Goal: Information Seeking & Learning: Learn about a topic

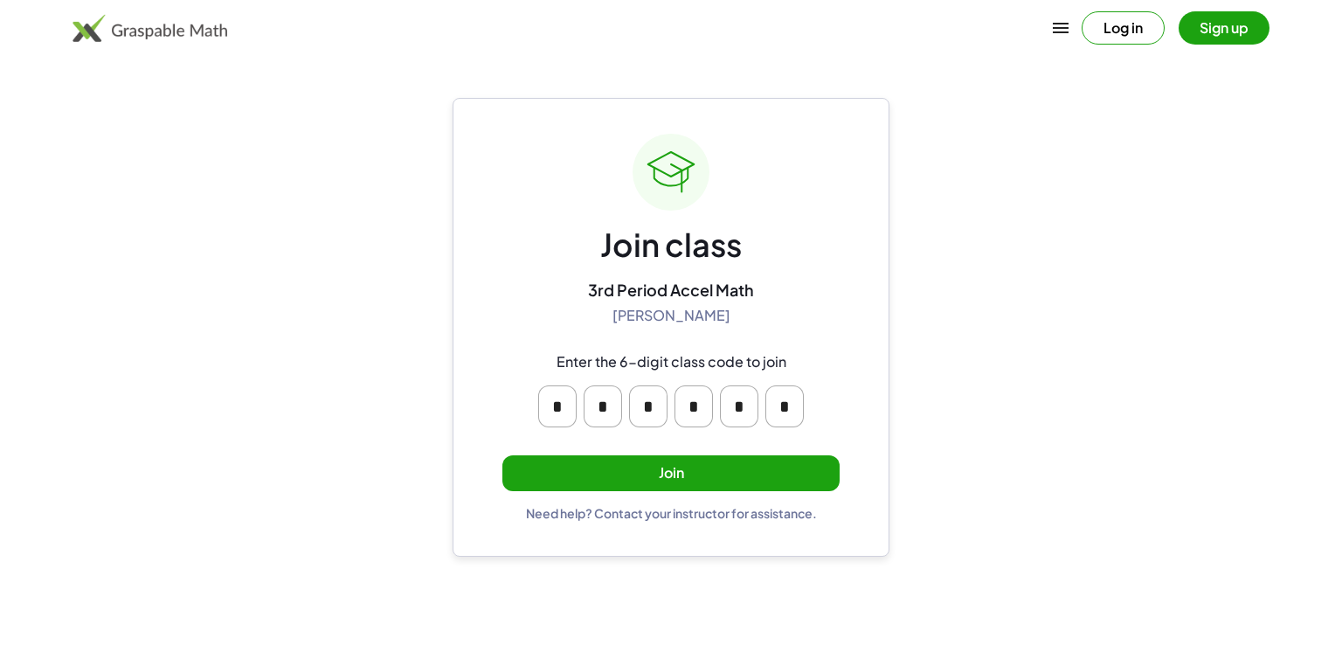
click at [752, 464] on button "Join" at bounding box center [670, 473] width 337 height 36
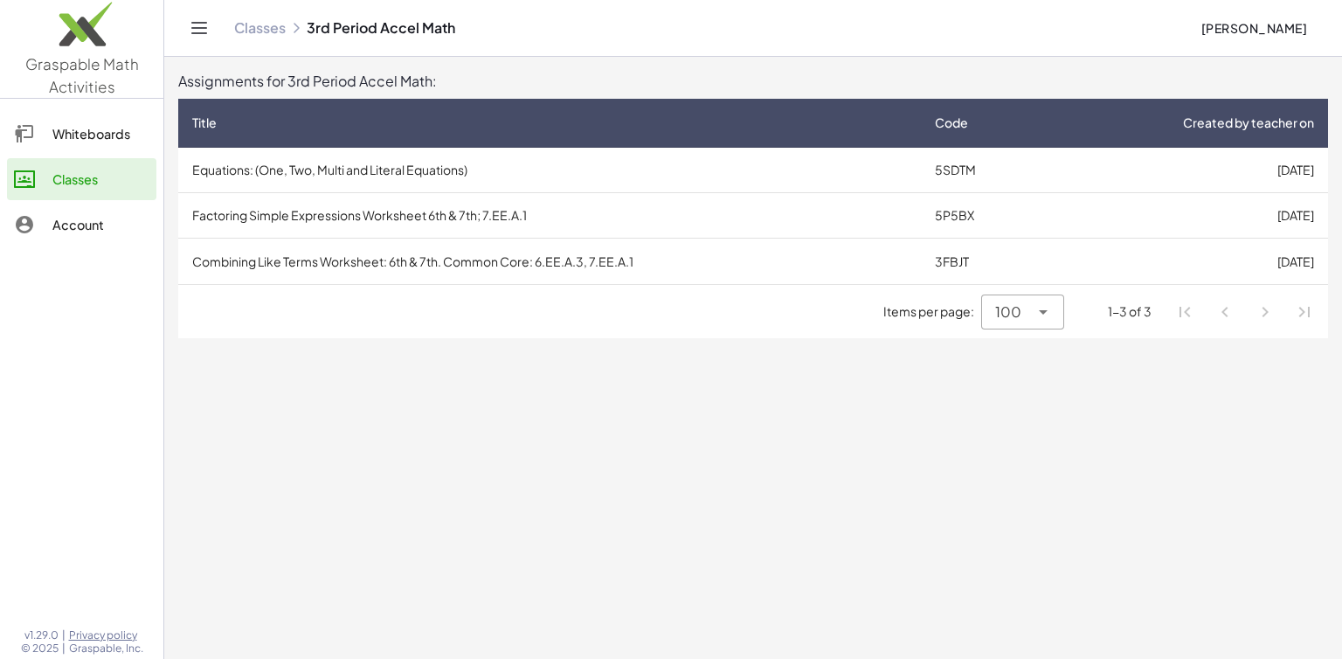
click at [617, 257] on td "Combining Like Terms Worksheet: 6th & 7th. Common Core: 6.EE.A.3, 7.EE.A.1" at bounding box center [549, 261] width 743 height 45
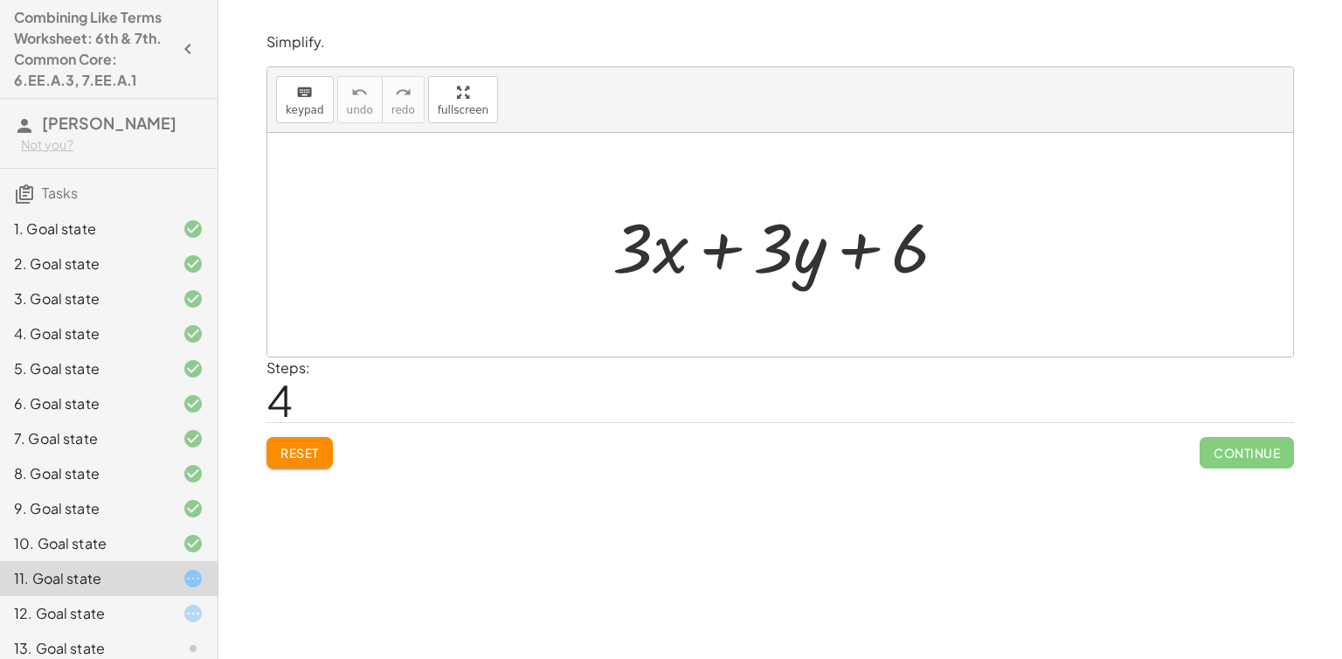
drag, startPoint x: 364, startPoint y: 199, endPoint x: 759, endPoint y: 280, distance: 402.2
click at [759, 280] on div "+ · 5 · x + · 3 · y − · 2 · x + 6 + · x · 5 + · 3 · y − · 2 · x + 6 + · 5 · x +…" at bounding box center [780, 245] width 1026 height 224
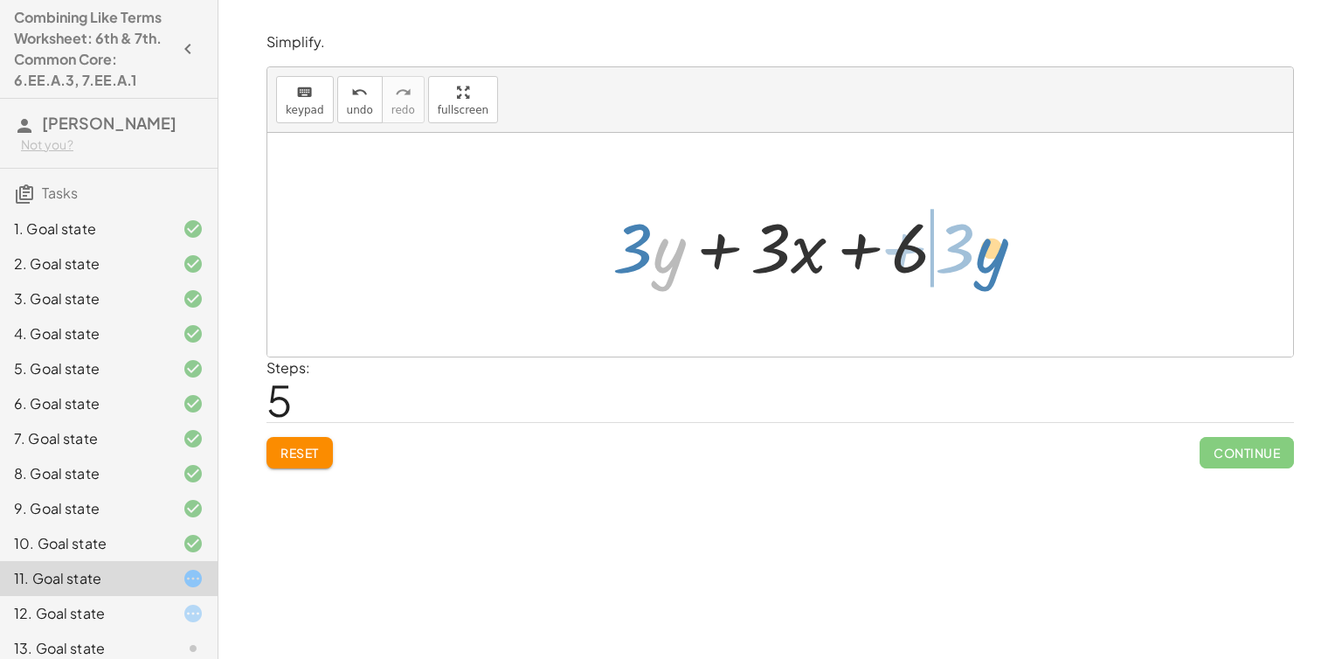
drag, startPoint x: 678, startPoint y: 247, endPoint x: 1013, endPoint y: 247, distance: 334.7
click at [1013, 247] on div "+ · 5 · x + · 3 · y − · 2 · x + 6 + · x · 5 + · 3 · y − · 2 · x + 6 + · 5 · x +…" at bounding box center [780, 245] width 1026 height 224
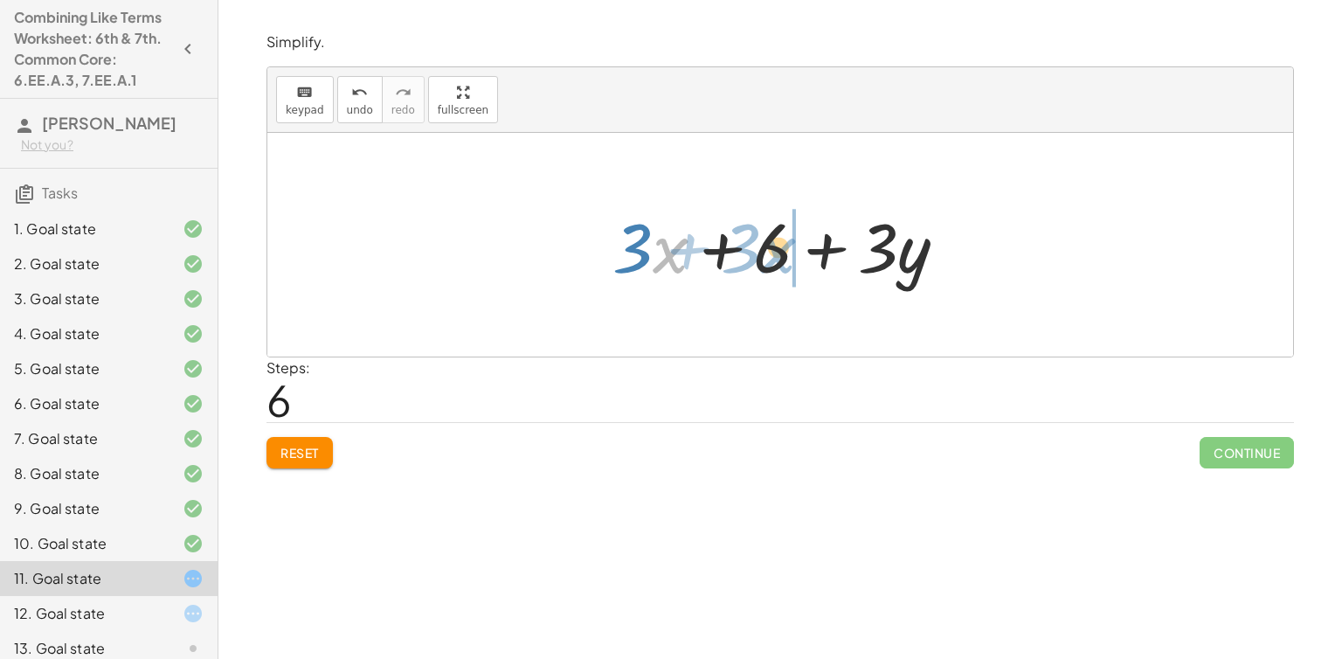
drag, startPoint x: 678, startPoint y: 253, endPoint x: 776, endPoint y: 236, distance: 99.4
click at [776, 236] on div at bounding box center [787, 245] width 366 height 90
drag, startPoint x: 662, startPoint y: 253, endPoint x: 812, endPoint y: 267, distance: 151.0
click at [812, 267] on div at bounding box center [787, 245] width 366 height 90
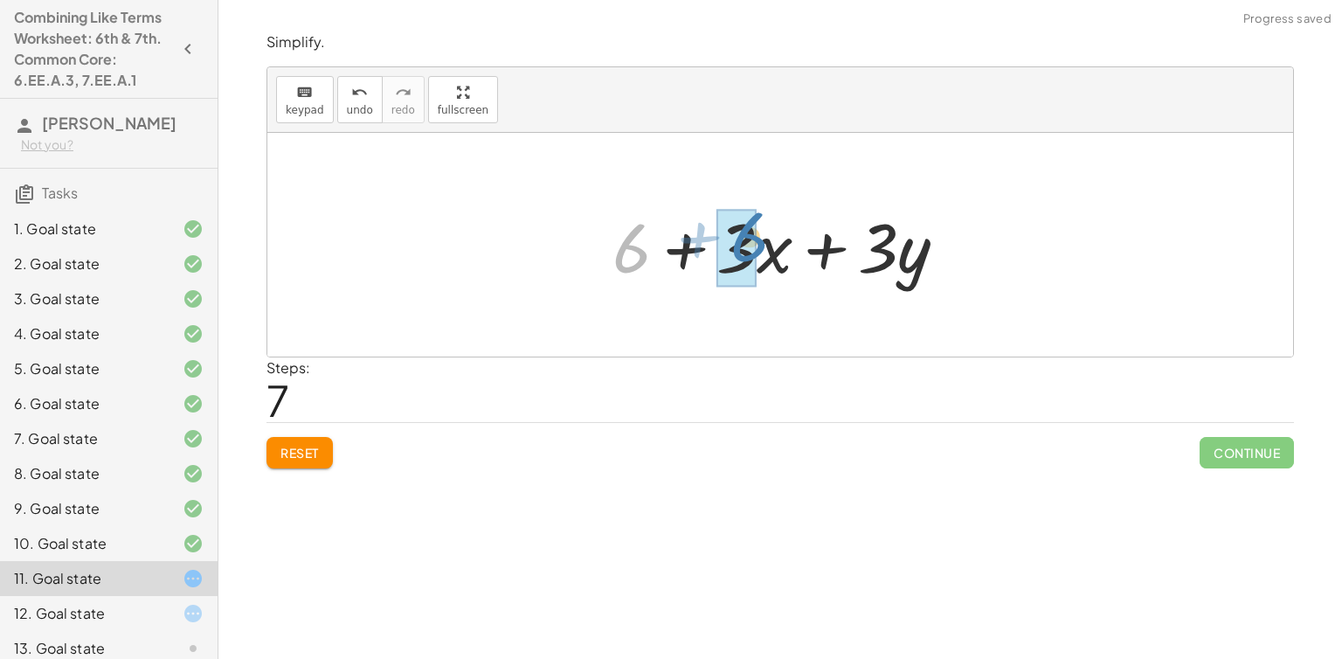
drag, startPoint x: 629, startPoint y: 260, endPoint x: 745, endPoint y: 248, distance: 116.8
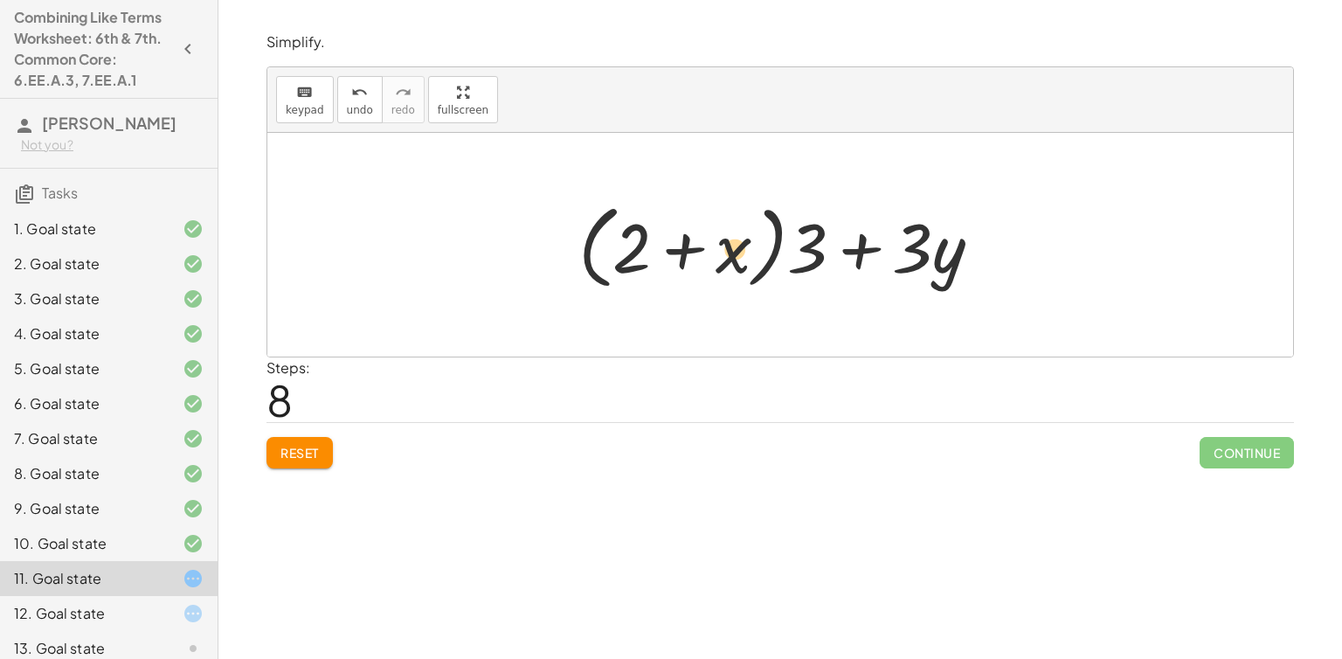
drag, startPoint x: 951, startPoint y: 246, endPoint x: 745, endPoint y: 250, distance: 206.3
click at [745, 250] on div at bounding box center [787, 245] width 434 height 100
drag, startPoint x: 947, startPoint y: 263, endPoint x: 709, endPoint y: 266, distance: 238.6
click at [709, 266] on div at bounding box center [787, 245] width 434 height 100
drag, startPoint x: 948, startPoint y: 263, endPoint x: 625, endPoint y: 242, distance: 324.0
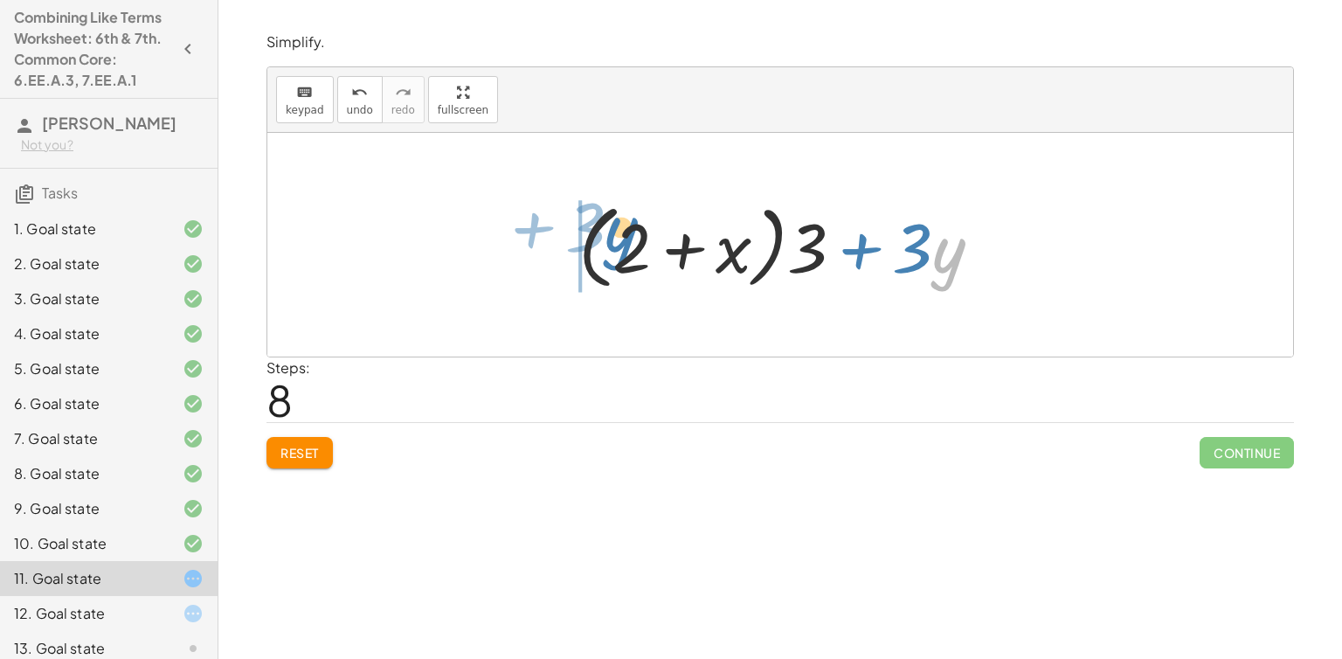
click at [625, 242] on div at bounding box center [787, 245] width 434 height 100
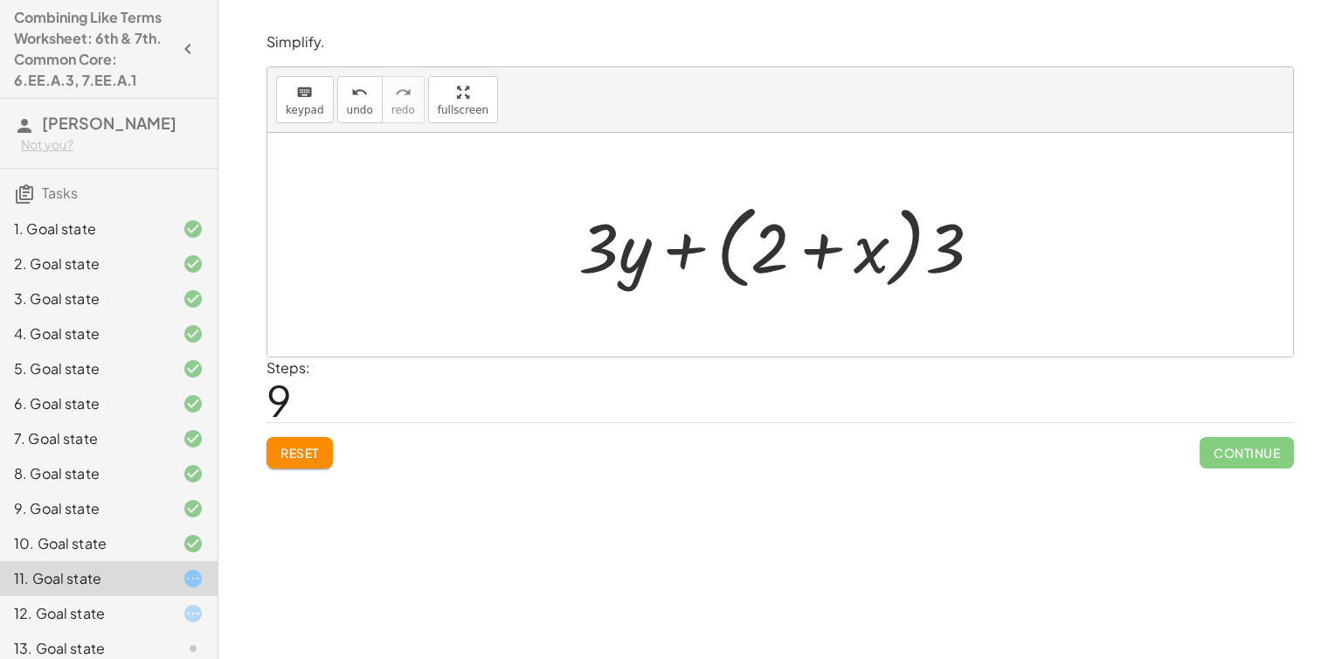
click at [293, 462] on button "Reset" at bounding box center [300, 452] width 66 height 31
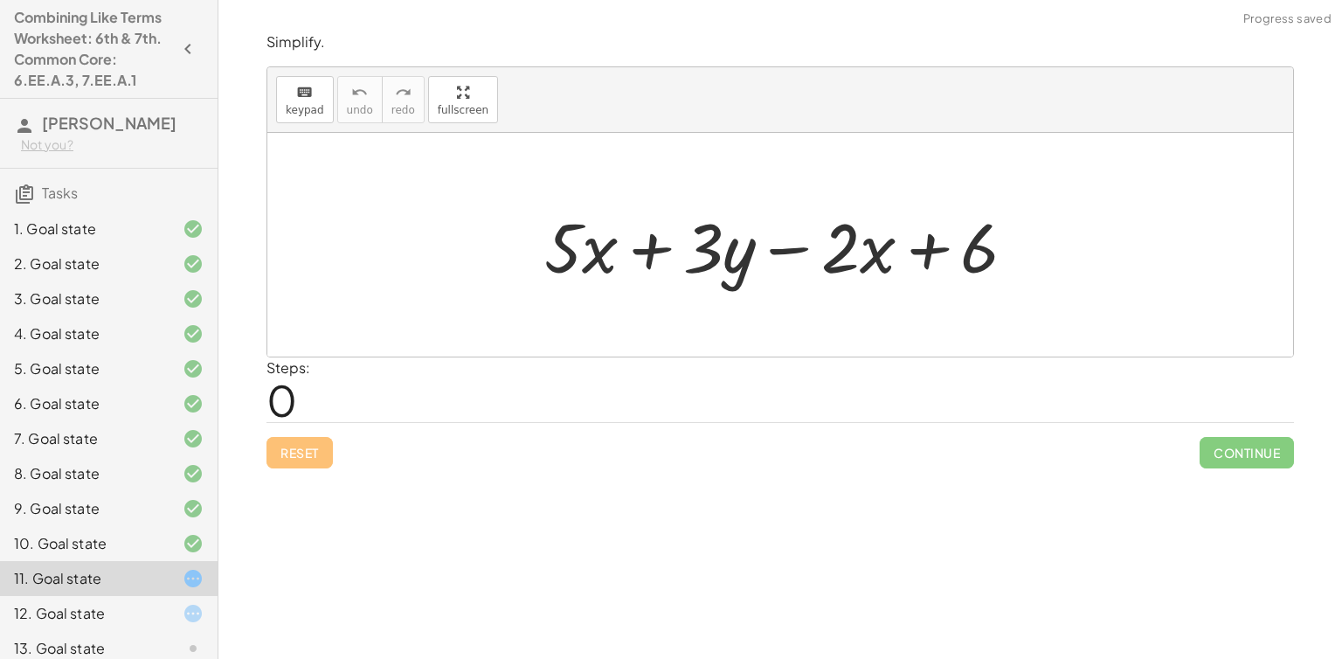
scroll to position [105, 0]
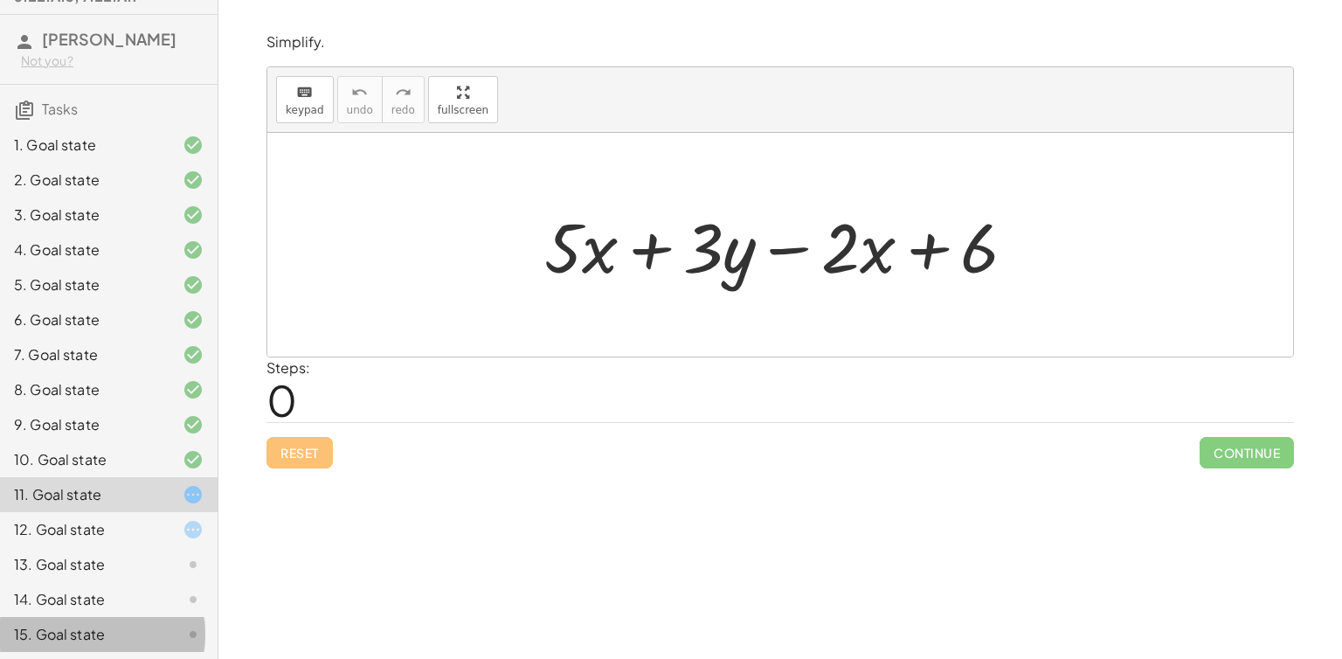
click at [101, 617] on div "15. Goal state" at bounding box center [109, 634] width 218 height 35
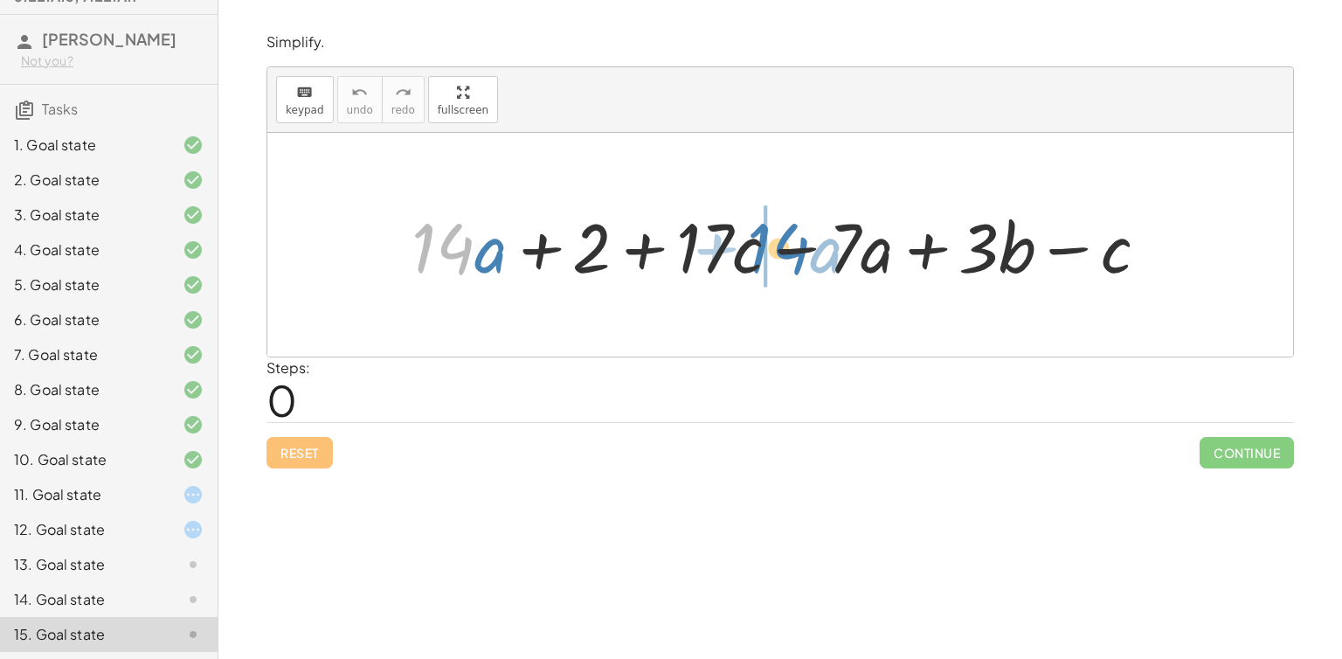
drag, startPoint x: 472, startPoint y: 249, endPoint x: 821, endPoint y: 239, distance: 349.7
click at [821, 239] on div at bounding box center [787, 245] width 768 height 90
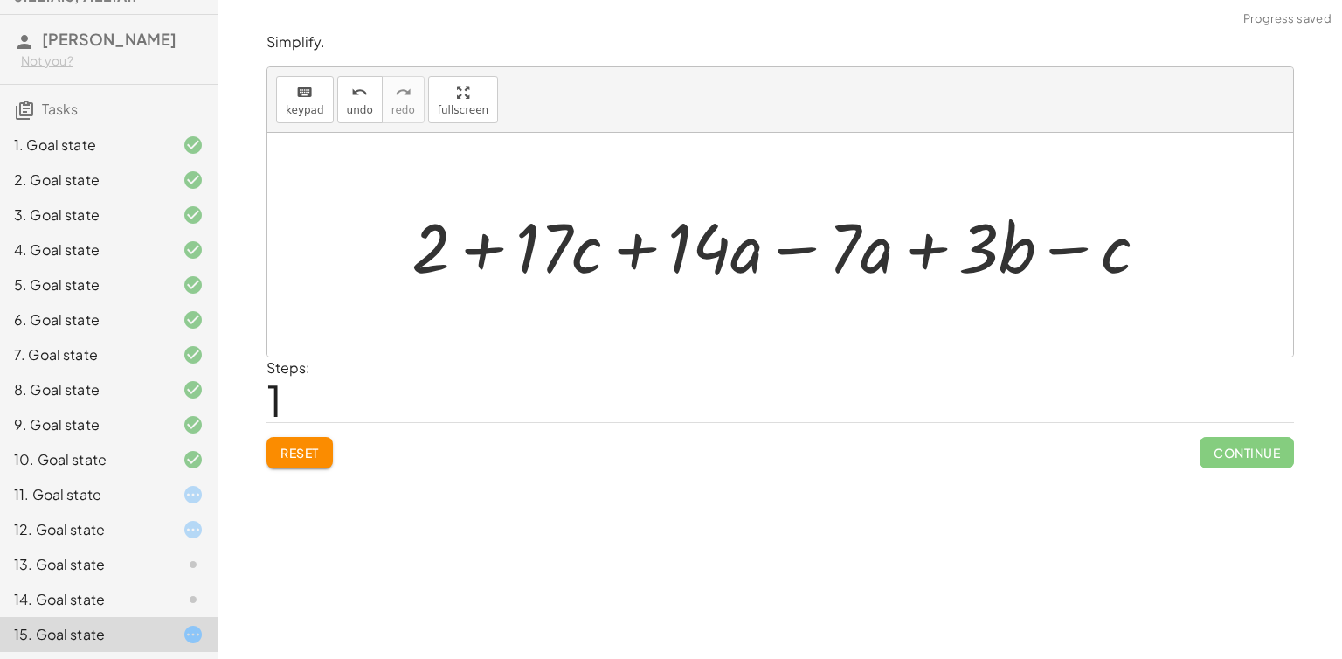
click at [799, 242] on div at bounding box center [787, 245] width 768 height 90
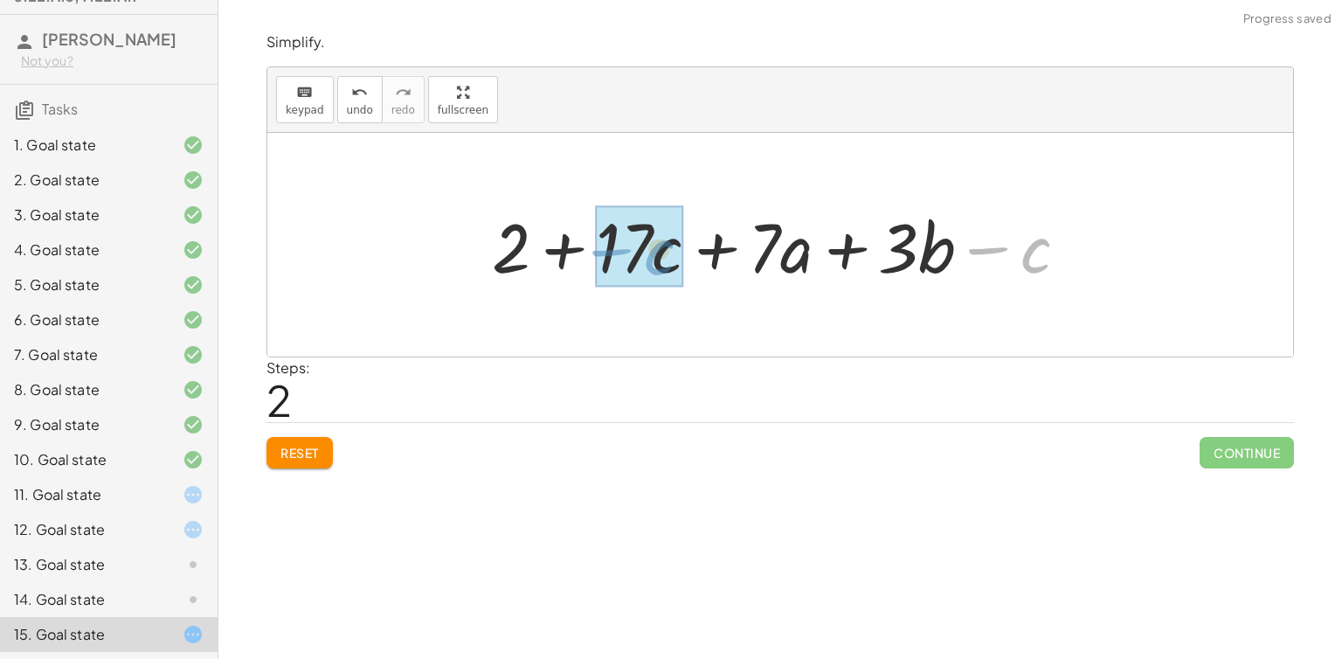
drag, startPoint x: 1054, startPoint y: 248, endPoint x: 671, endPoint y: 246, distance: 382.8
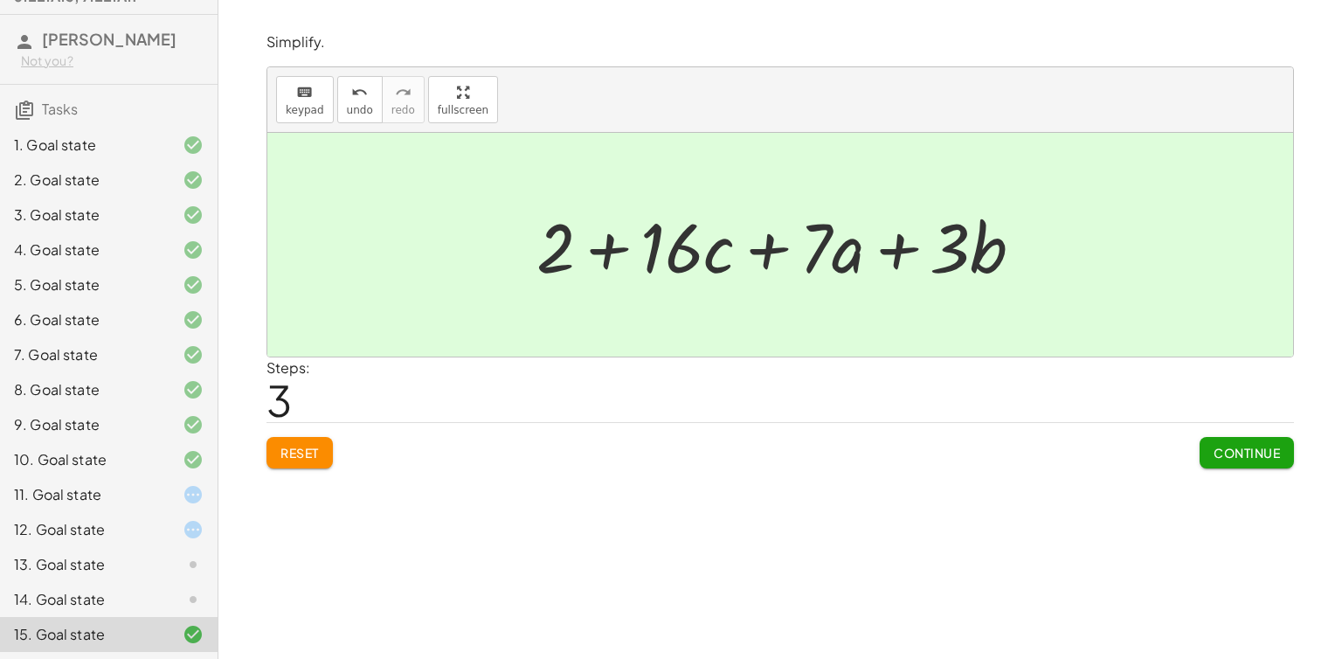
click at [1259, 448] on span "Continue" at bounding box center [1247, 453] width 66 height 16
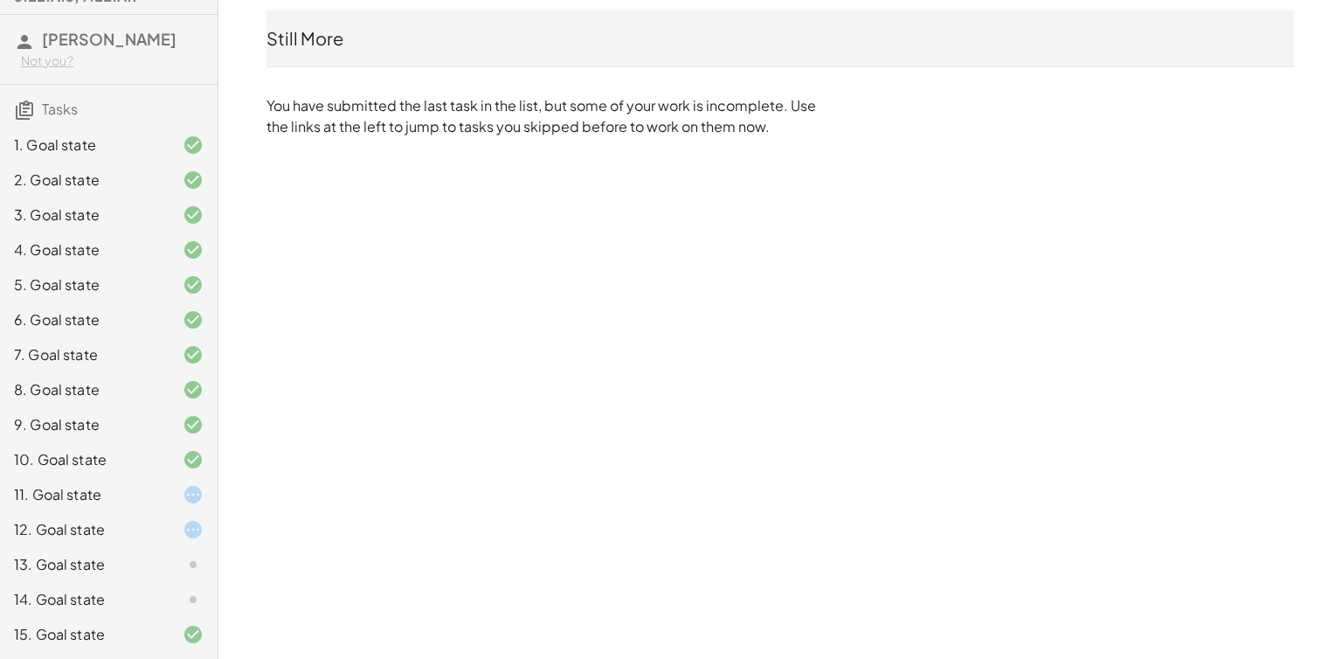
click at [154, 584] on div "14. Goal state" at bounding box center [109, 599] width 218 height 35
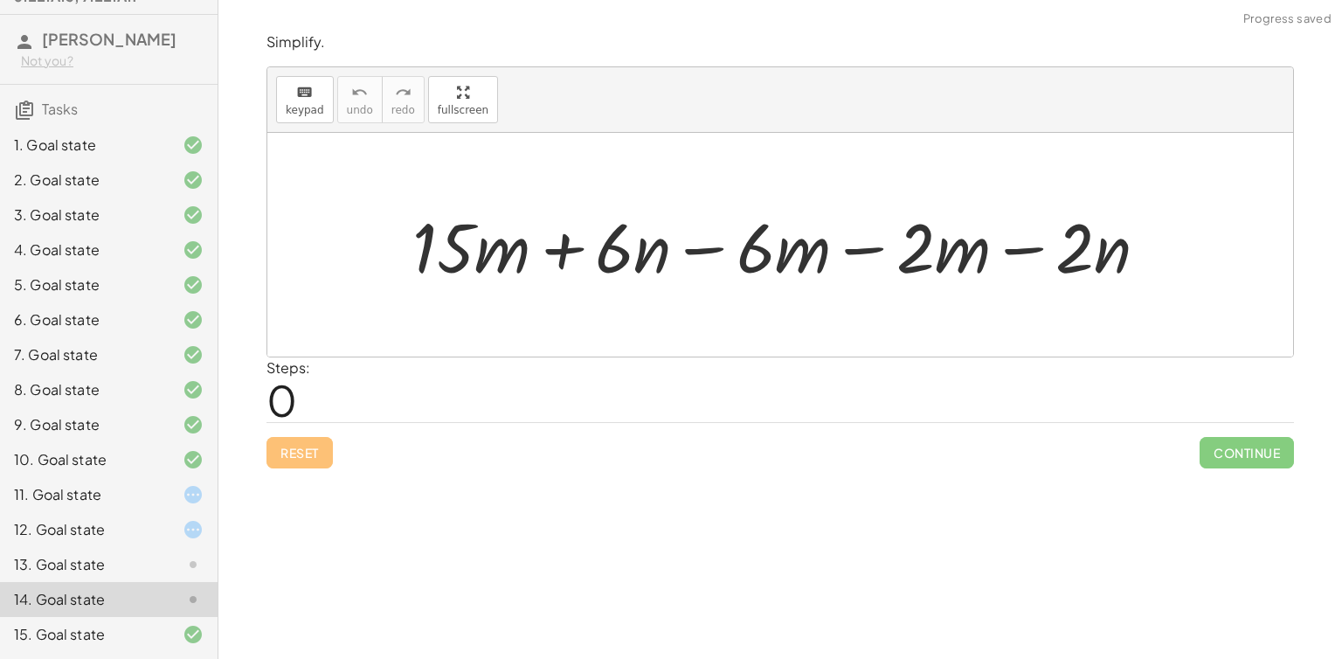
click at [464, 240] on div at bounding box center [787, 245] width 766 height 90
click at [717, 246] on div at bounding box center [787, 245] width 766 height 90
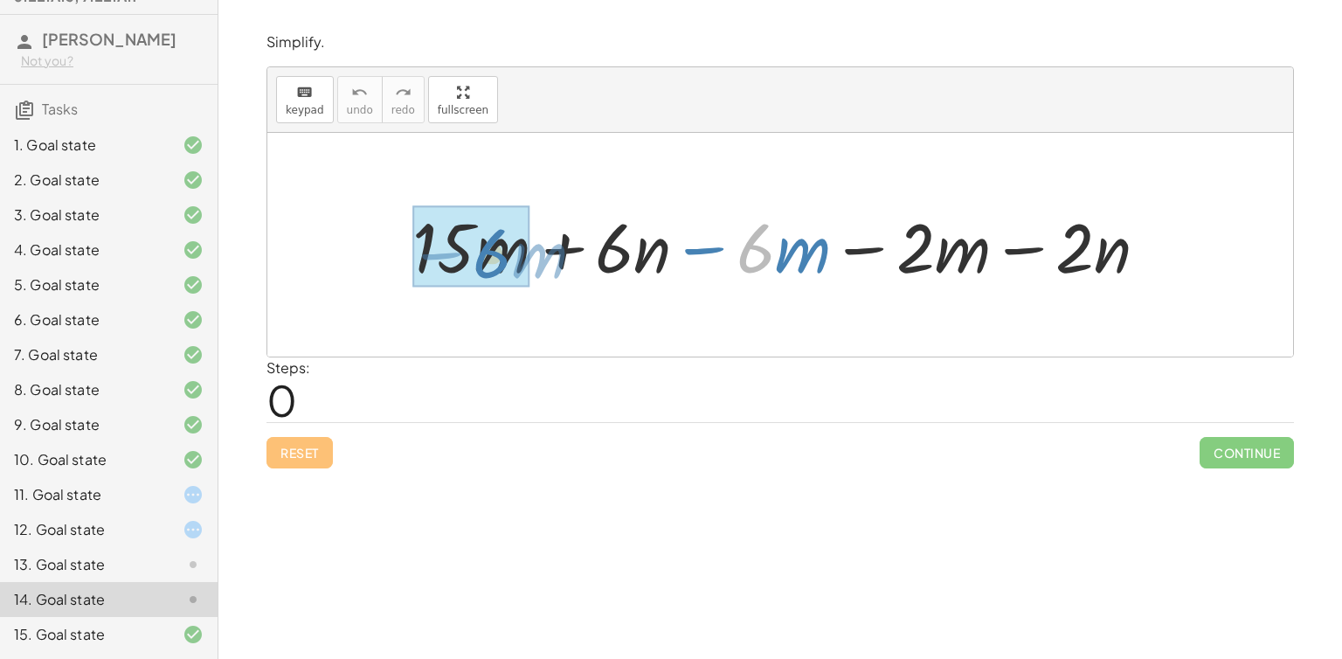
drag, startPoint x: 773, startPoint y: 239, endPoint x: 507, endPoint y: 244, distance: 266.6
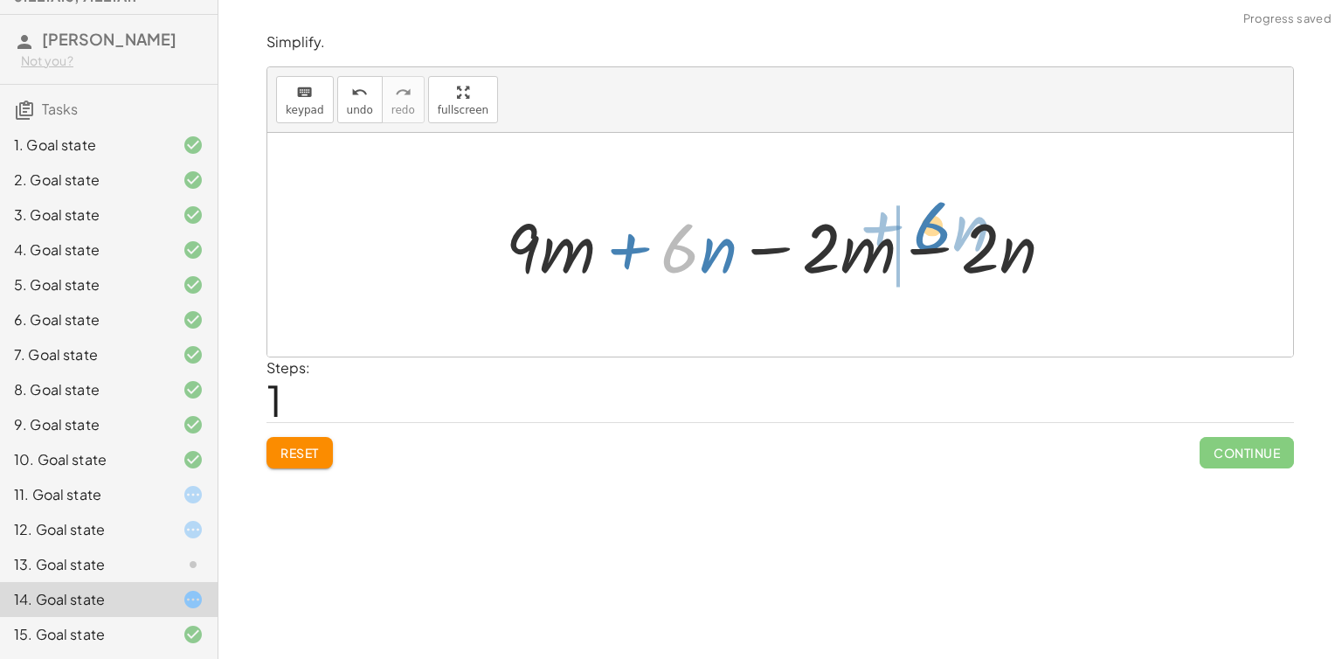
drag, startPoint x: 692, startPoint y: 249, endPoint x: 976, endPoint y: 229, distance: 284.7
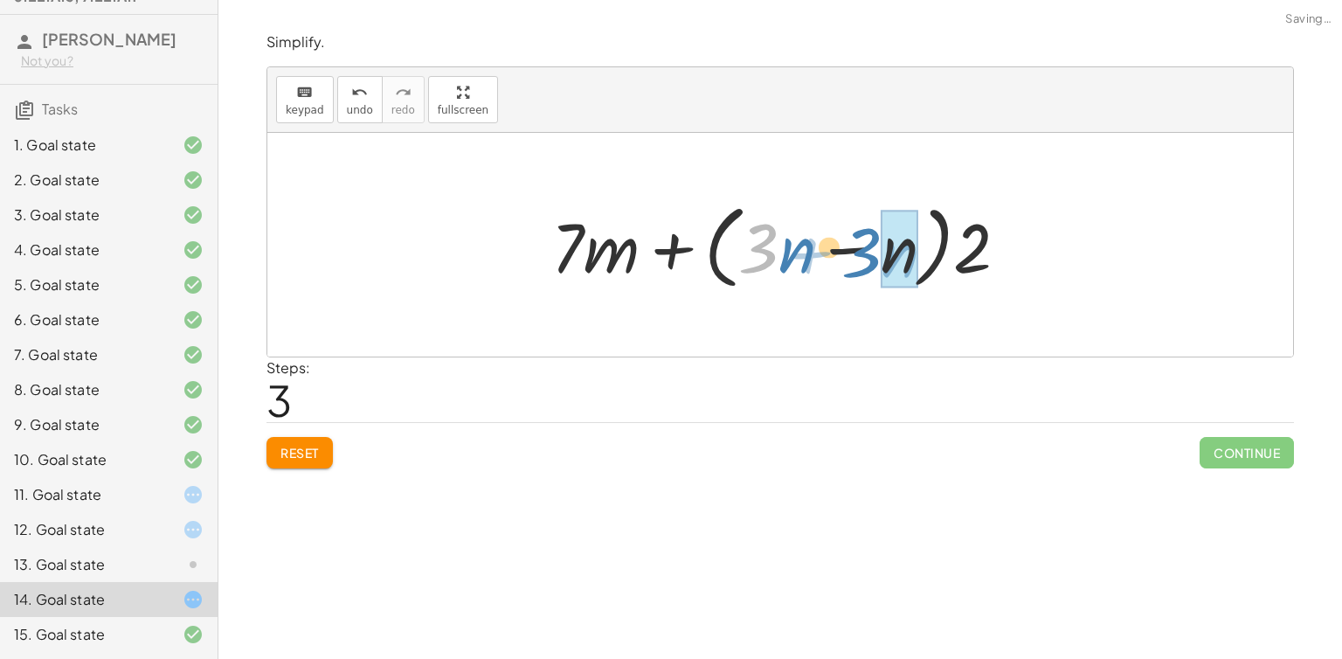
drag, startPoint x: 743, startPoint y: 244, endPoint x: 863, endPoint y: 254, distance: 120.2
click at [863, 254] on div at bounding box center [787, 245] width 488 height 100
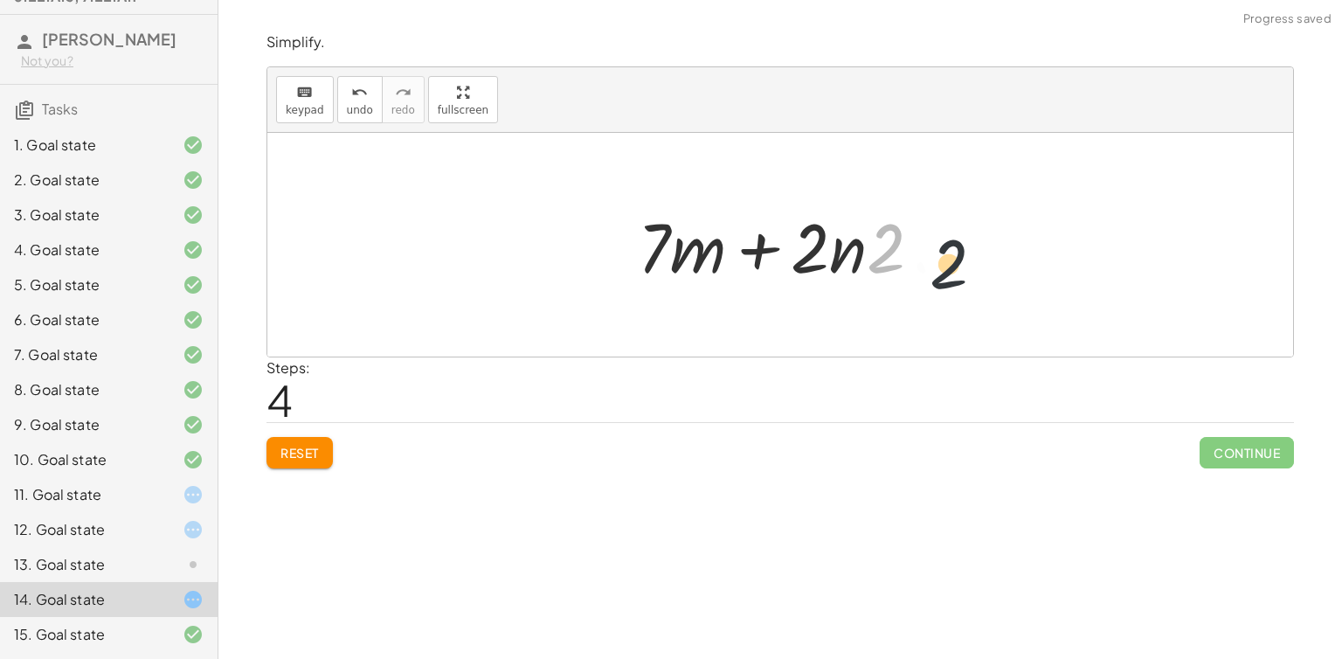
drag, startPoint x: 890, startPoint y: 269, endPoint x: 974, endPoint y: 294, distance: 86.8
click at [974, 294] on div "+ · 15 · m + · 6 · n − · 6 · m − · 2 · m − · 2 · n + · 9 · m + · 6 · n − · 2 · …" at bounding box center [780, 245] width 1026 height 224
click at [289, 445] on span "Reset" at bounding box center [300, 453] width 38 height 16
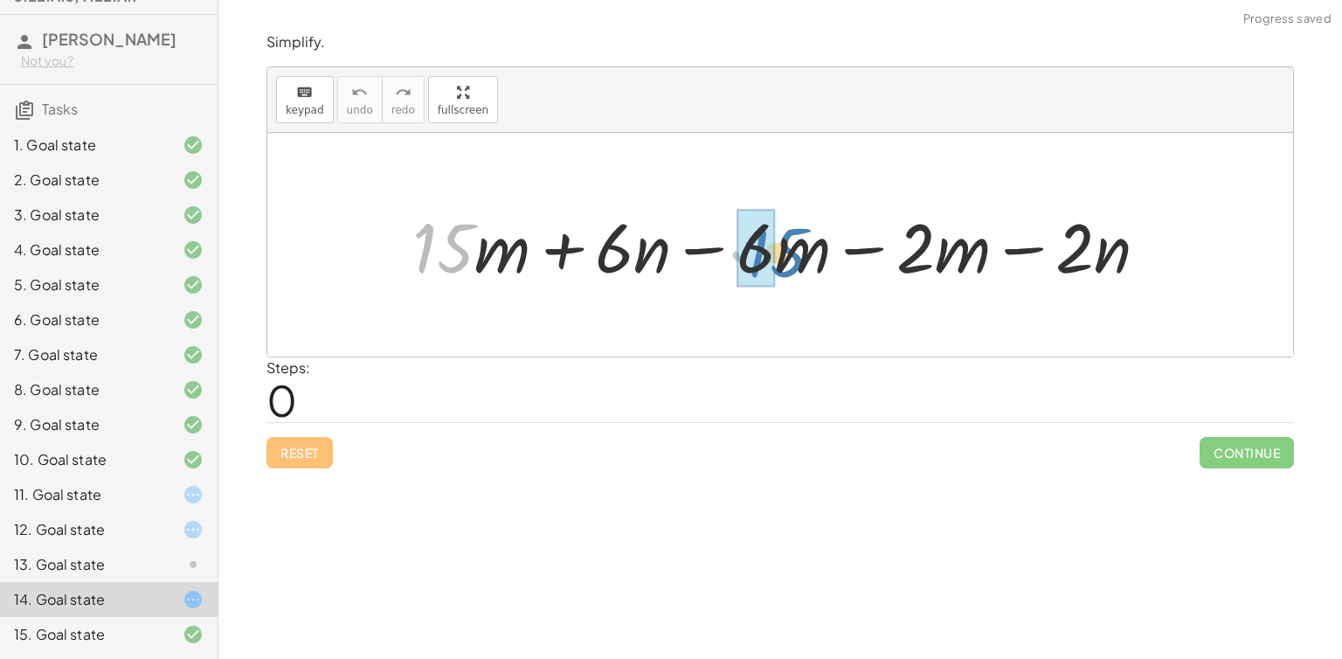
drag, startPoint x: 470, startPoint y: 251, endPoint x: 804, endPoint y: 255, distance: 333.9
click at [804, 255] on div at bounding box center [787, 245] width 766 height 90
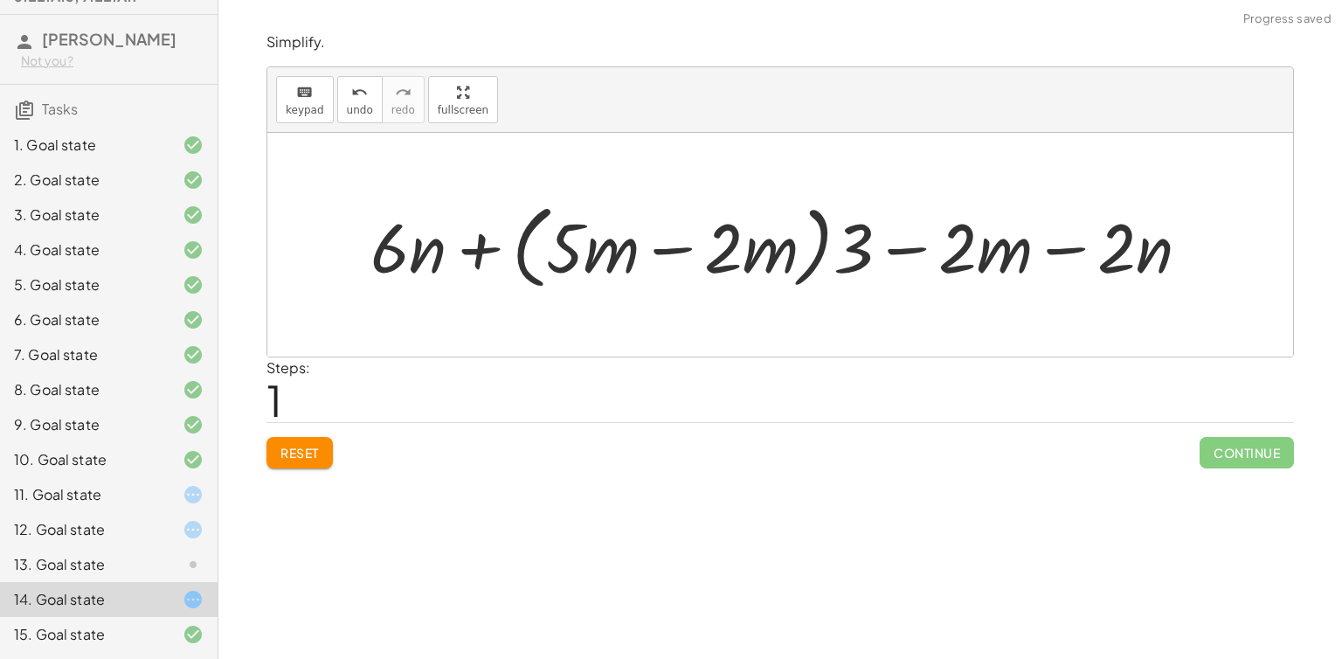
click at [277, 444] on button "Reset" at bounding box center [300, 452] width 66 height 31
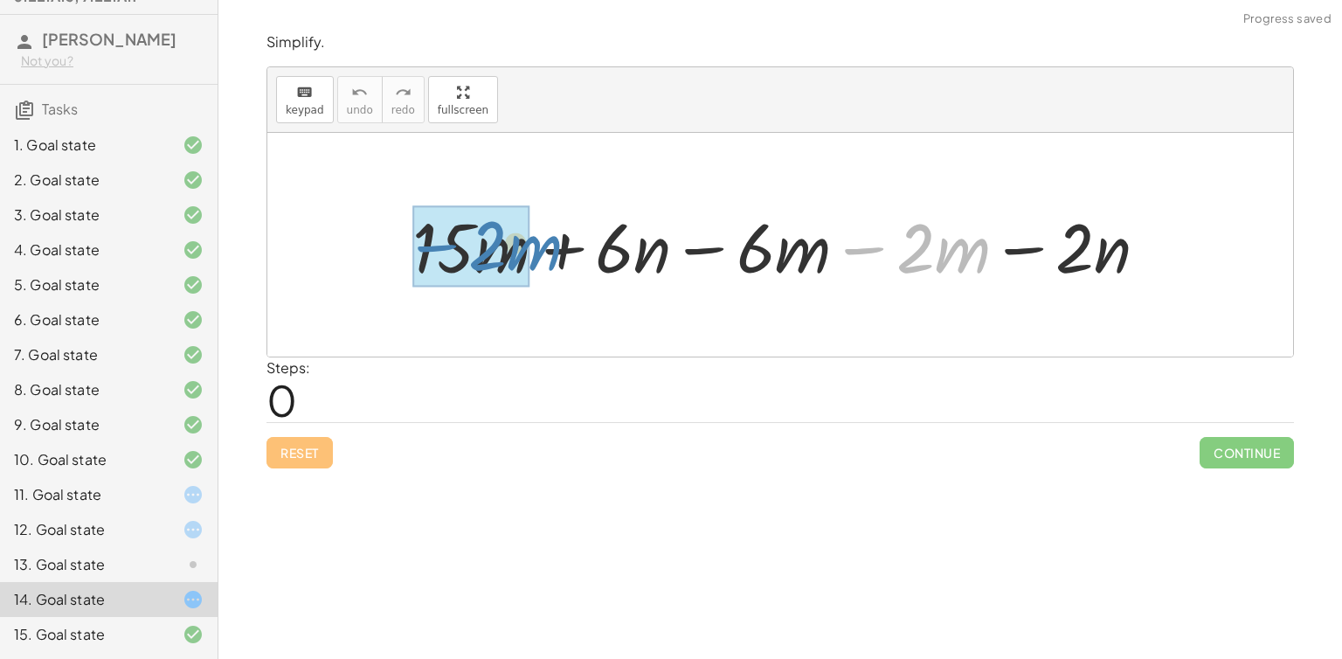
drag, startPoint x: 867, startPoint y: 238, endPoint x: 410, endPoint y: 240, distance: 457.0
click at [410, 240] on div at bounding box center [787, 245] width 766 height 90
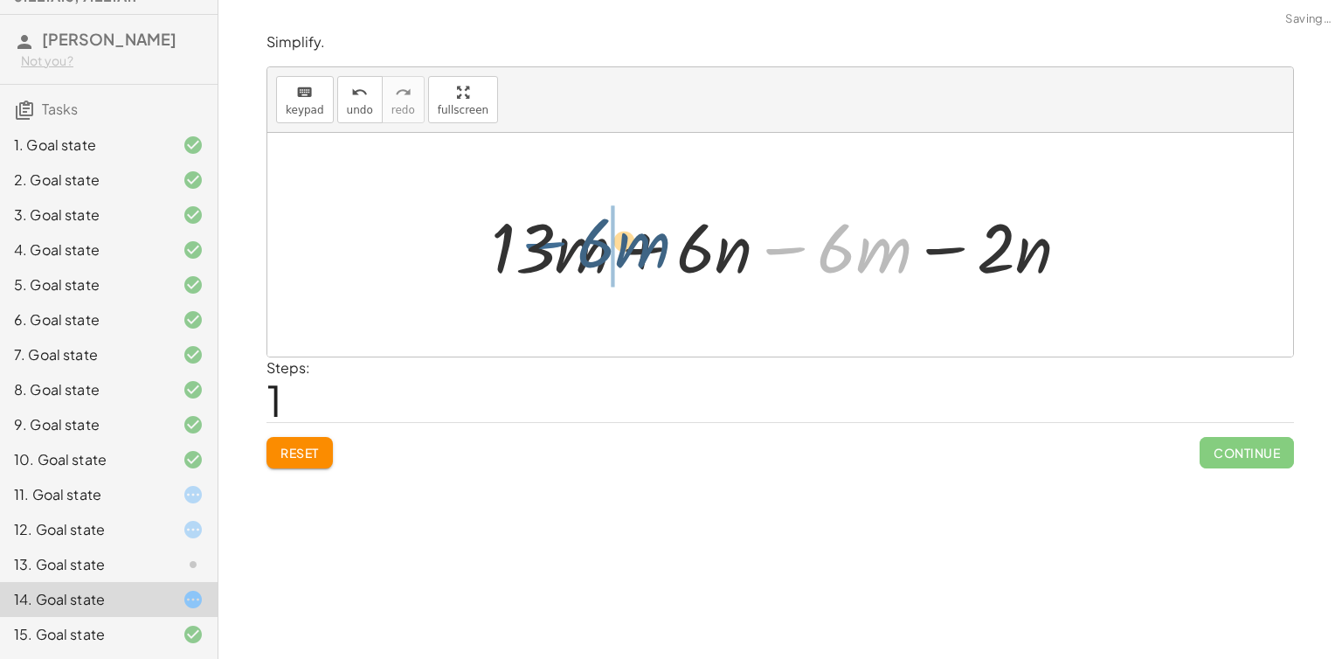
drag, startPoint x: 803, startPoint y: 246, endPoint x: 509, endPoint y: 274, distance: 295.0
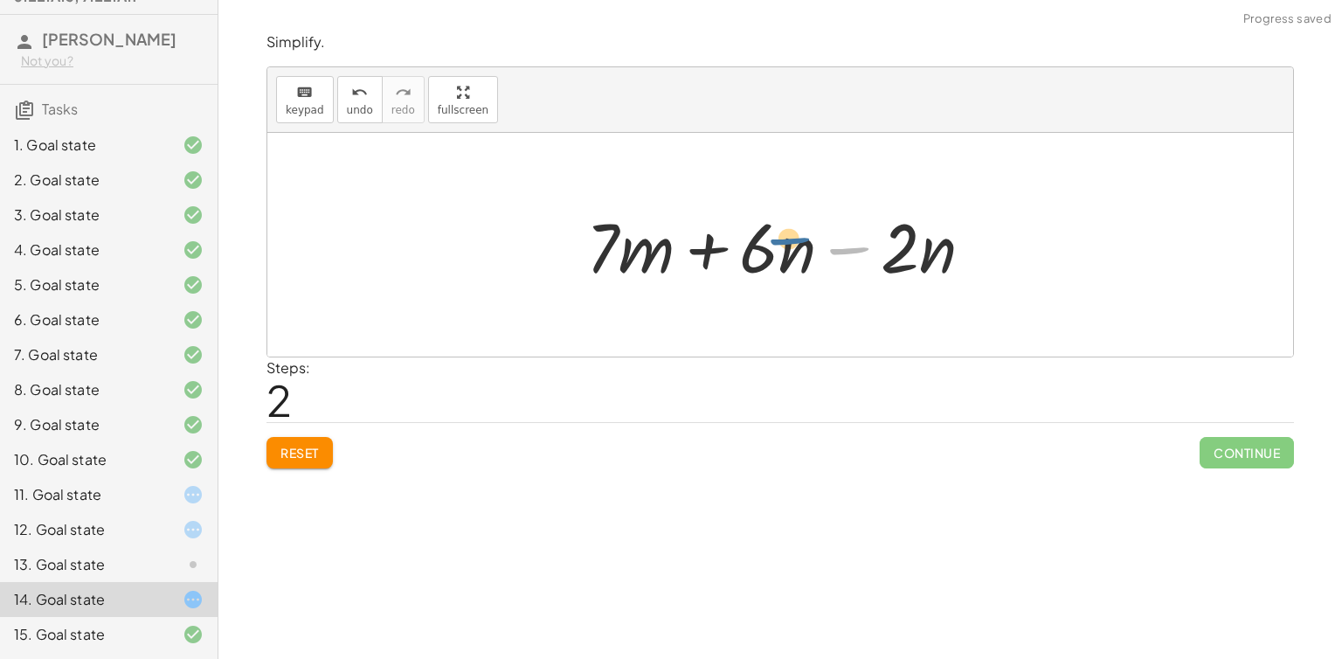
drag, startPoint x: 838, startPoint y: 255, endPoint x: 775, endPoint y: 252, distance: 63.0
click at [775, 252] on div at bounding box center [787, 245] width 419 height 90
drag, startPoint x: 775, startPoint y: 252, endPoint x: 870, endPoint y: 213, distance: 101.9
drag, startPoint x: 870, startPoint y: 213, endPoint x: 849, endPoint y: 246, distance: 38.5
click at [849, 246] on div at bounding box center [787, 245] width 419 height 90
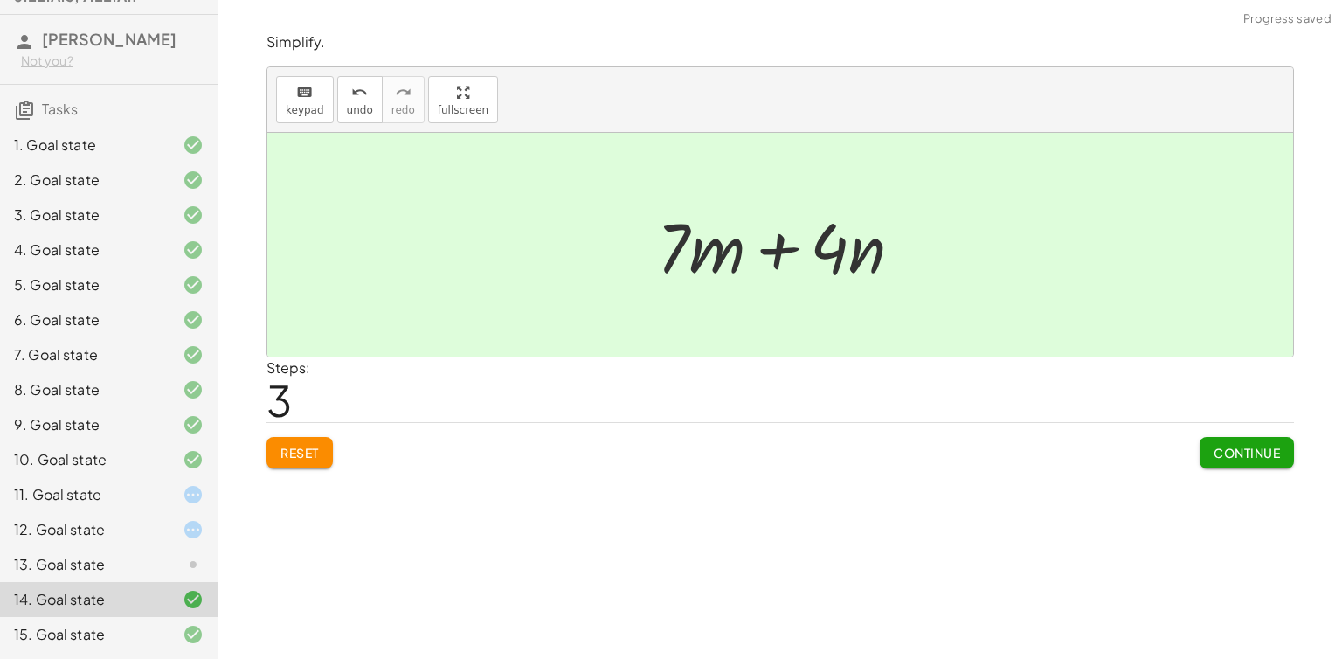
drag, startPoint x: 849, startPoint y: 246, endPoint x: 830, endPoint y: 150, distance: 97.0
click at [830, 150] on div at bounding box center [780, 245] width 1026 height 224
click at [1223, 458] on span "Continue" at bounding box center [1247, 453] width 66 height 16
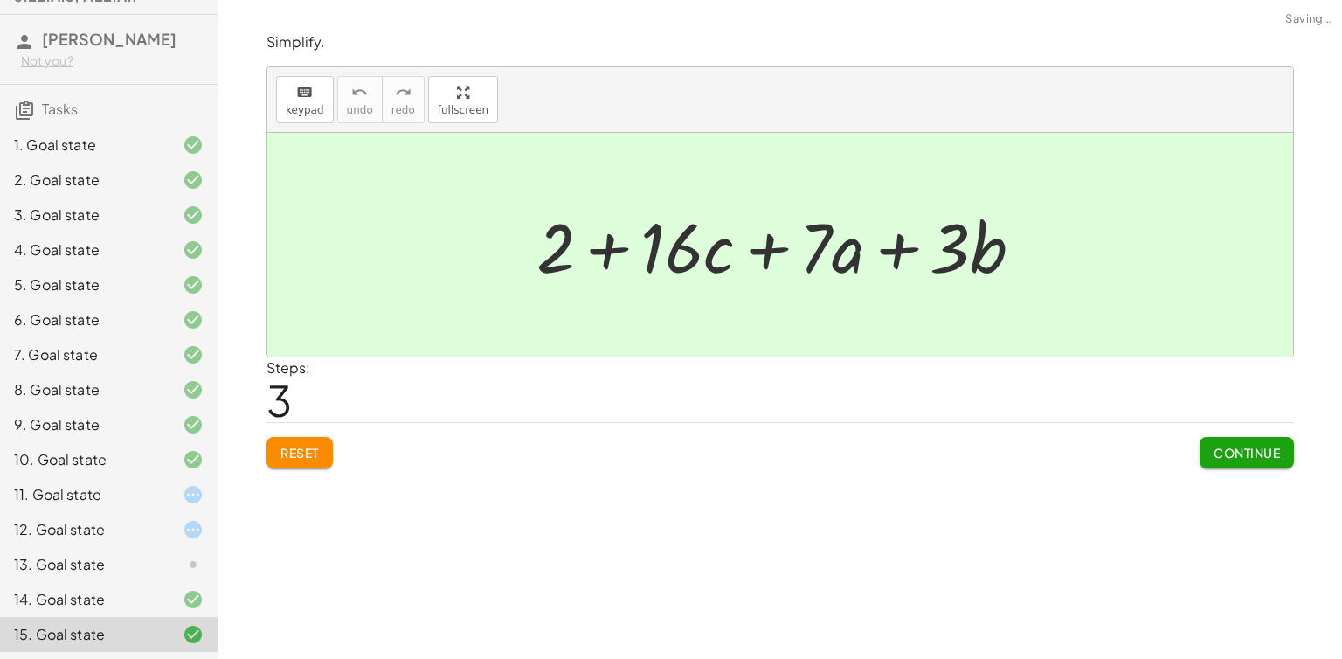
click at [137, 558] on div "13. Goal state" at bounding box center [84, 564] width 141 height 21
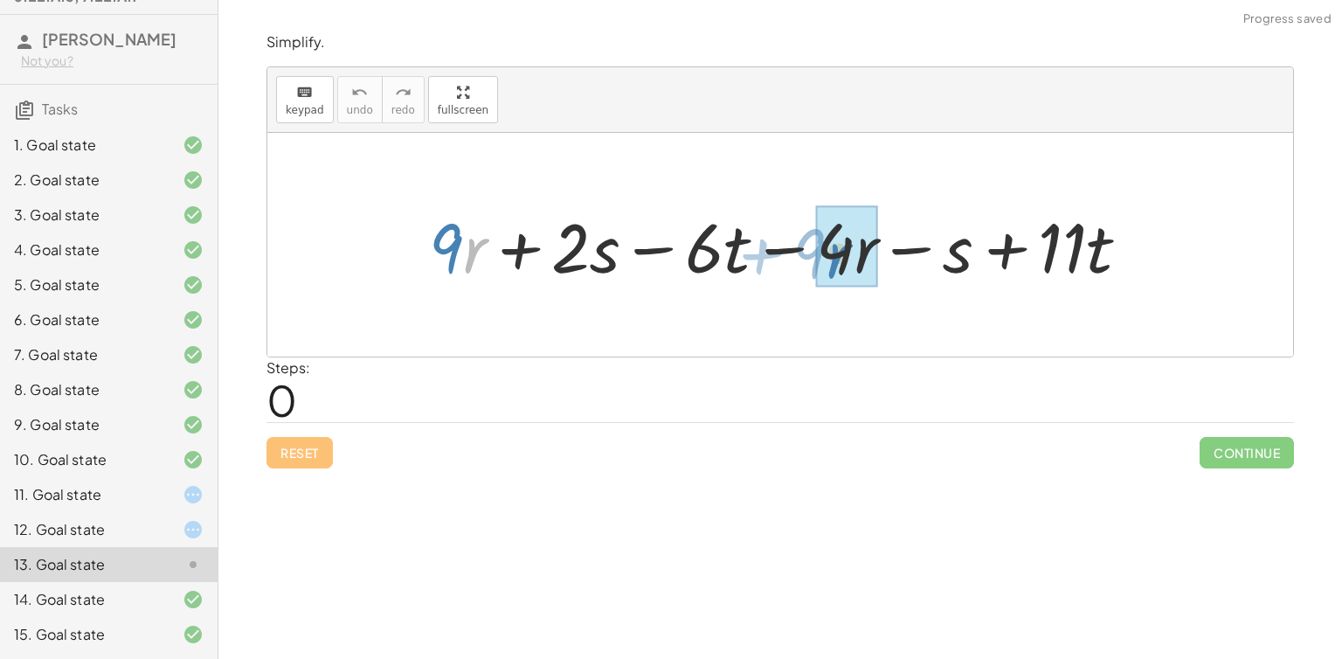
drag, startPoint x: 475, startPoint y: 251, endPoint x: 842, endPoint y: 255, distance: 366.2
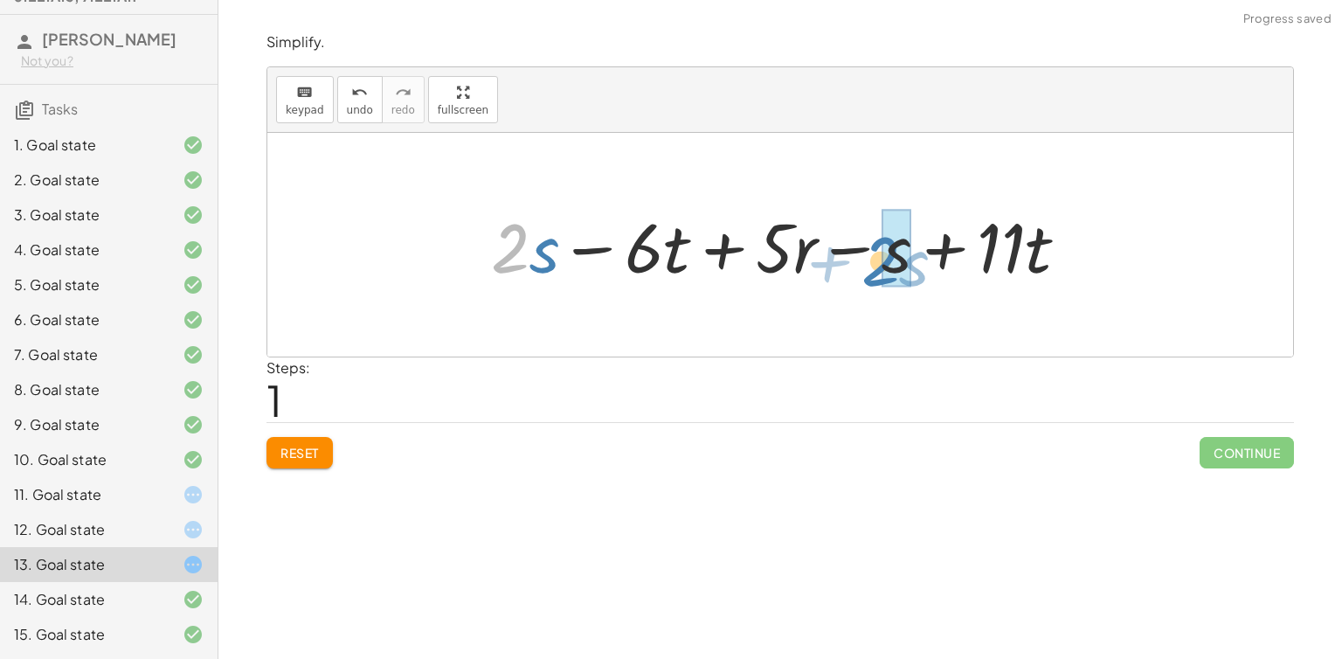
drag, startPoint x: 495, startPoint y: 245, endPoint x: 857, endPoint y: 244, distance: 362.7
click at [857, 244] on div at bounding box center [786, 245] width 609 height 90
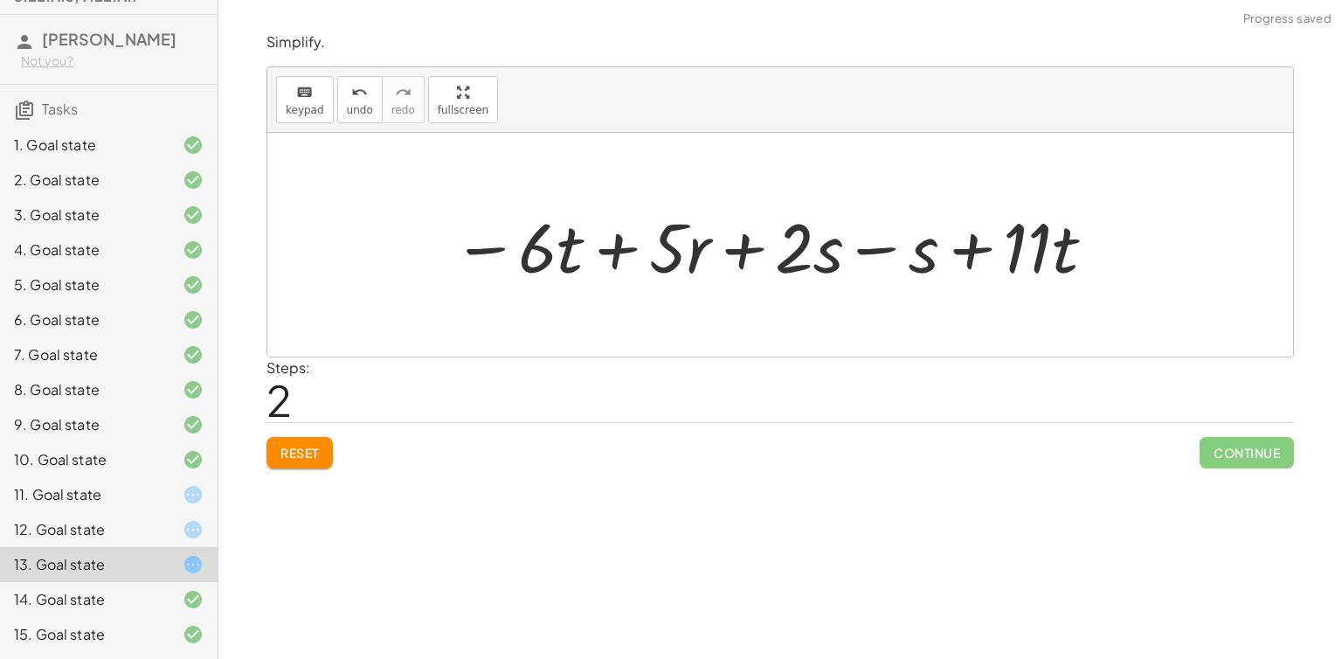
click at [881, 253] on div at bounding box center [775, 245] width 662 height 90
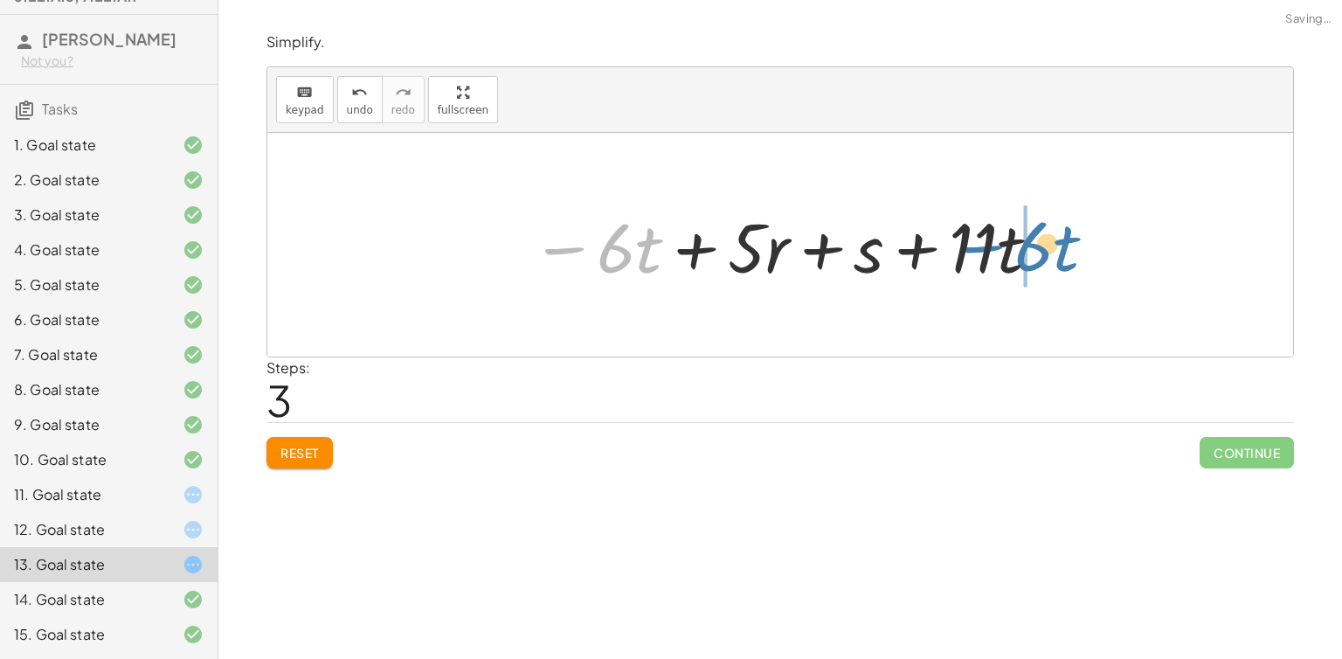
drag, startPoint x: 563, startPoint y: 247, endPoint x: 1000, endPoint y: 241, distance: 437.0
click at [1000, 241] on div at bounding box center [788, 245] width 530 height 90
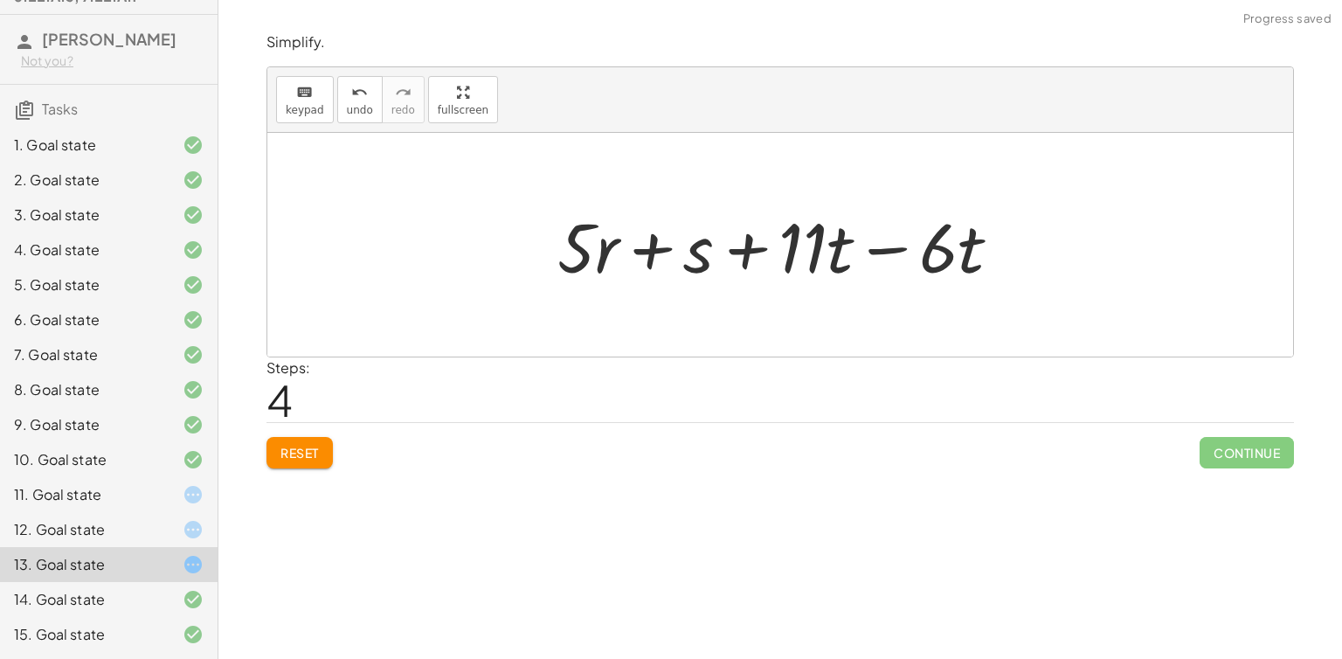
click at [891, 251] on div at bounding box center [786, 245] width 475 height 90
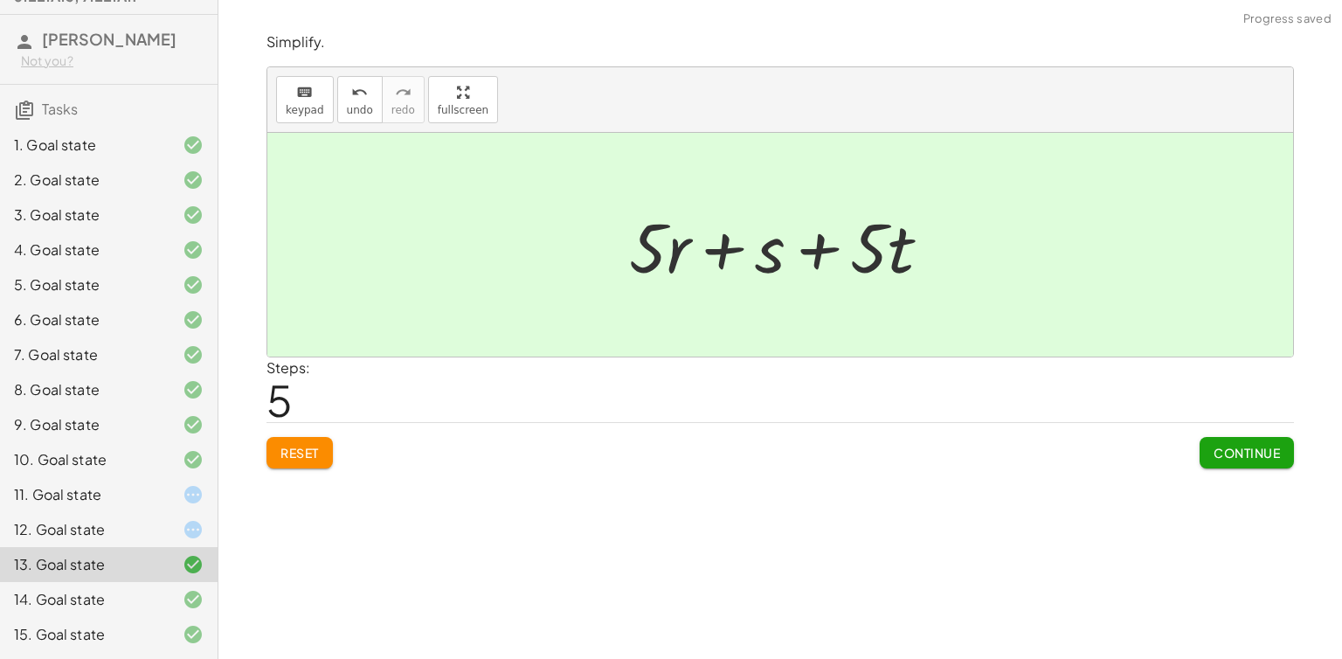
click at [168, 582] on div "12. Goal state" at bounding box center [109, 599] width 218 height 35
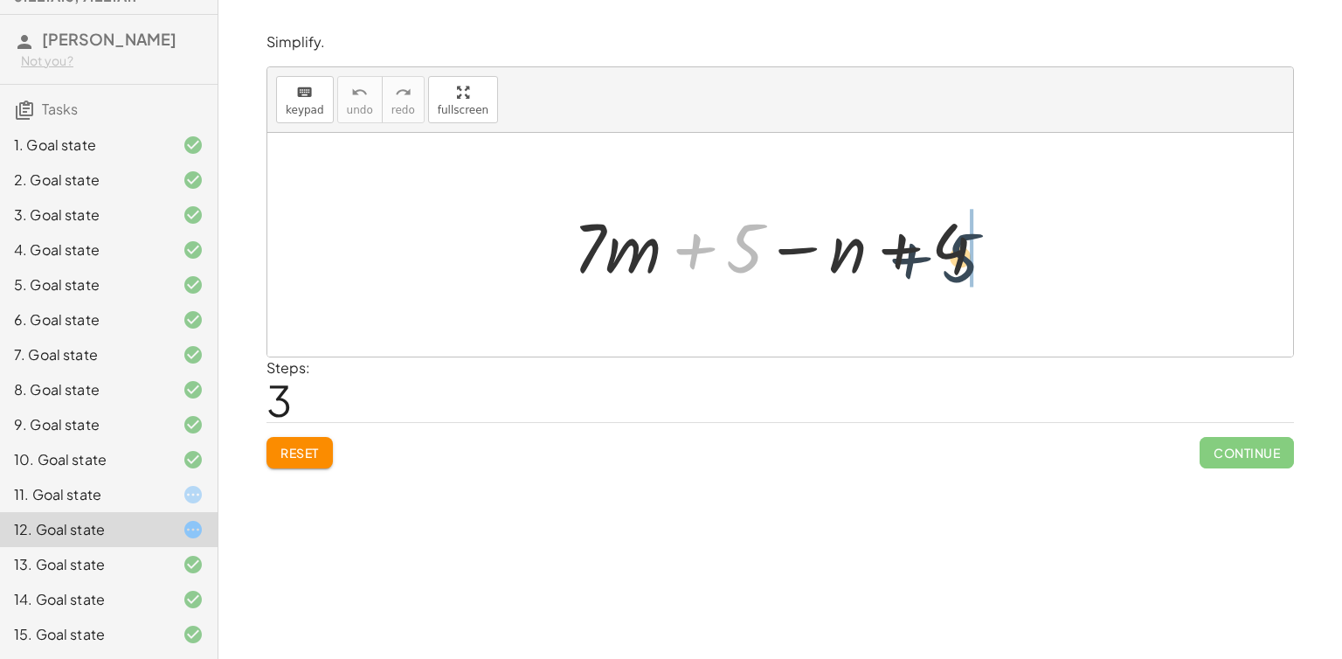
drag, startPoint x: 738, startPoint y: 257, endPoint x: 997, endPoint y: 254, distance: 259.6
click at [997, 254] on div at bounding box center [787, 245] width 445 height 90
click at [893, 249] on div at bounding box center [787, 245] width 445 height 90
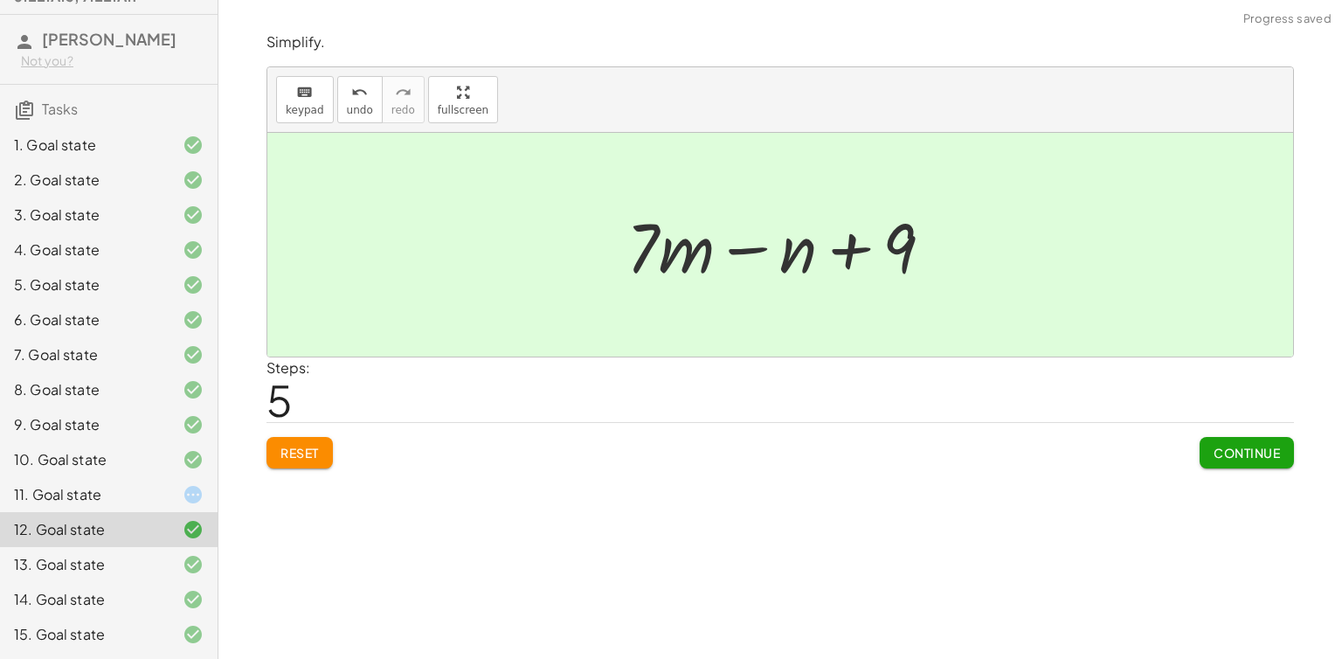
click at [168, 484] on div at bounding box center [179, 494] width 49 height 21
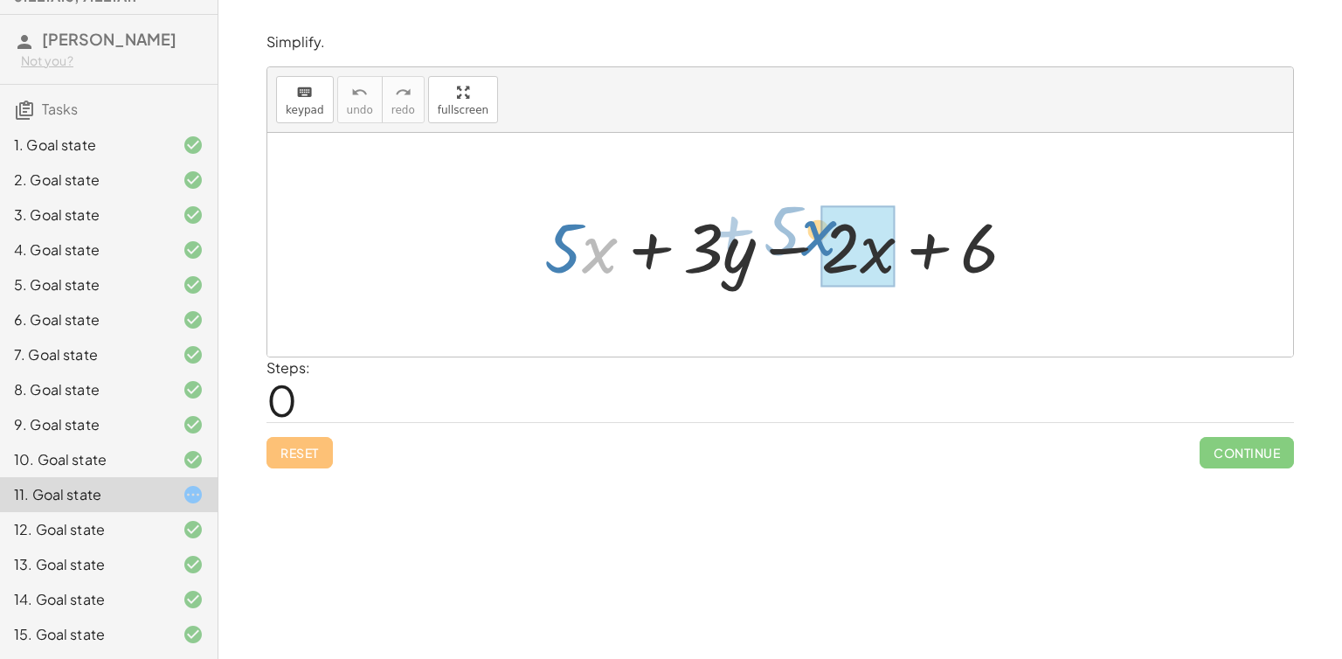
drag, startPoint x: 598, startPoint y: 241, endPoint x: 839, endPoint y: 222, distance: 242.0
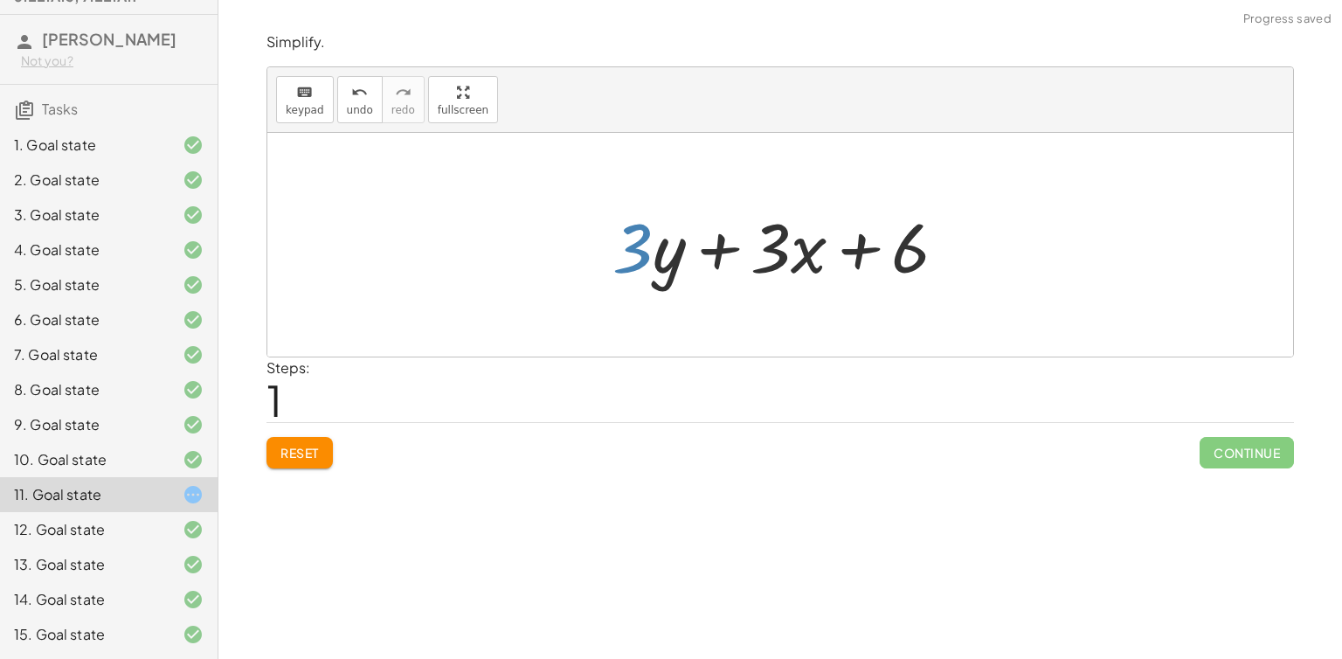
click at [623, 264] on div at bounding box center [787, 245] width 366 height 90
click at [301, 448] on span "Reset" at bounding box center [300, 453] width 38 height 16
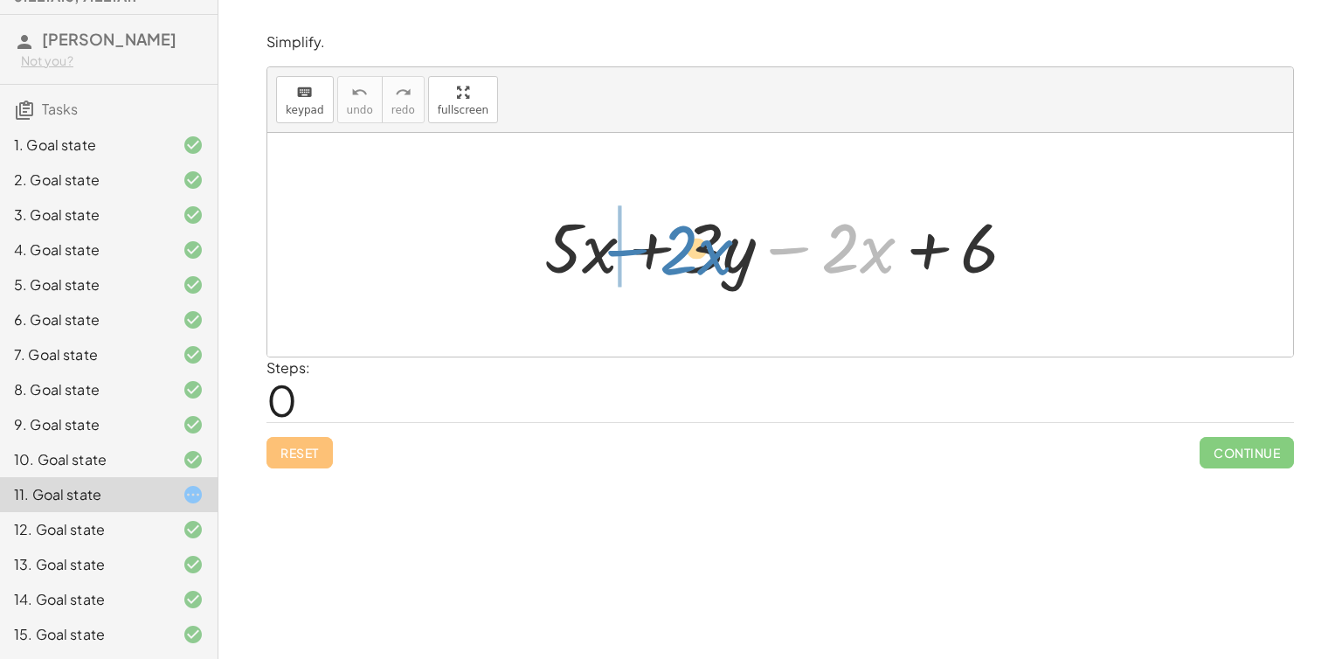
drag, startPoint x: 798, startPoint y: 246, endPoint x: 636, endPoint y: 247, distance: 161.7
click at [636, 247] on div at bounding box center [787, 245] width 503 height 90
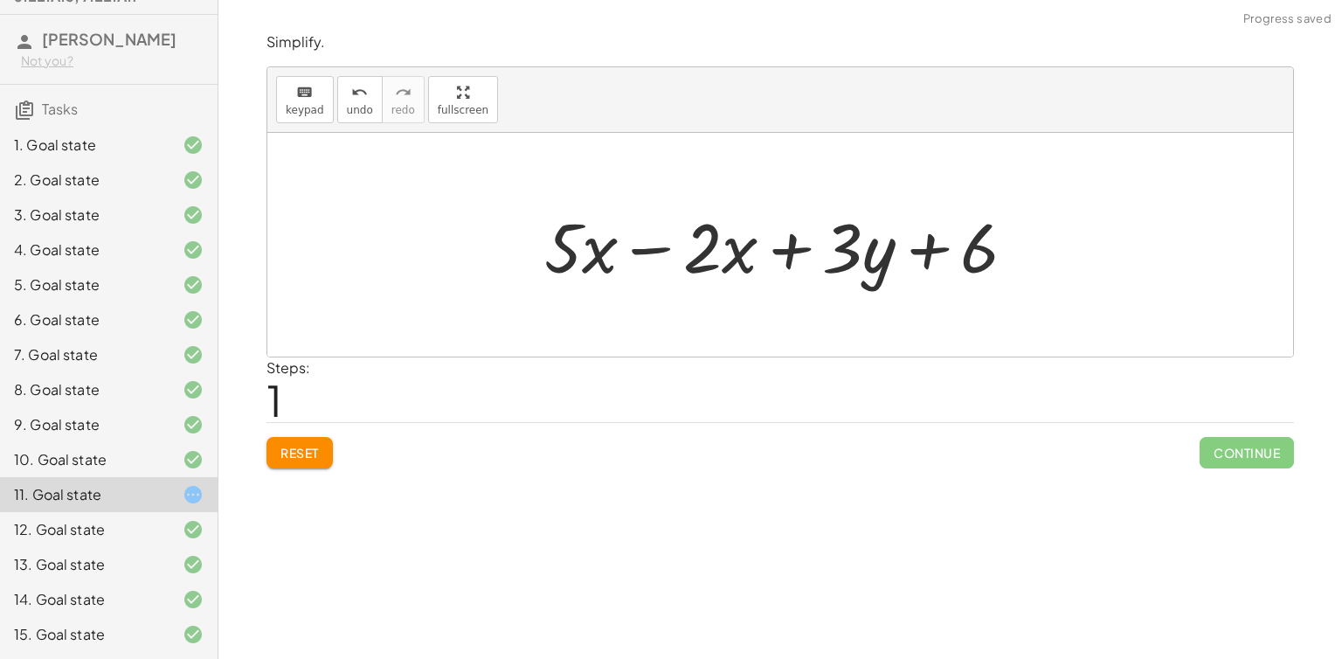
click at [638, 247] on div at bounding box center [787, 245] width 503 height 90
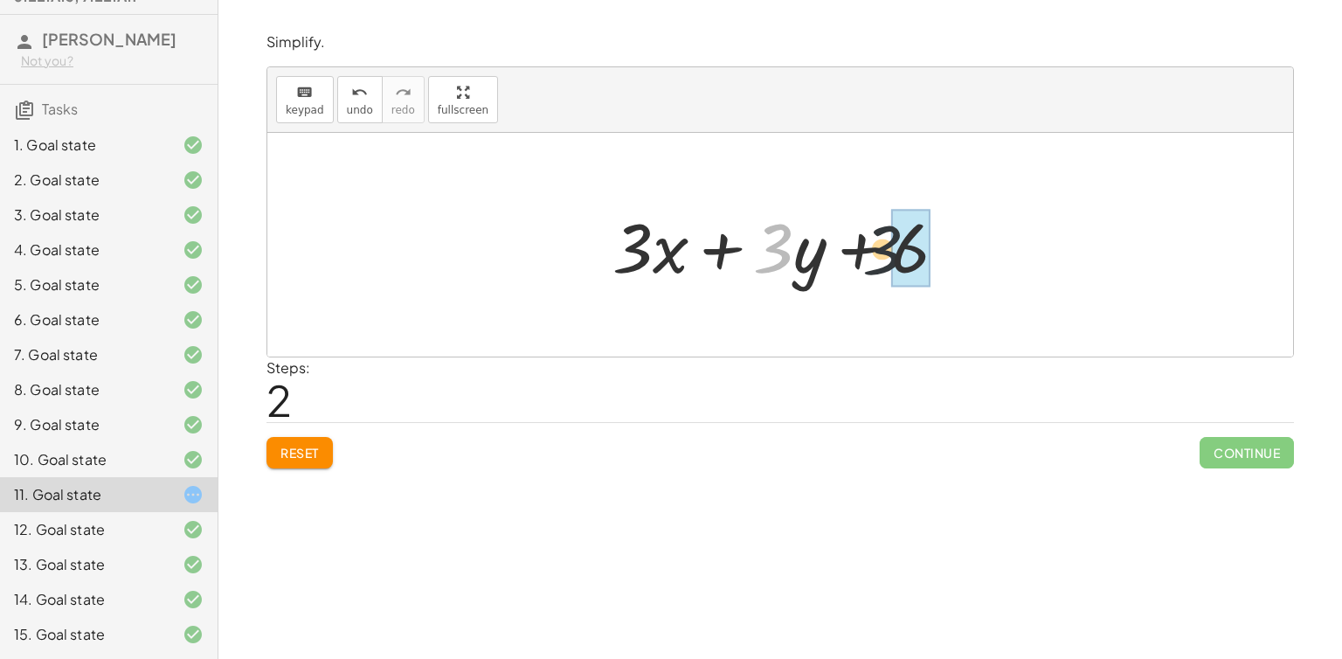
drag, startPoint x: 790, startPoint y: 239, endPoint x: 959, endPoint y: 249, distance: 168.9
click at [959, 249] on div at bounding box center [787, 245] width 366 height 90
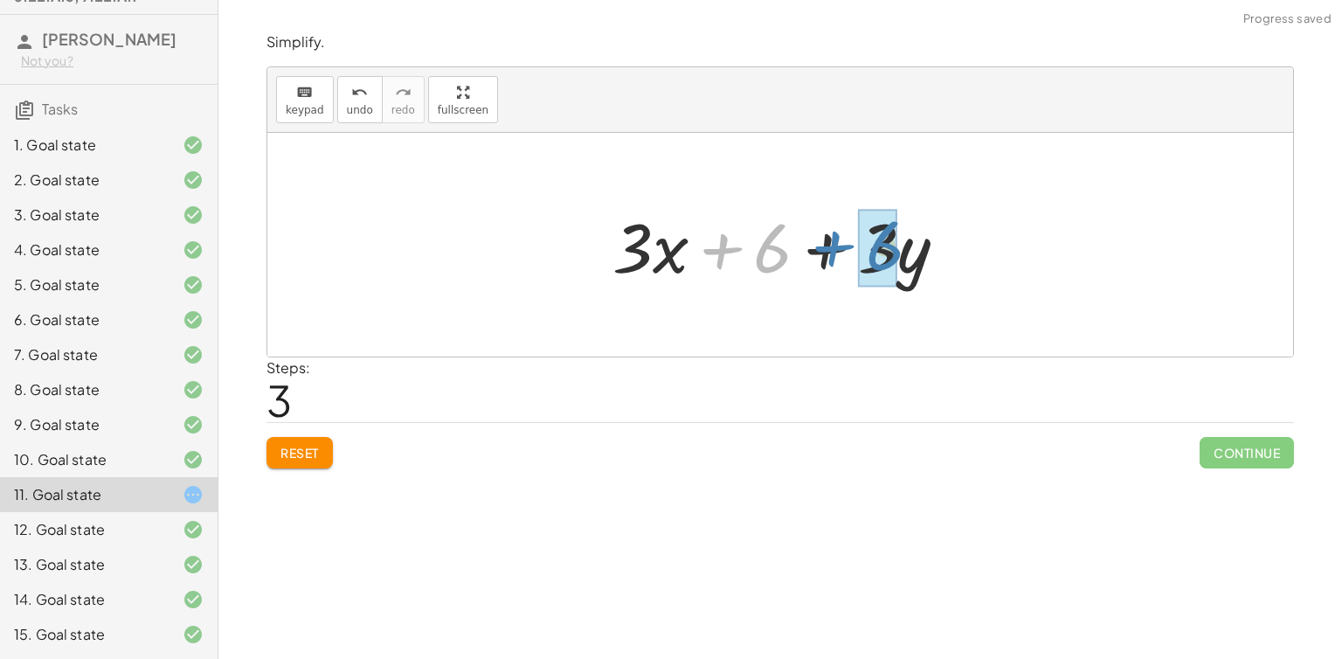
drag, startPoint x: 773, startPoint y: 275, endPoint x: 884, endPoint y: 273, distance: 111.9
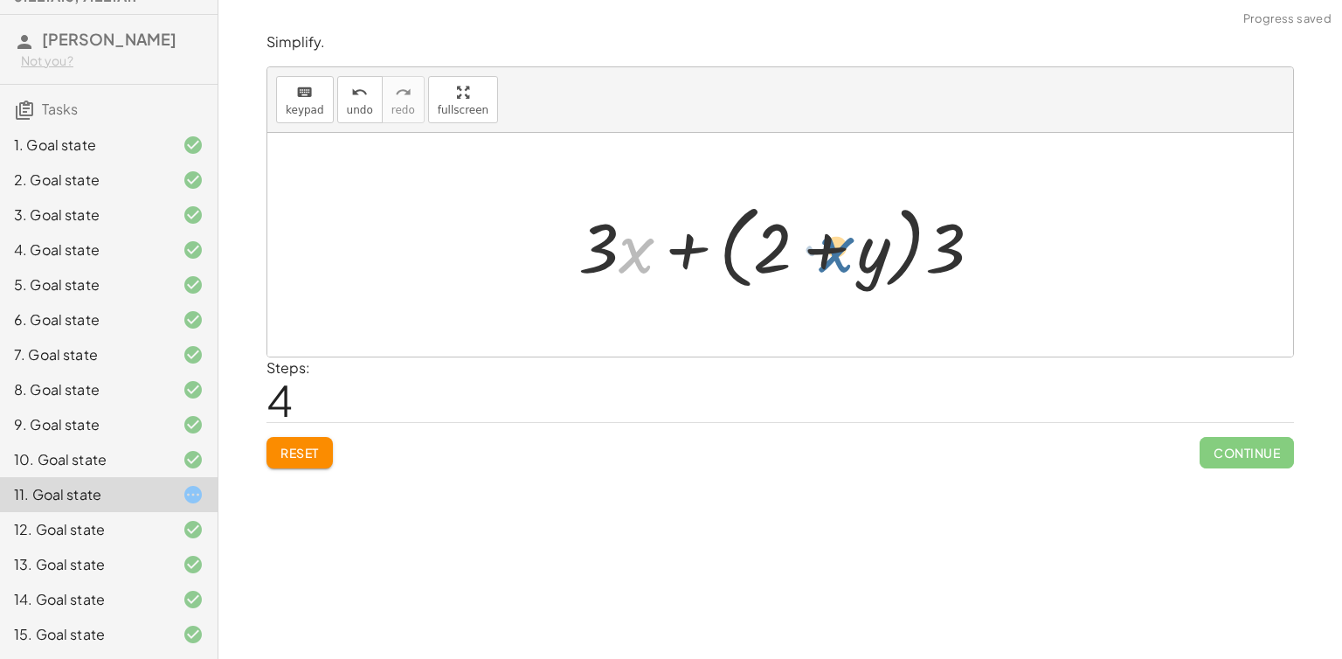
drag, startPoint x: 635, startPoint y: 239, endPoint x: 834, endPoint y: 231, distance: 198.5
click at [834, 231] on div at bounding box center [787, 245] width 434 height 100
drag, startPoint x: 636, startPoint y: 249, endPoint x: 951, endPoint y: 242, distance: 314.7
click at [951, 242] on div at bounding box center [787, 245] width 434 height 100
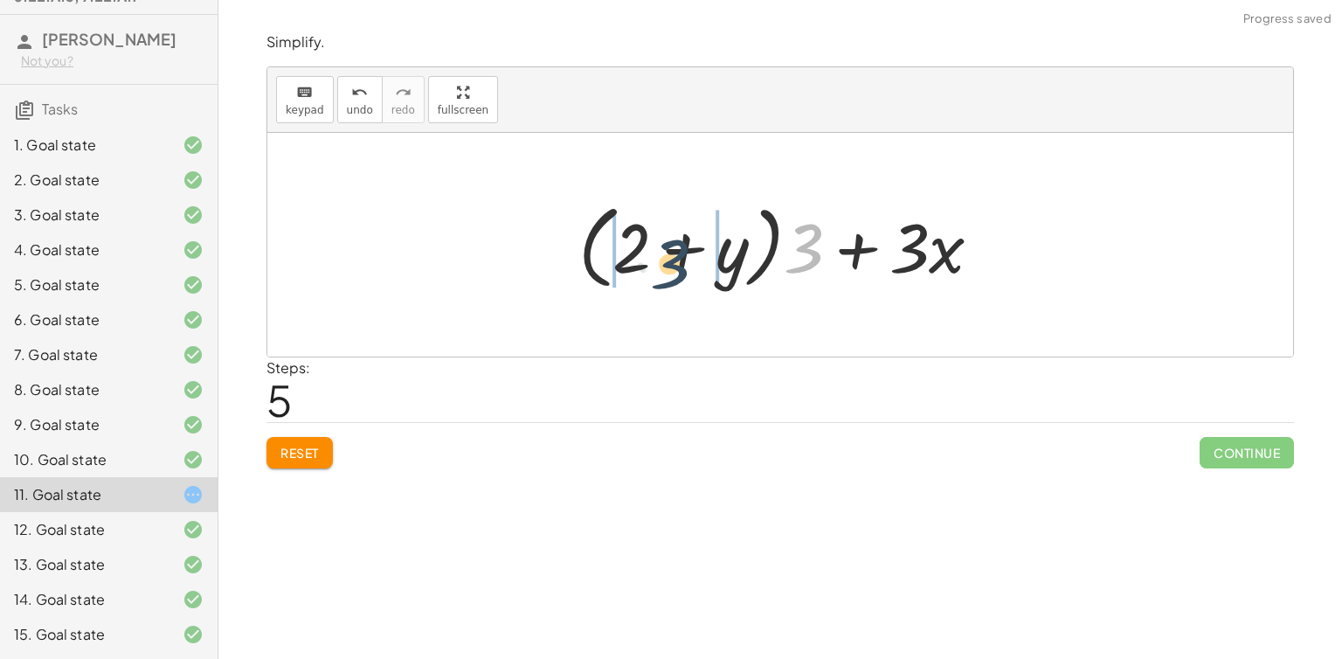
drag, startPoint x: 800, startPoint y: 244, endPoint x: 648, endPoint y: 260, distance: 153.7
click at [648, 260] on div at bounding box center [787, 245] width 434 height 100
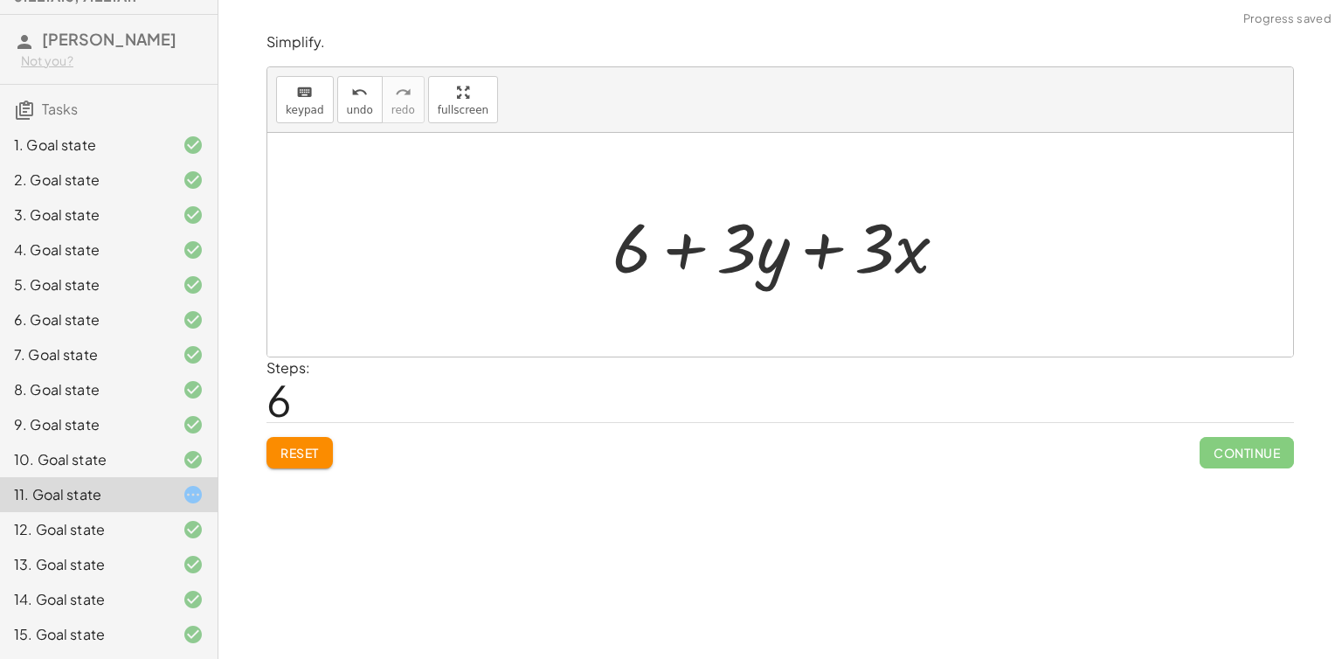
click at [0, 0] on div "Simplify. keyboard keypad undo undo redo redo fullscreen + · 5 · x + · 3 · y − …" at bounding box center [0, 0] width 0 height 0
click at [280, 464] on button "Reset" at bounding box center [300, 452] width 66 height 31
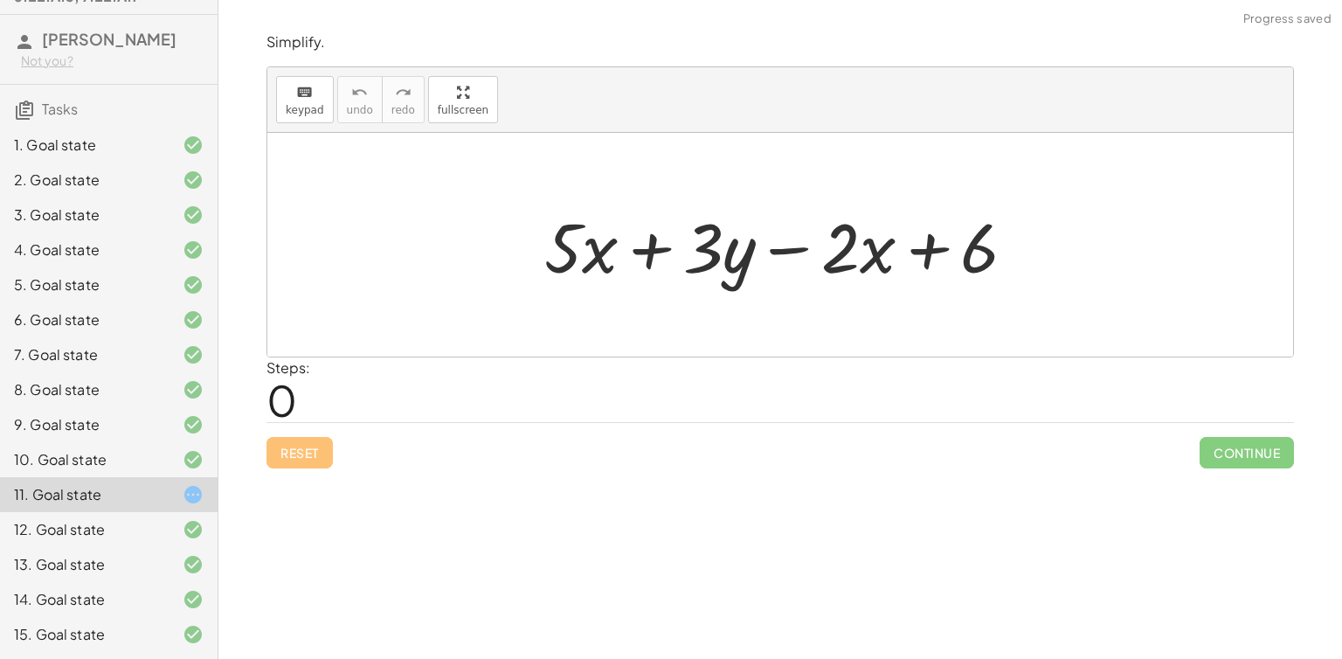
drag, startPoint x: 438, startPoint y: 294, endPoint x: 828, endPoint y: 237, distance: 394.7
click at [828, 237] on div "+ · 5 · x + · 3 · y − · 2 · x + 6" at bounding box center [780, 245] width 1026 height 224
click at [313, 80] on button "keyboard keypad" at bounding box center [305, 99] width 58 height 47
click at [560, 247] on div at bounding box center [787, 245] width 503 height 90
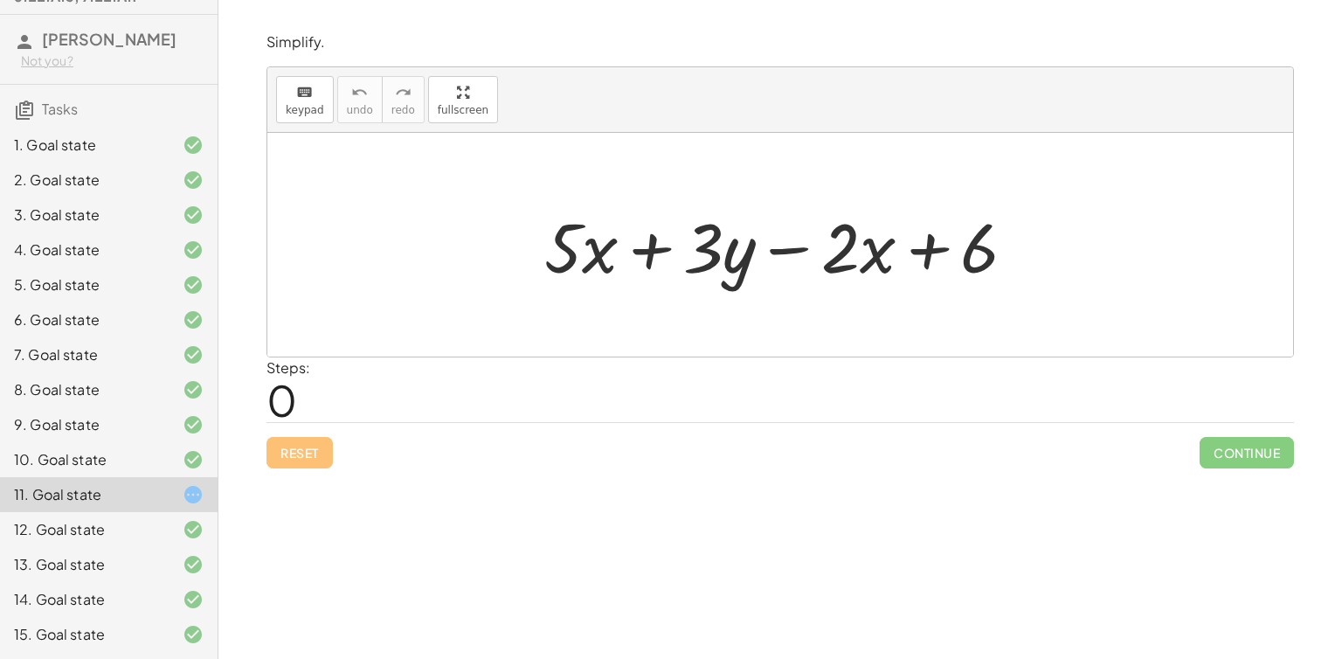
click at [560, 247] on div at bounding box center [787, 245] width 503 height 90
click at [570, 253] on div at bounding box center [787, 245] width 503 height 90
click at [303, 105] on span "keypad" at bounding box center [305, 110] width 38 height 12
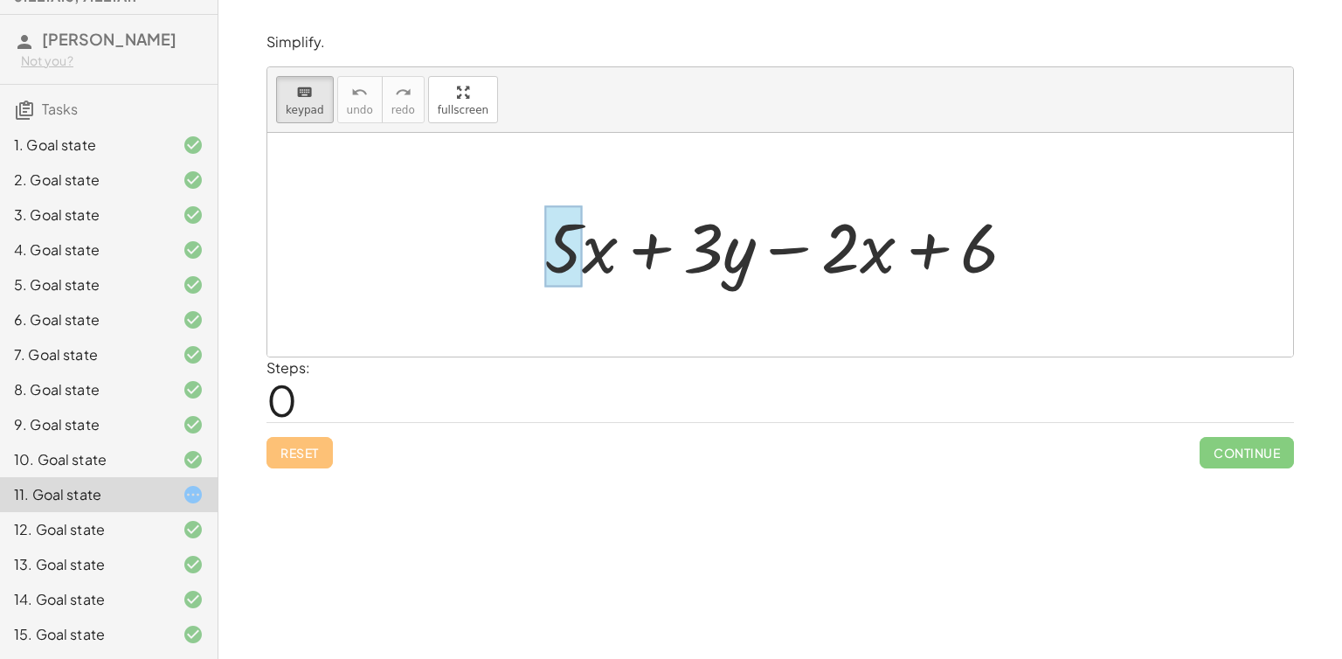
click at [570, 245] on div at bounding box center [563, 246] width 38 height 81
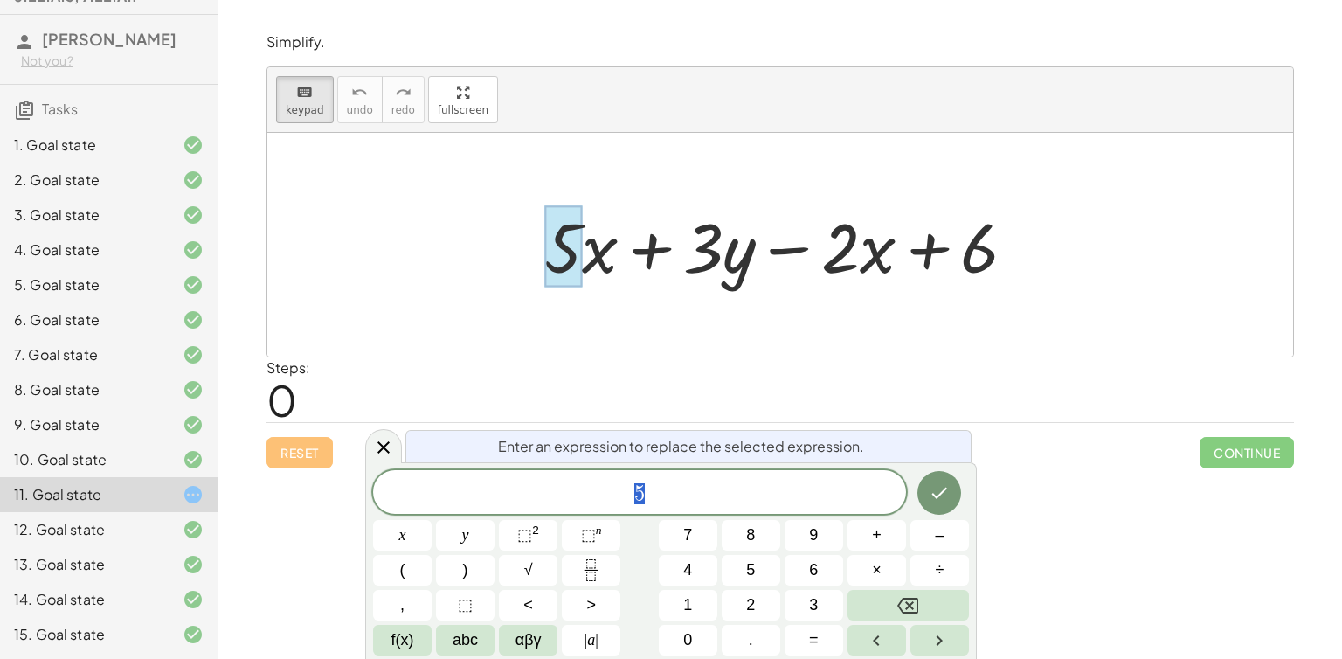
click at [576, 245] on div at bounding box center [563, 246] width 38 height 81
click at [639, 511] on div "5" at bounding box center [639, 492] width 533 height 44
click at [925, 493] on button "Done" at bounding box center [940, 493] width 44 height 44
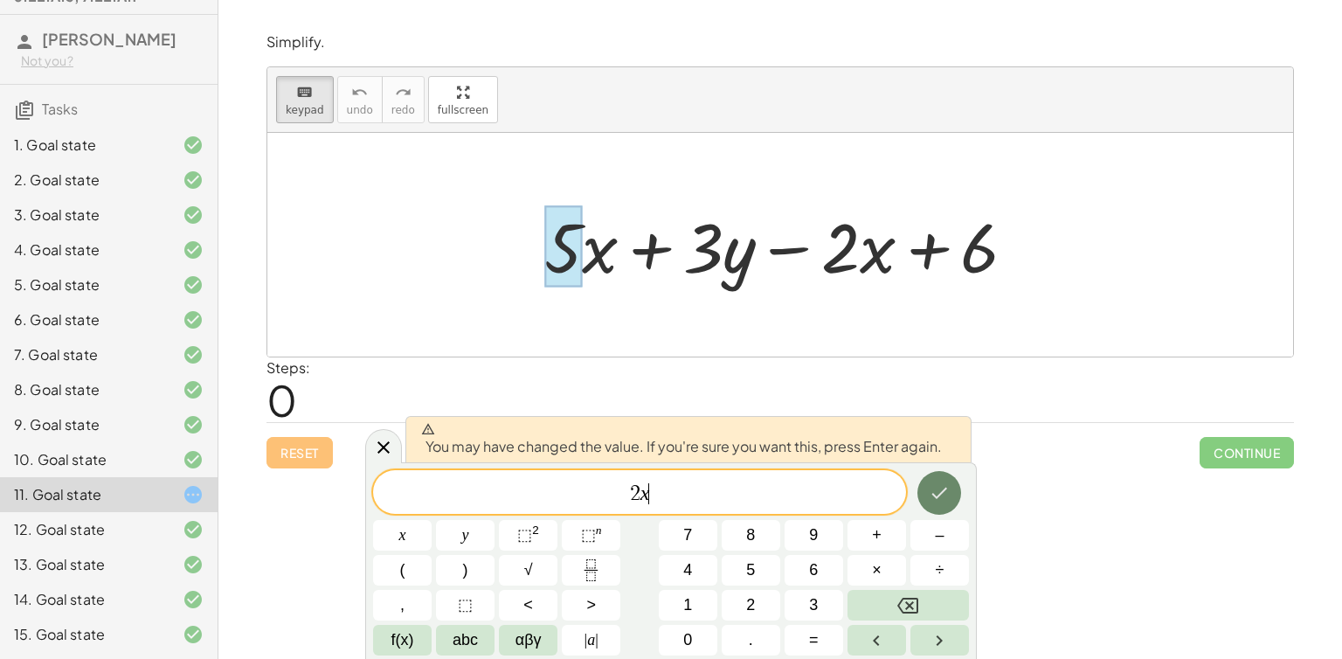
click at [923, 488] on button "Done" at bounding box center [940, 493] width 44 height 44
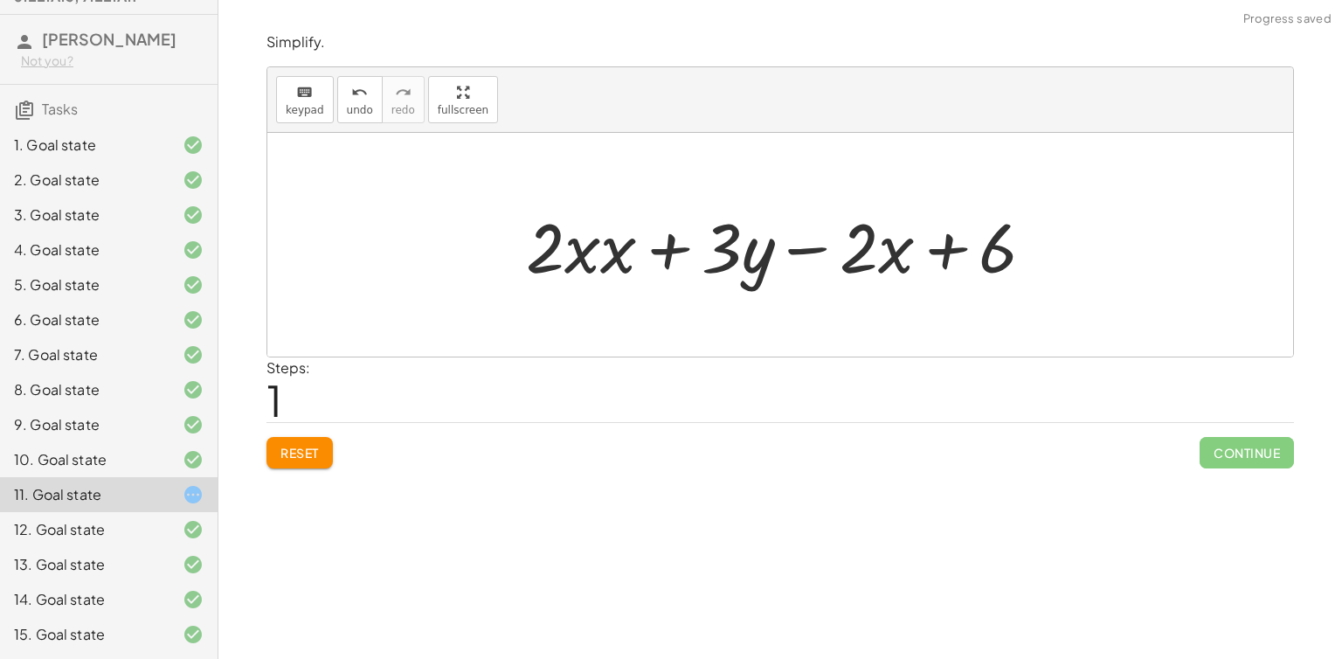
click at [600, 262] on div at bounding box center [787, 245] width 540 height 90
click at [600, 262] on div at bounding box center [786, 245] width 527 height 90
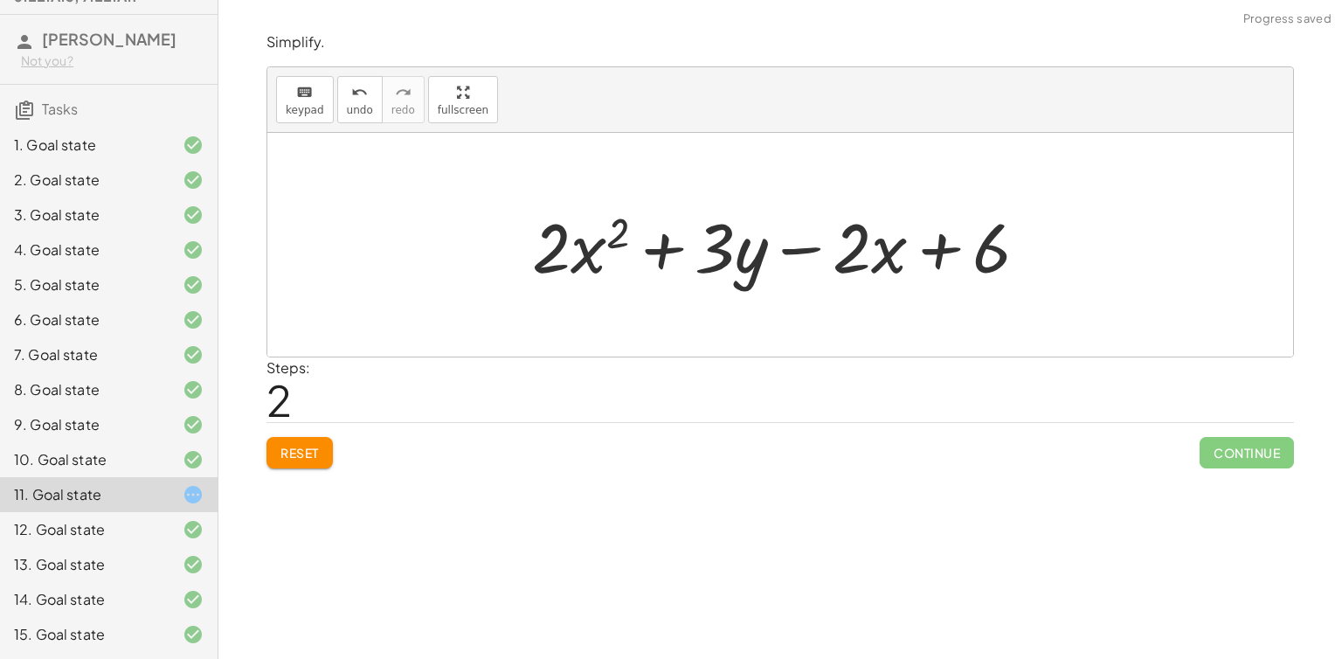
click at [877, 239] on div at bounding box center [786, 245] width 527 height 90
click at [286, 109] on span "keypad" at bounding box center [305, 110] width 38 height 12
click at [869, 253] on div at bounding box center [852, 246] width 38 height 81
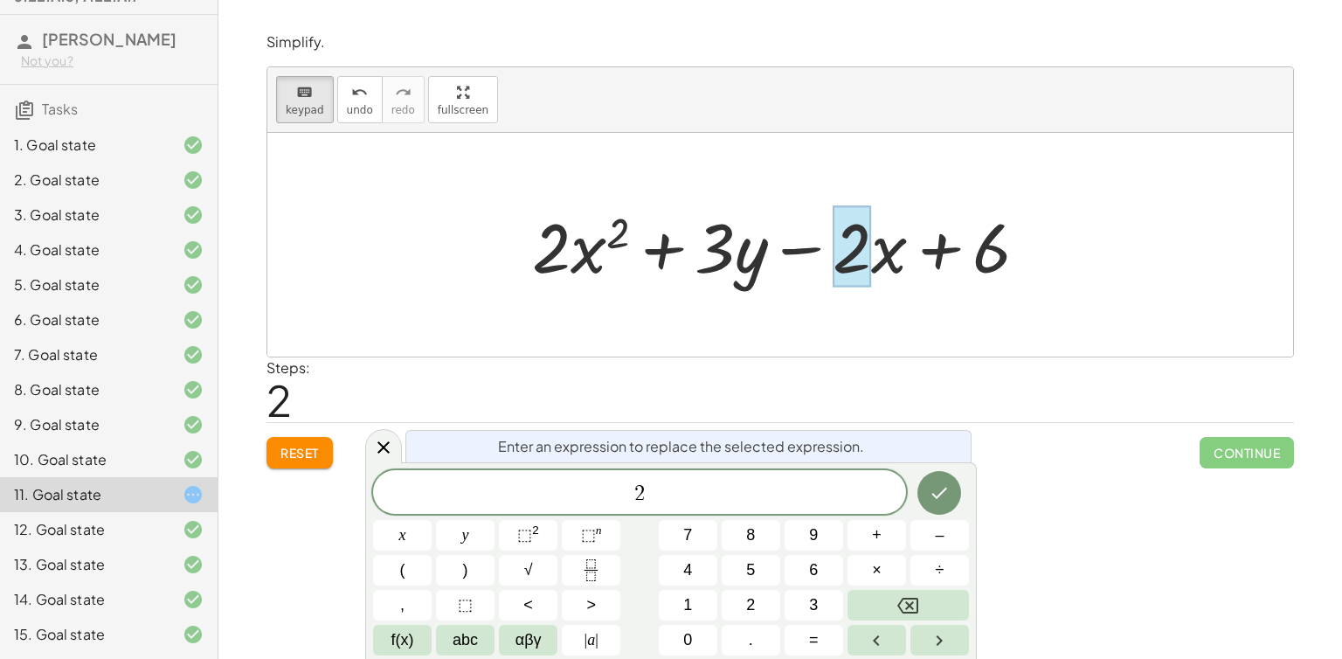
click at [763, 488] on span "2" at bounding box center [639, 494] width 533 height 24
click at [938, 485] on icon "Done" at bounding box center [939, 492] width 21 height 21
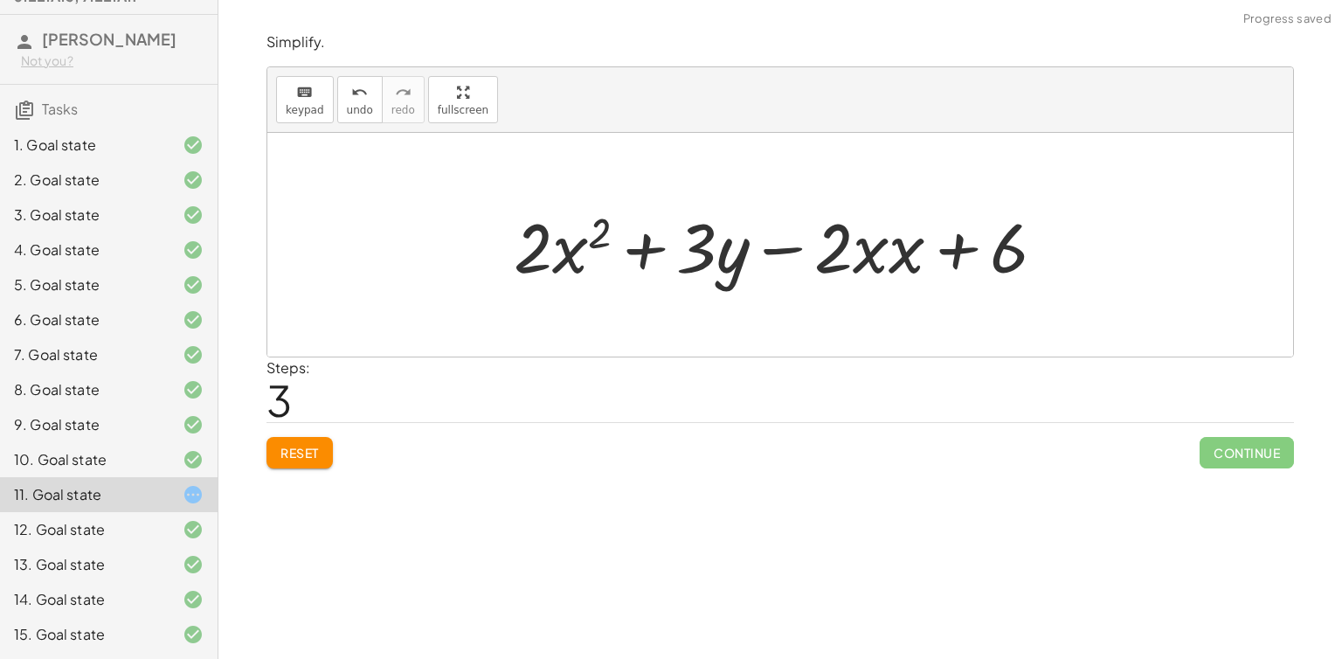
click at [867, 246] on div at bounding box center [786, 245] width 563 height 90
click at [890, 251] on div at bounding box center [786, 245] width 563 height 90
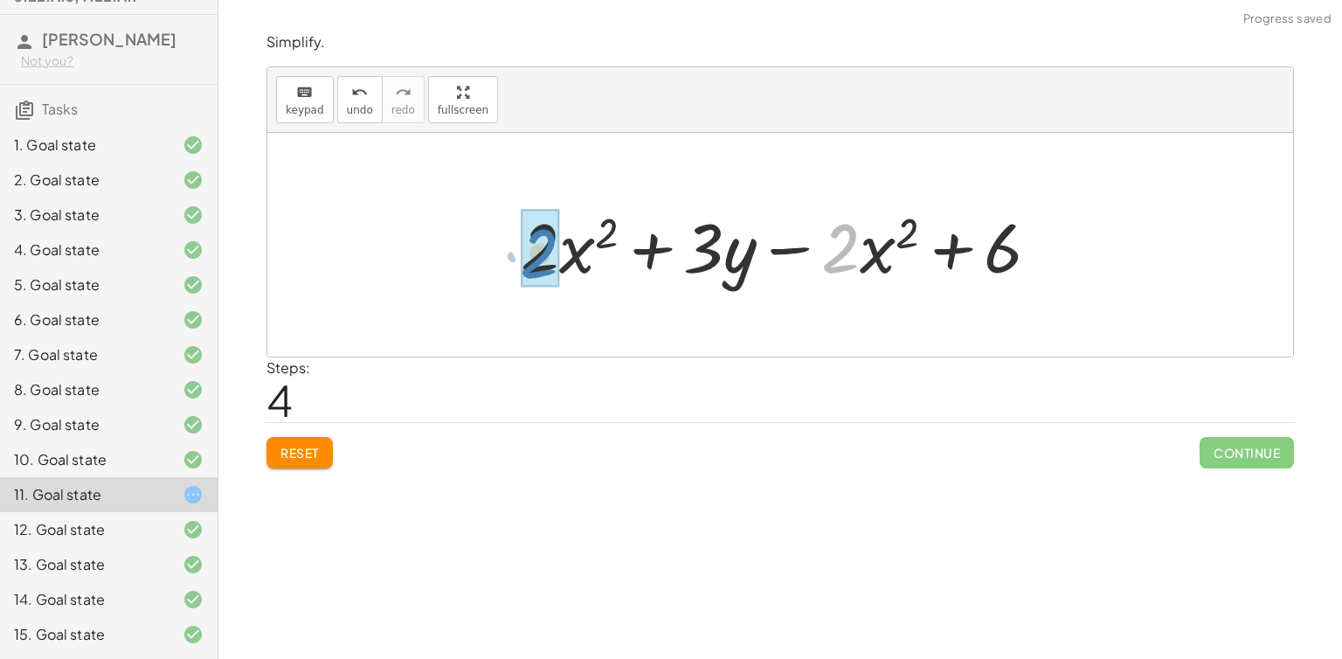
drag, startPoint x: 848, startPoint y: 246, endPoint x: 545, endPoint y: 251, distance: 302.4
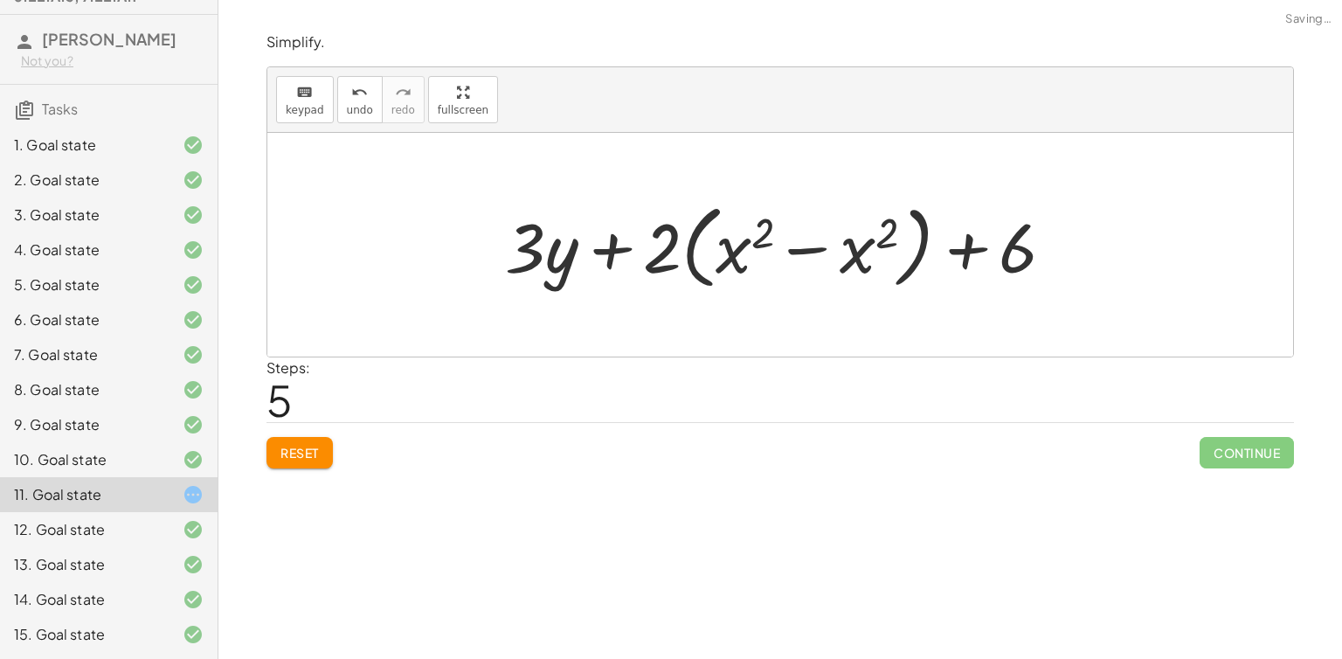
click at [318, 453] on span "Reset" at bounding box center [300, 453] width 38 height 16
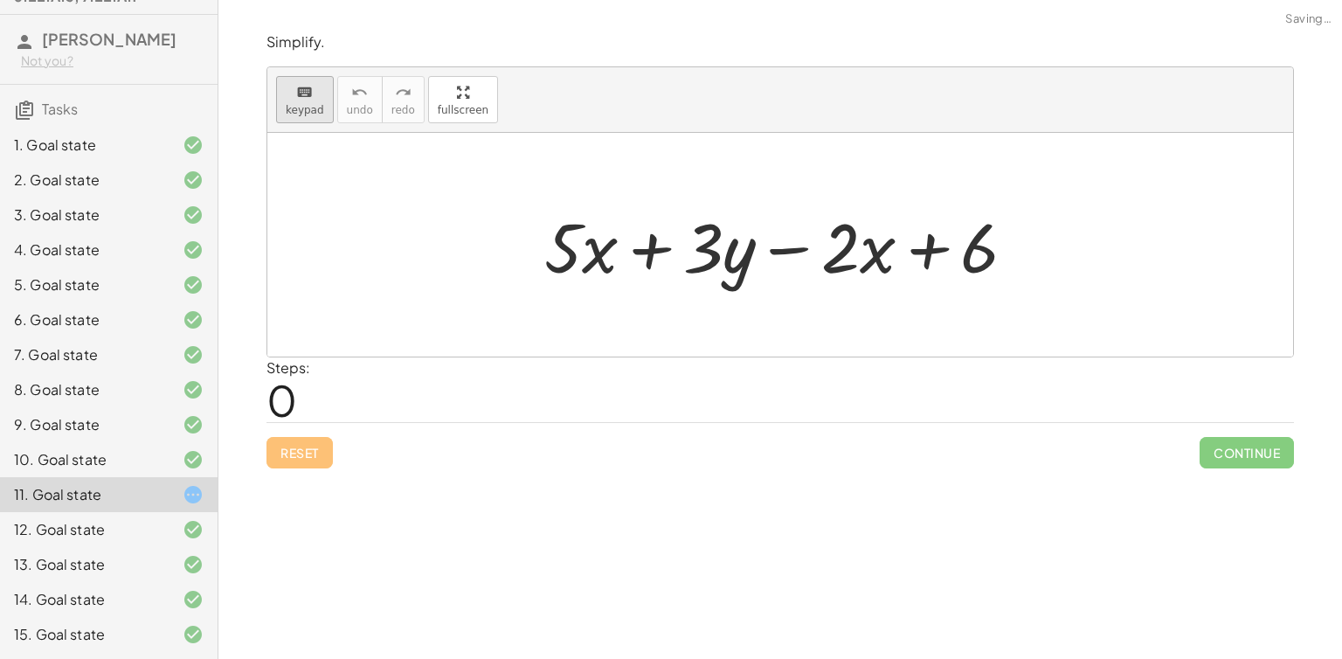
click at [318, 104] on span "keypad" at bounding box center [305, 110] width 38 height 12
click at [579, 251] on div at bounding box center [580, 246] width 73 height 81
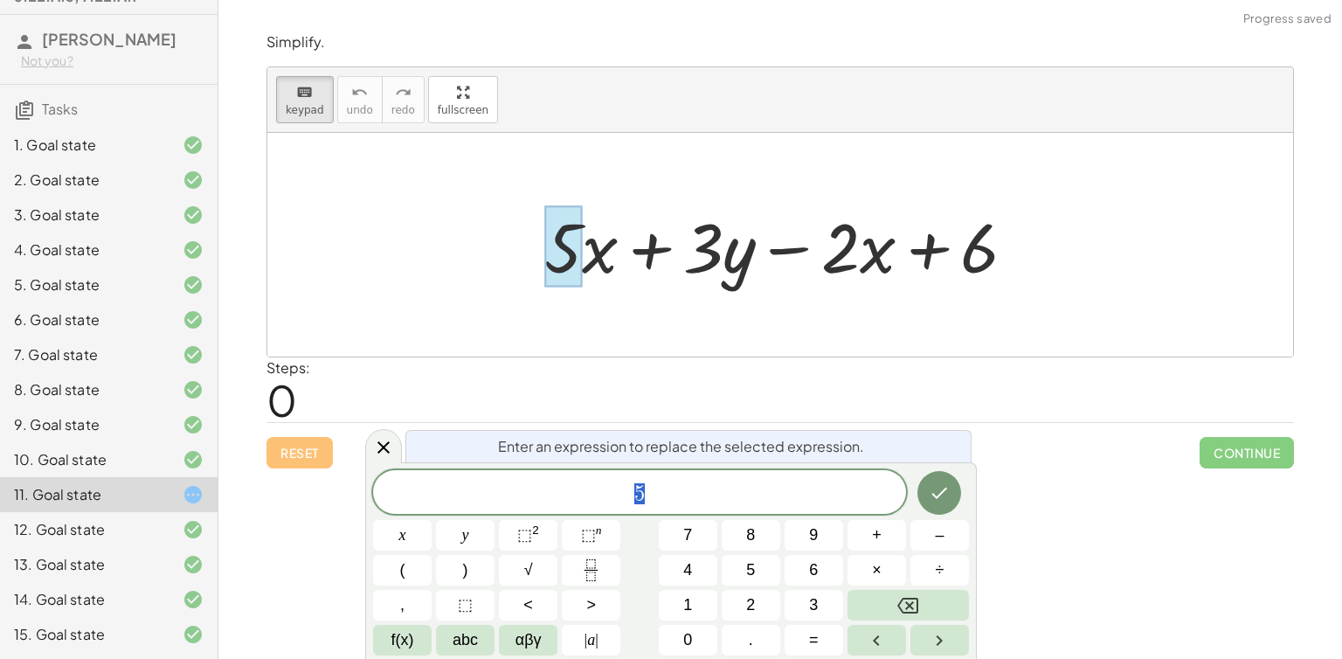
click at [579, 251] on div at bounding box center [563, 246] width 38 height 81
click at [683, 488] on span "5" at bounding box center [639, 494] width 533 height 24
click at [951, 486] on button "Done" at bounding box center [940, 493] width 44 height 44
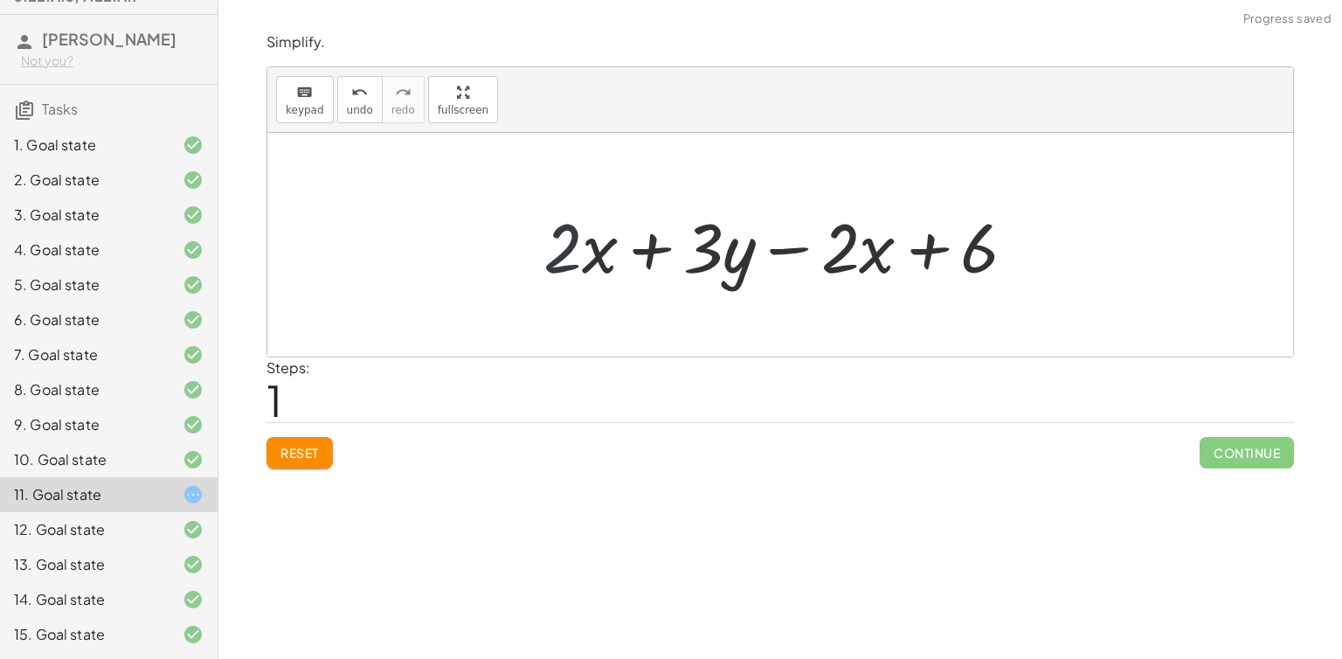
click at [573, 248] on div at bounding box center [787, 245] width 504 height 90
drag, startPoint x: 785, startPoint y: 246, endPoint x: 567, endPoint y: 260, distance: 218.0
click at [567, 260] on div at bounding box center [787, 245] width 504 height 90
click at [634, 250] on div at bounding box center [787, 245] width 504 height 90
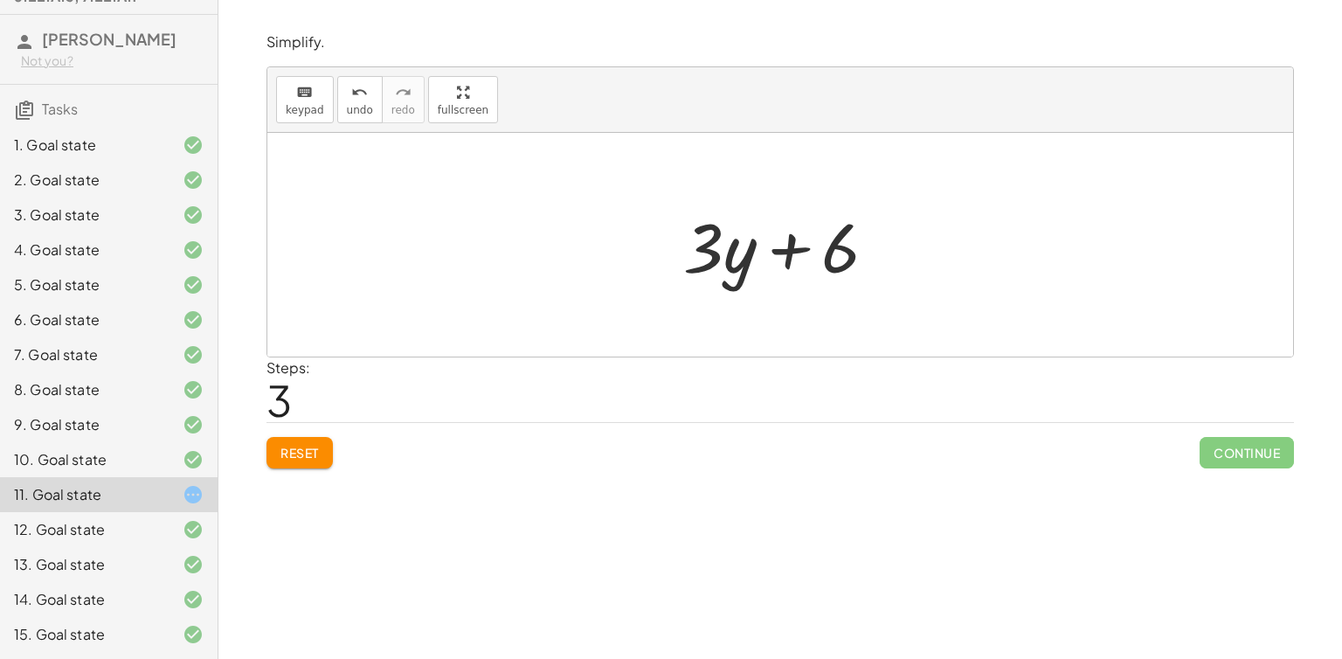
click at [1207, 441] on span "Continue" at bounding box center [1247, 452] width 94 height 31
click at [1011, 344] on div at bounding box center [780, 245] width 1026 height 224
click at [697, 235] on div at bounding box center [787, 245] width 225 height 90
click at [599, 172] on div at bounding box center [780, 245] width 1026 height 224
click at [739, 263] on div at bounding box center [787, 245] width 225 height 90
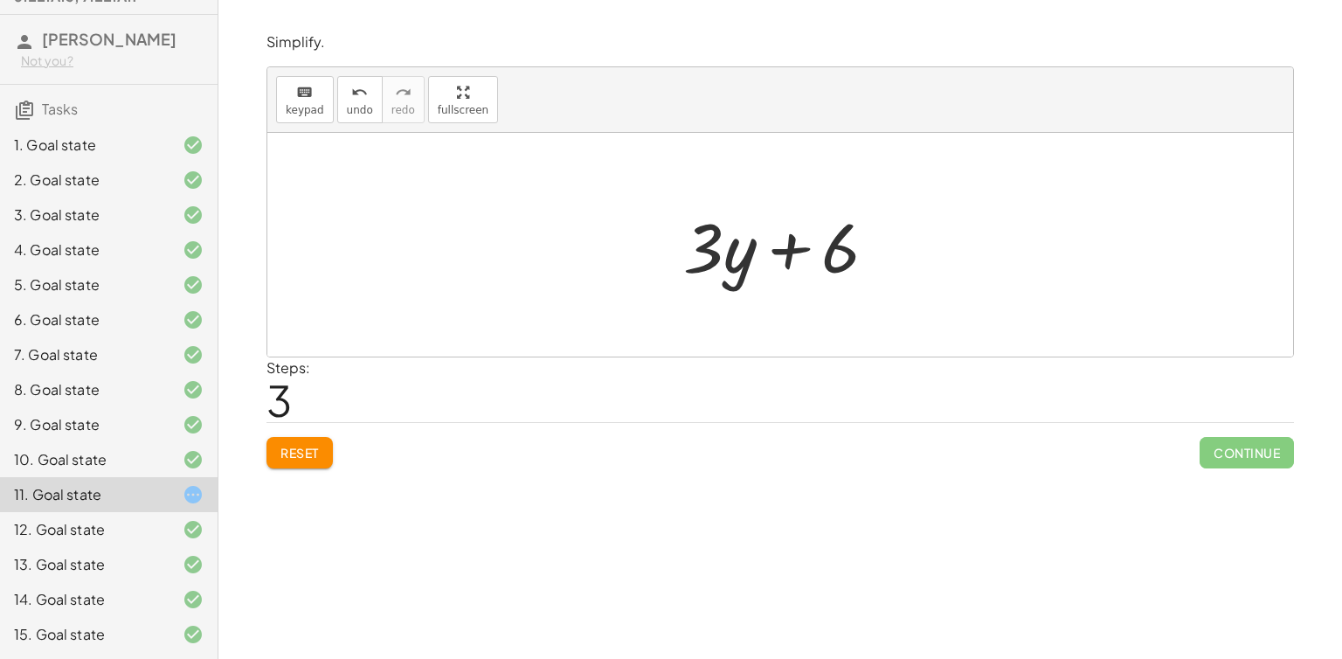
click at [739, 263] on div at bounding box center [787, 245] width 225 height 90
click at [308, 85] on icon "keyboard" at bounding box center [304, 92] width 17 height 21
click at [734, 255] on div at bounding box center [719, 246] width 73 height 81
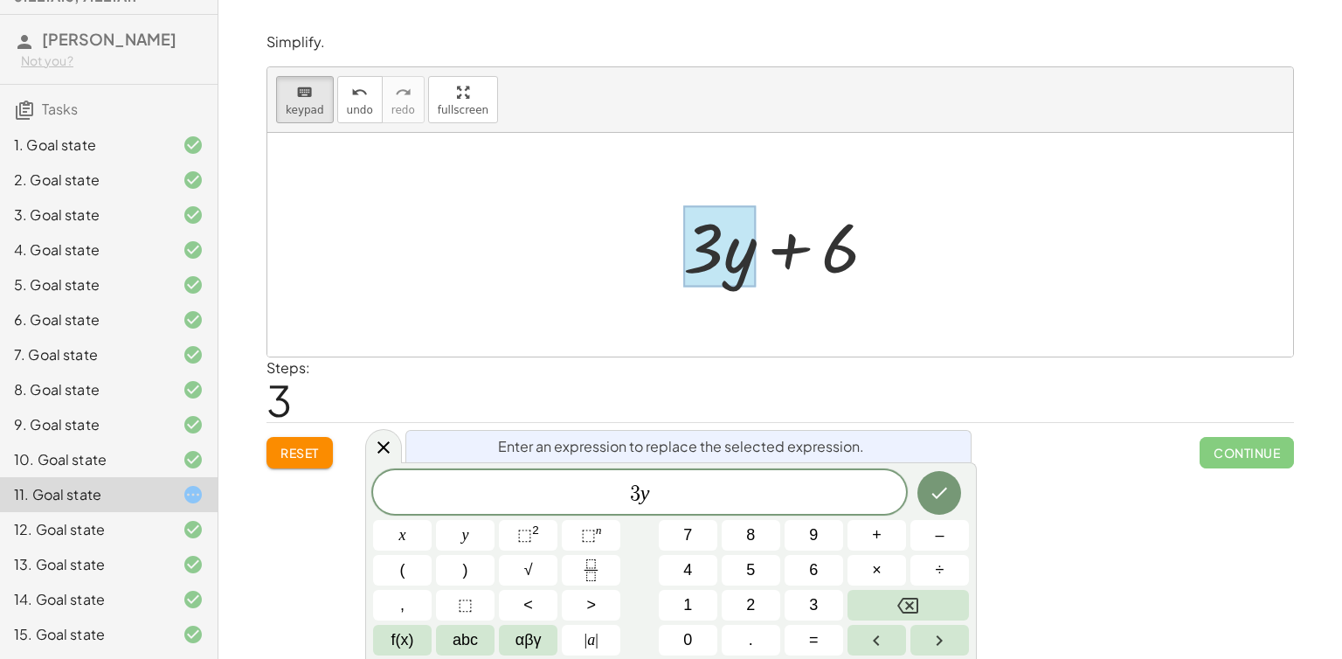
click at [668, 489] on span "3 y" at bounding box center [639, 494] width 533 height 24
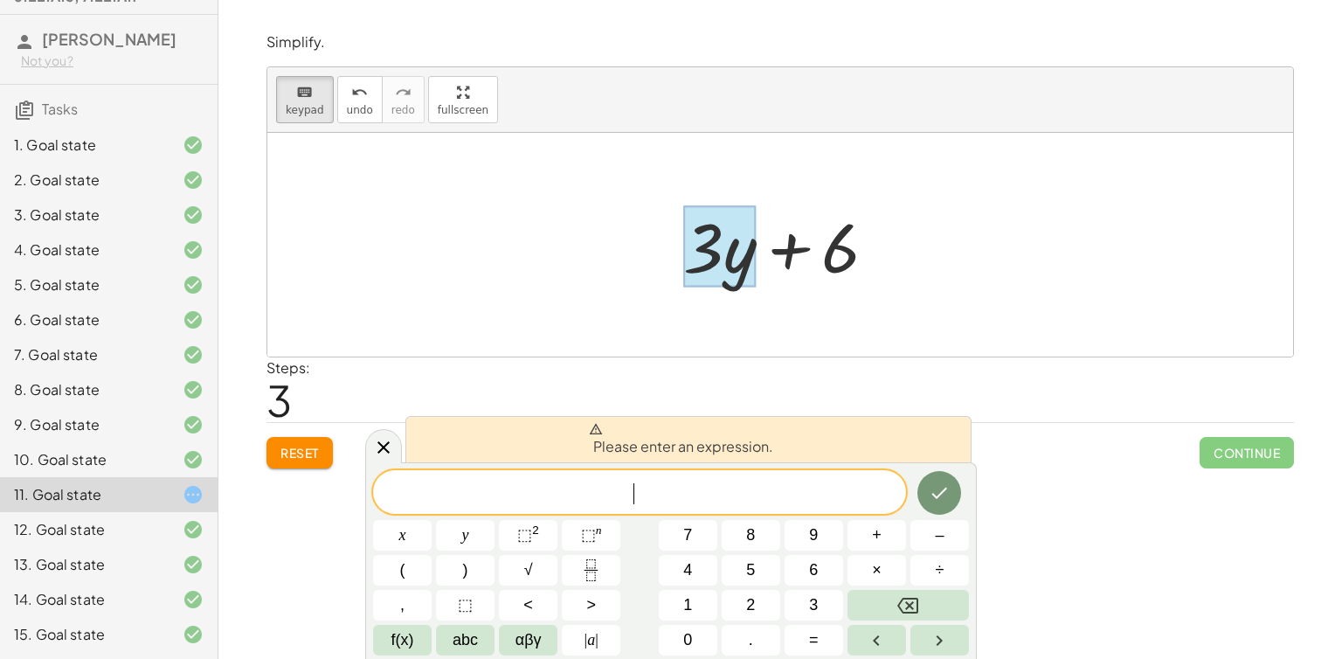
click at [947, 502] on icon "Done" at bounding box center [939, 492] width 21 height 21
click at [946, 500] on icon "Done" at bounding box center [939, 492] width 21 height 21
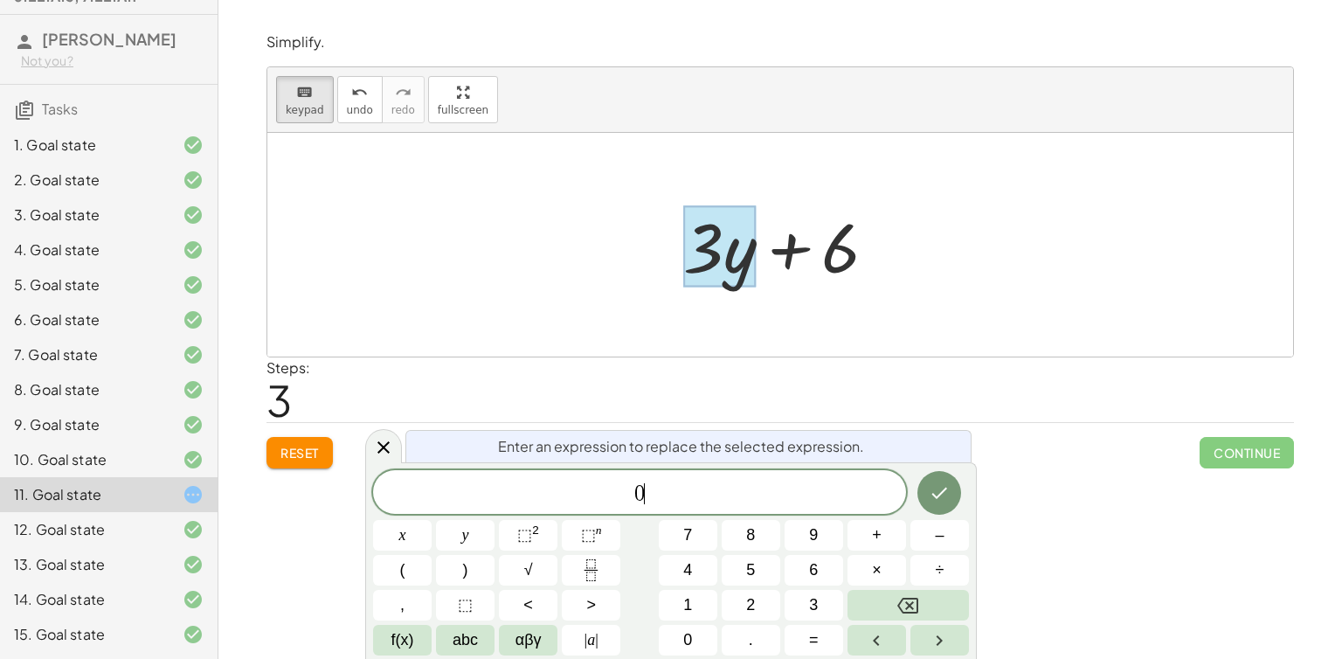
click at [952, 496] on button "Done" at bounding box center [940, 493] width 44 height 44
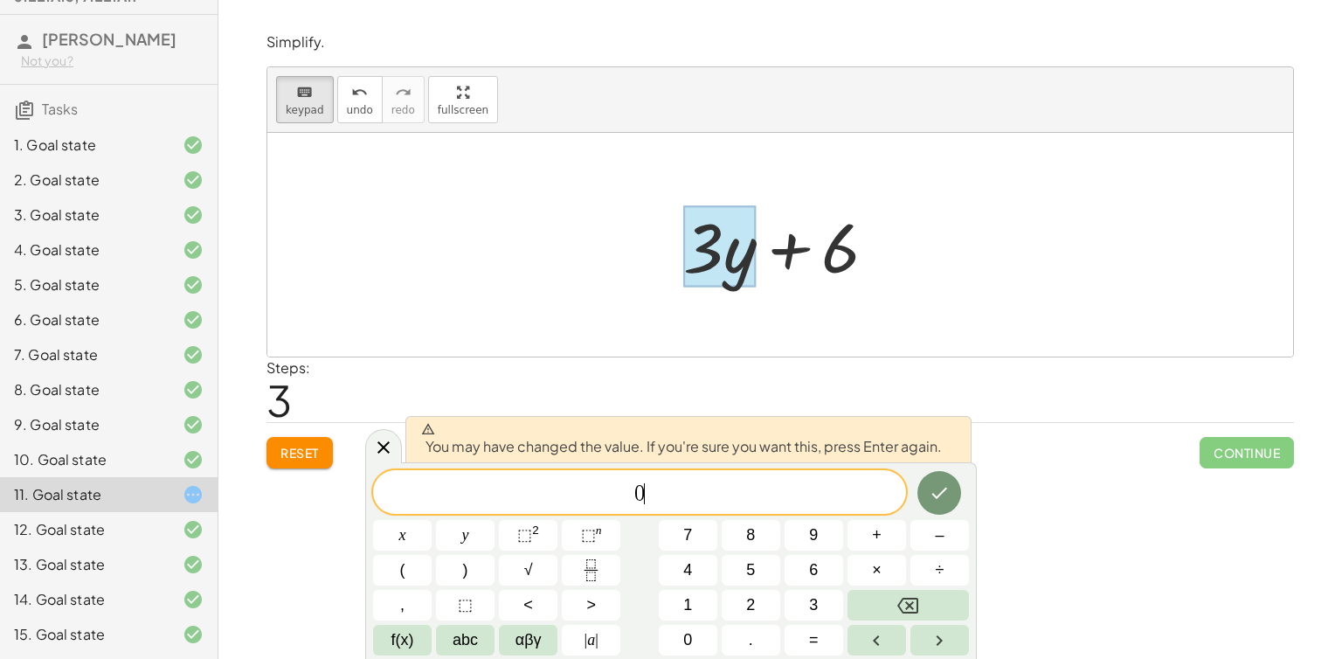
click at [941, 498] on icon "Done" at bounding box center [939, 492] width 21 height 21
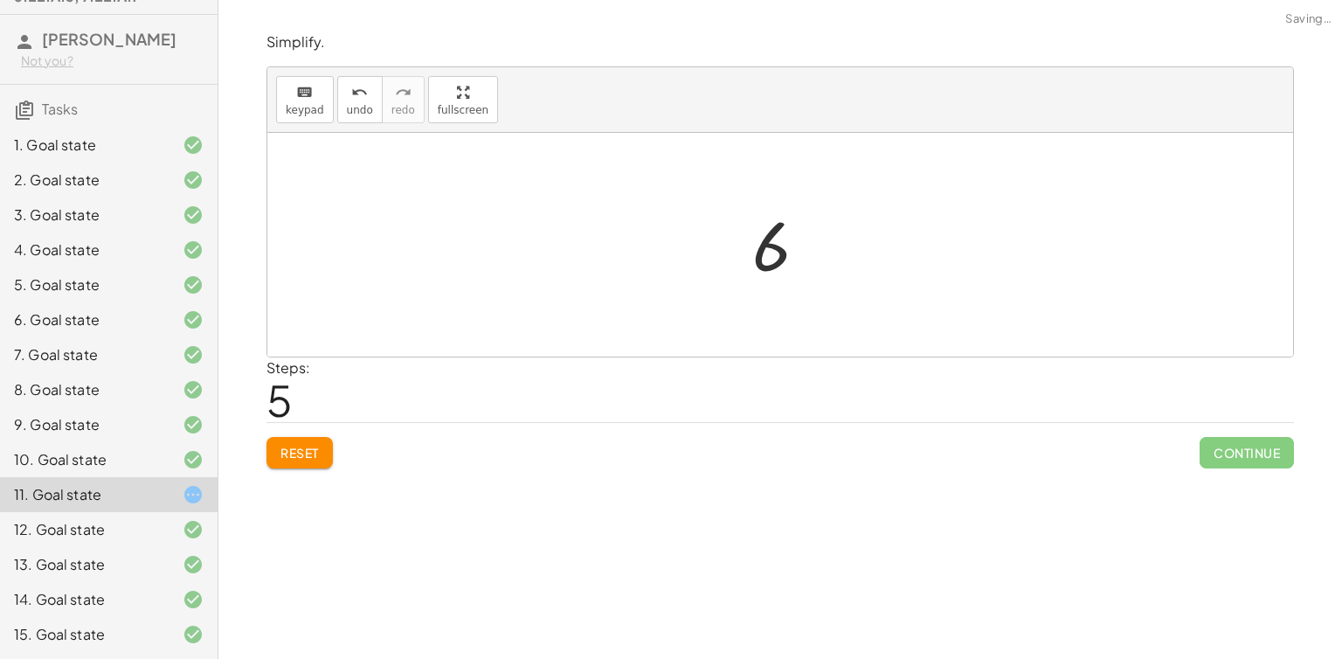
click at [1255, 447] on span "Continue" at bounding box center [1247, 452] width 94 height 31
click at [1232, 447] on span "Continue" at bounding box center [1247, 452] width 94 height 31
click at [284, 459] on span "Reset" at bounding box center [300, 453] width 38 height 16
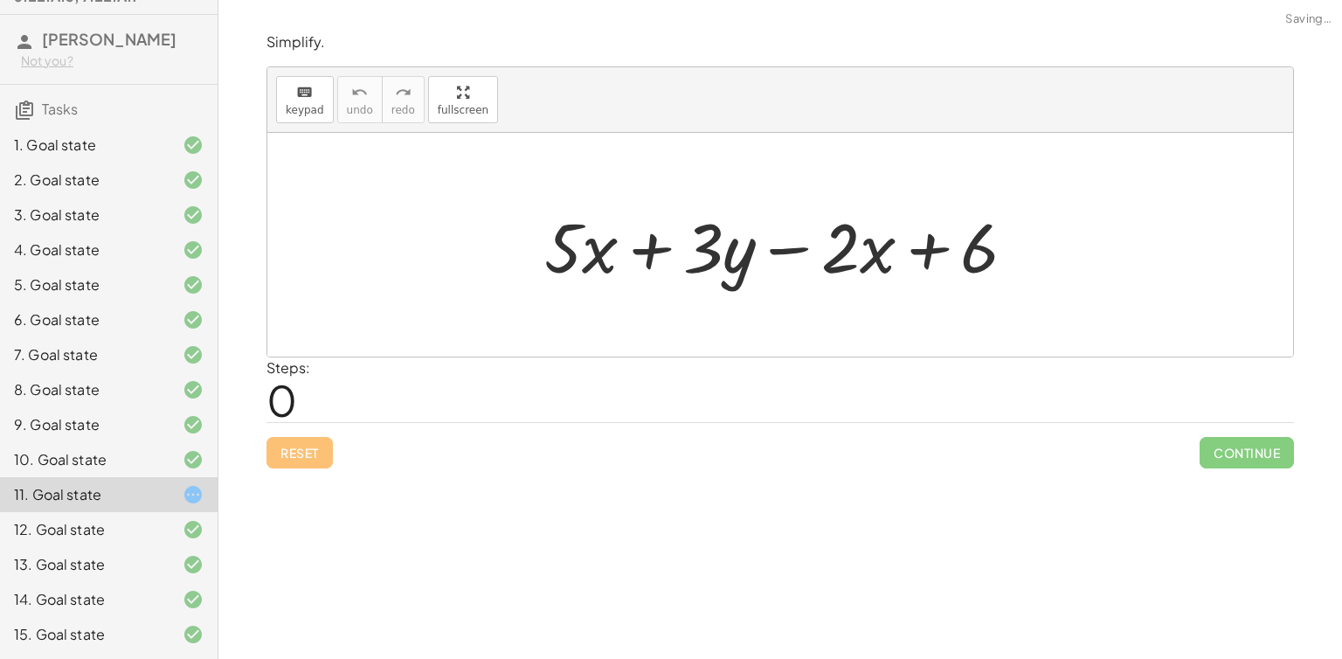
click at [195, 582] on div "12. Goal state" at bounding box center [109, 599] width 218 height 35
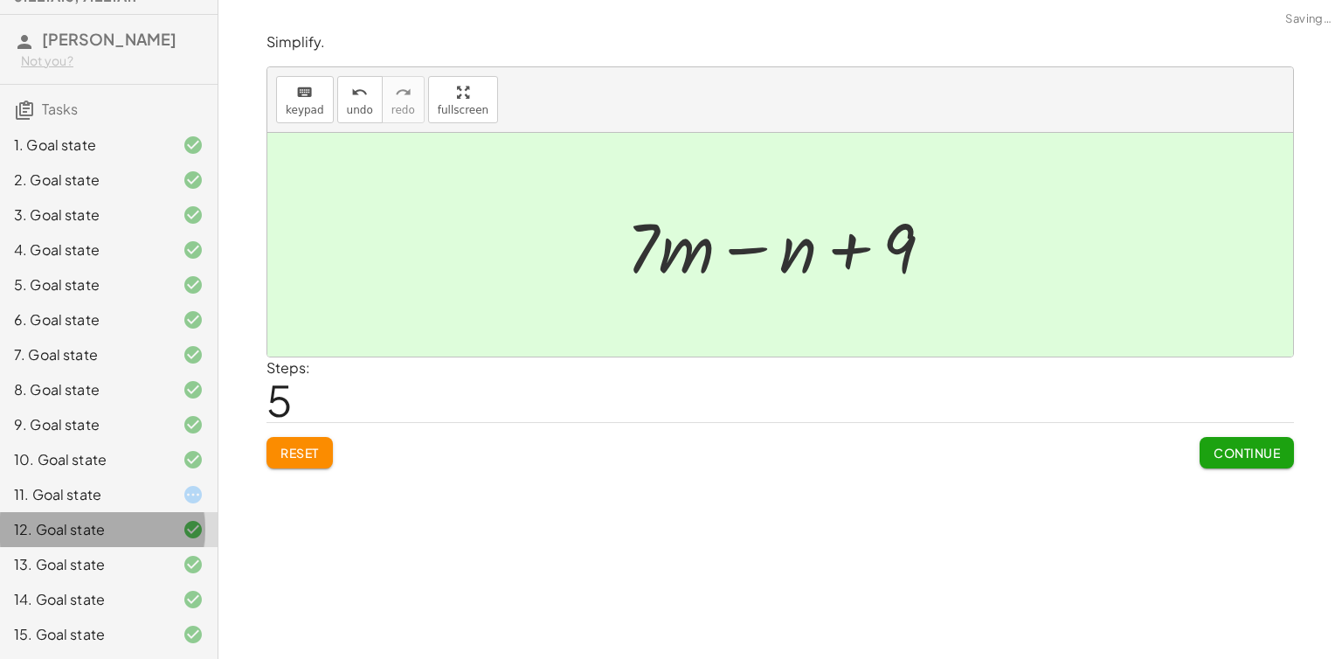
click at [192, 547] on div "11. Goal state" at bounding box center [109, 564] width 218 height 35
click at [192, 513] on div "12. Goal state" at bounding box center [109, 529] width 218 height 35
click at [181, 547] on div "11. Goal state" at bounding box center [109, 564] width 218 height 35
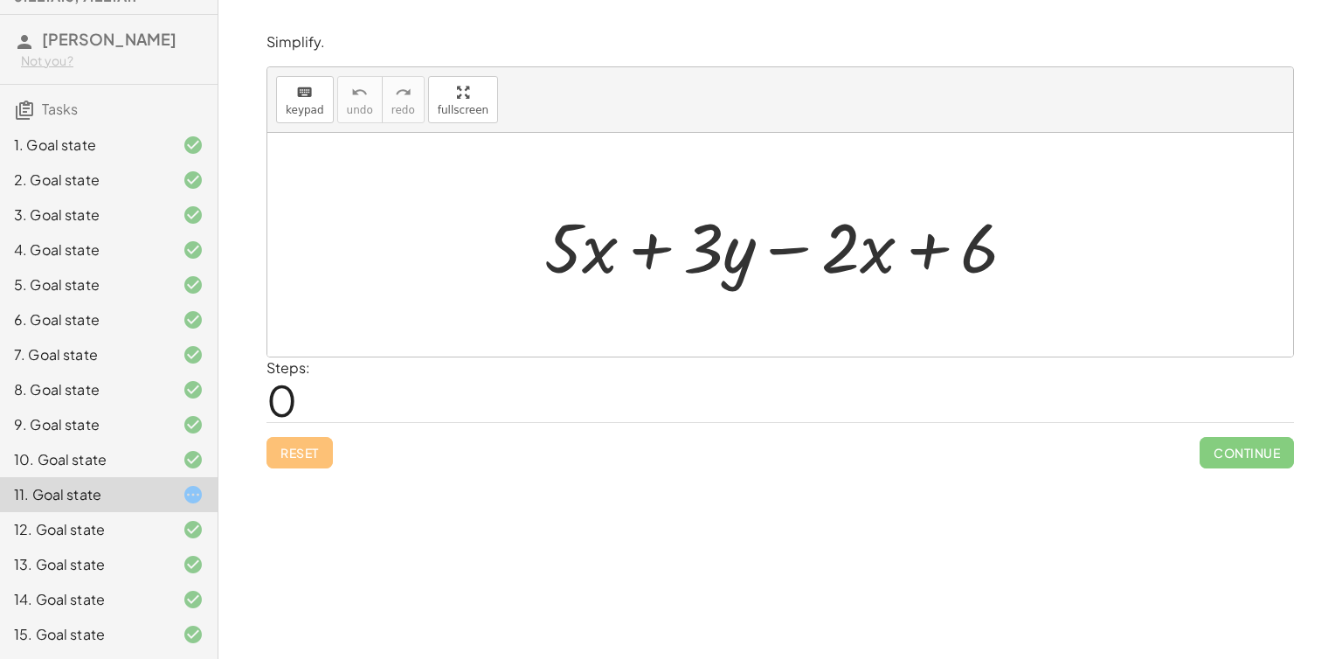
drag, startPoint x: 569, startPoint y: 253, endPoint x: 560, endPoint y: 244, distance: 12.4
click at [560, 244] on div at bounding box center [787, 245] width 503 height 90
drag, startPoint x: 560, startPoint y: 244, endPoint x: 582, endPoint y: 267, distance: 31.5
drag, startPoint x: 582, startPoint y: 267, endPoint x: 563, endPoint y: 253, distance: 23.8
click at [563, 253] on div at bounding box center [787, 245] width 503 height 90
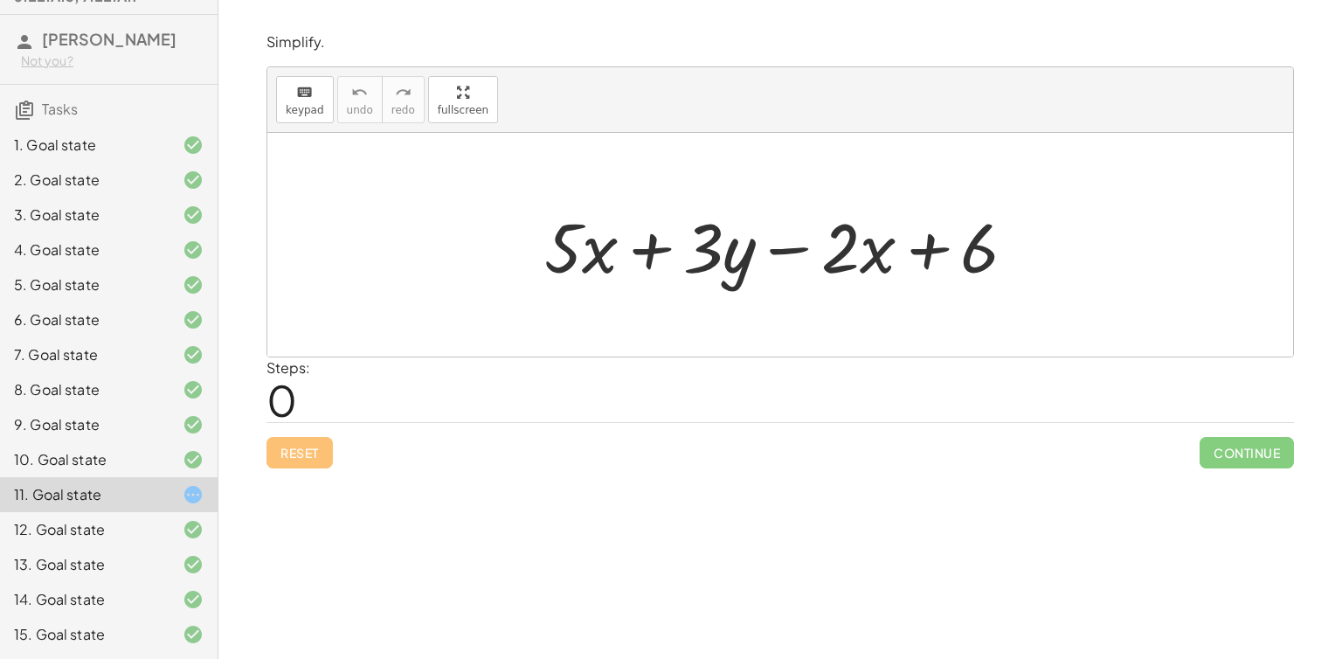
click at [563, 253] on div at bounding box center [787, 245] width 503 height 90
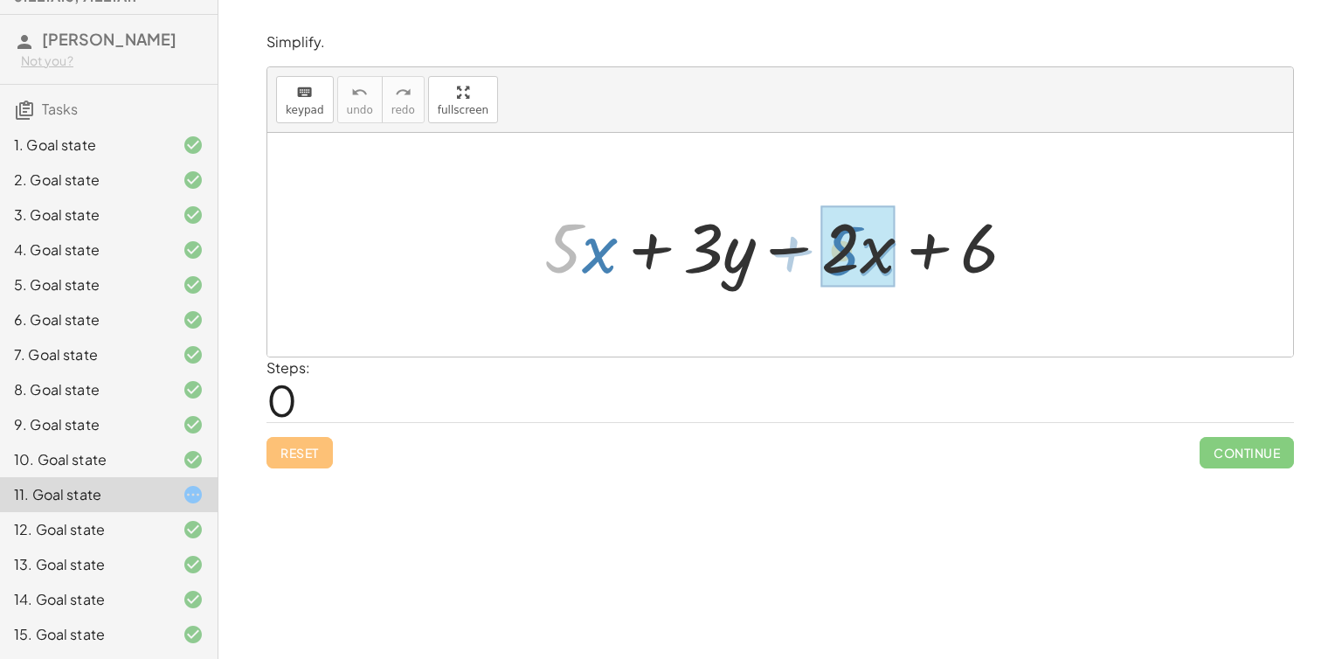
drag, startPoint x: 563, startPoint y: 253, endPoint x: 842, endPoint y: 255, distance: 278.8
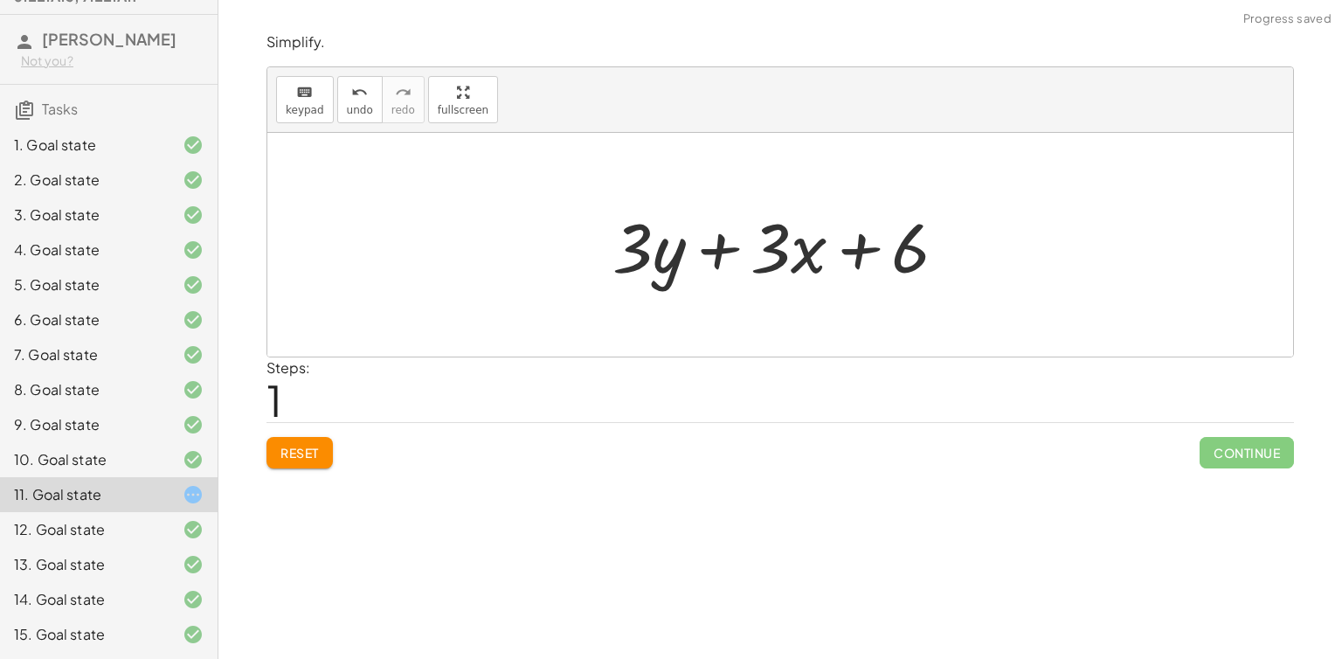
click at [1255, 441] on span "Continue" at bounding box center [1247, 452] width 94 height 31
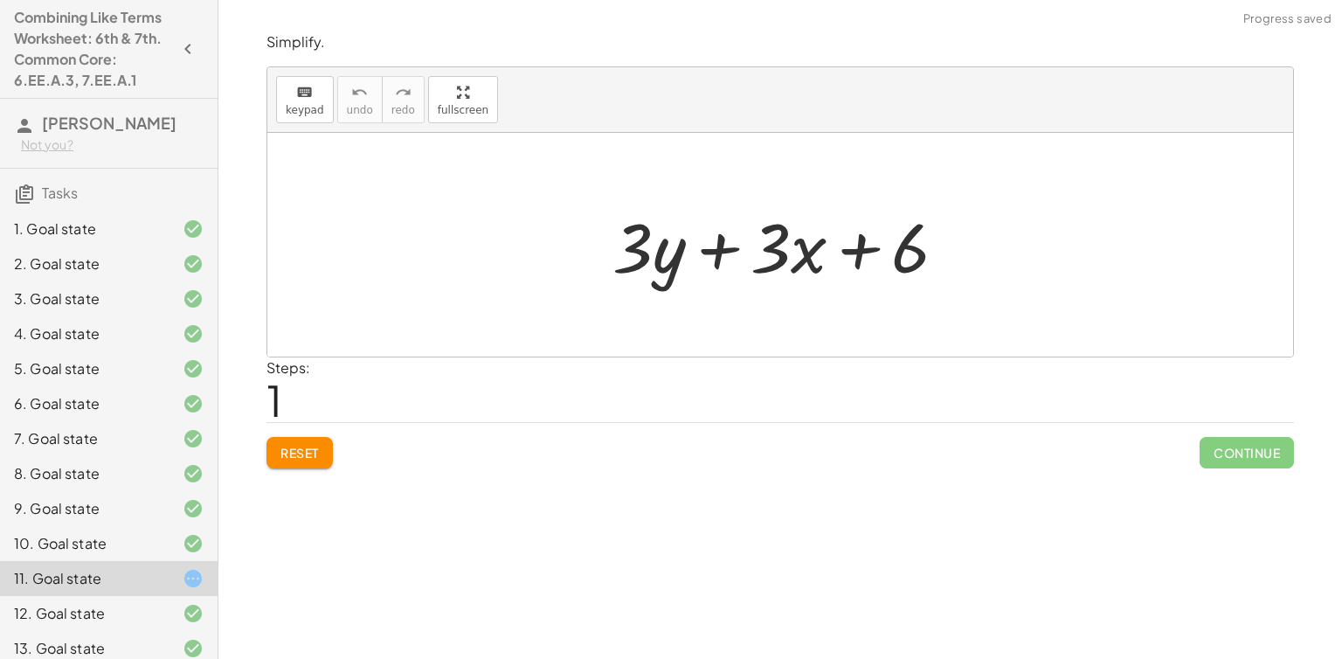
click at [177, 53] on icon "button" at bounding box center [187, 48] width 21 height 21
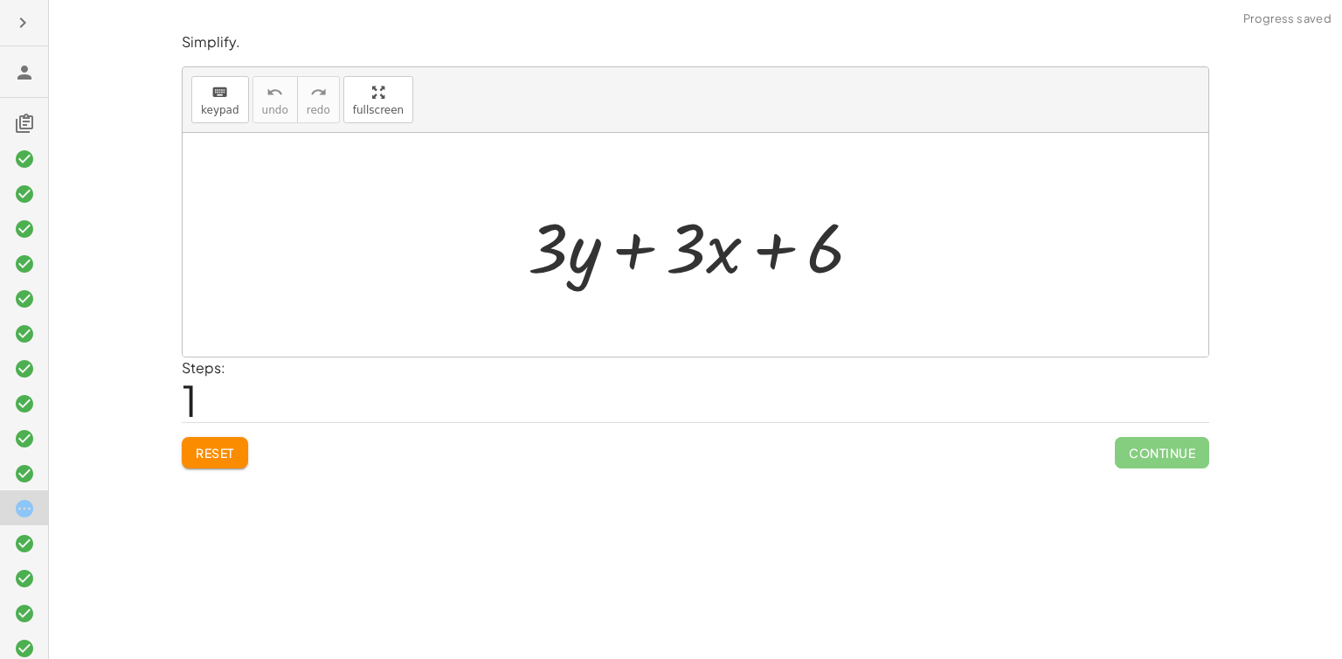
click at [17, 32] on icon "button" at bounding box center [22, 22] width 21 height 21
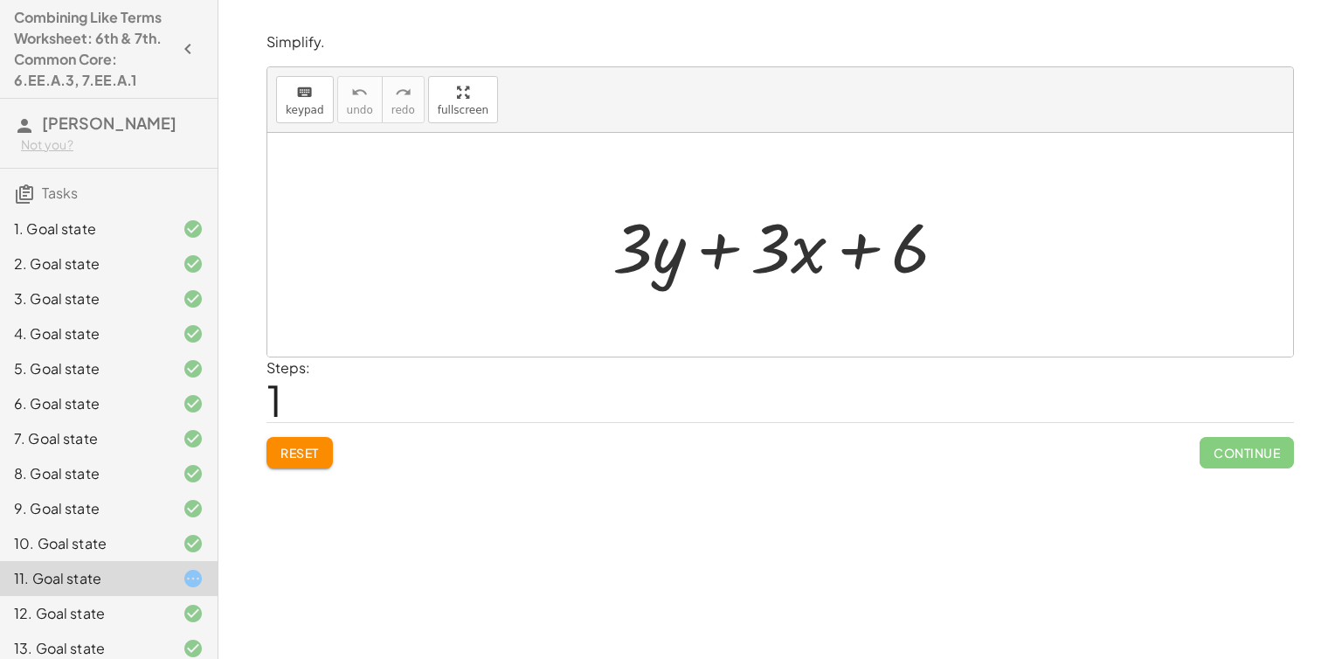
click at [35, 91] on h4 "Combining Like Terms Worksheet: 6th & 7th. Common Core: 6.EE.A.3, 7.EE.A.1" at bounding box center [93, 49] width 158 height 84
click at [91, 91] on h4 "Combining Like Terms Worksheet: 6th & 7th. Common Core: 6.EE.A.3, 7.EE.A.1" at bounding box center [93, 49] width 158 height 84
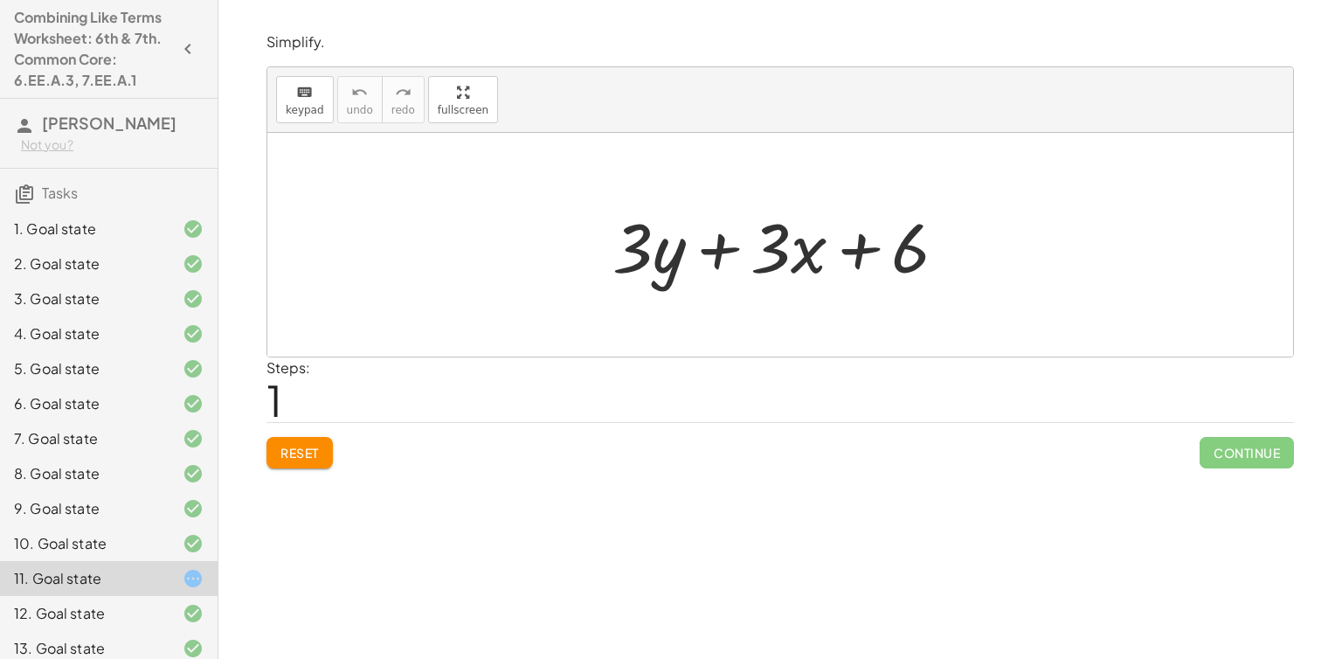
click at [91, 91] on h4 "Combining Like Terms Worksheet: 6th & 7th. Common Core: 6.EE.A.3, 7.EE.A.1" at bounding box center [93, 49] width 158 height 84
click at [302, 454] on span "Reset" at bounding box center [300, 453] width 38 height 16
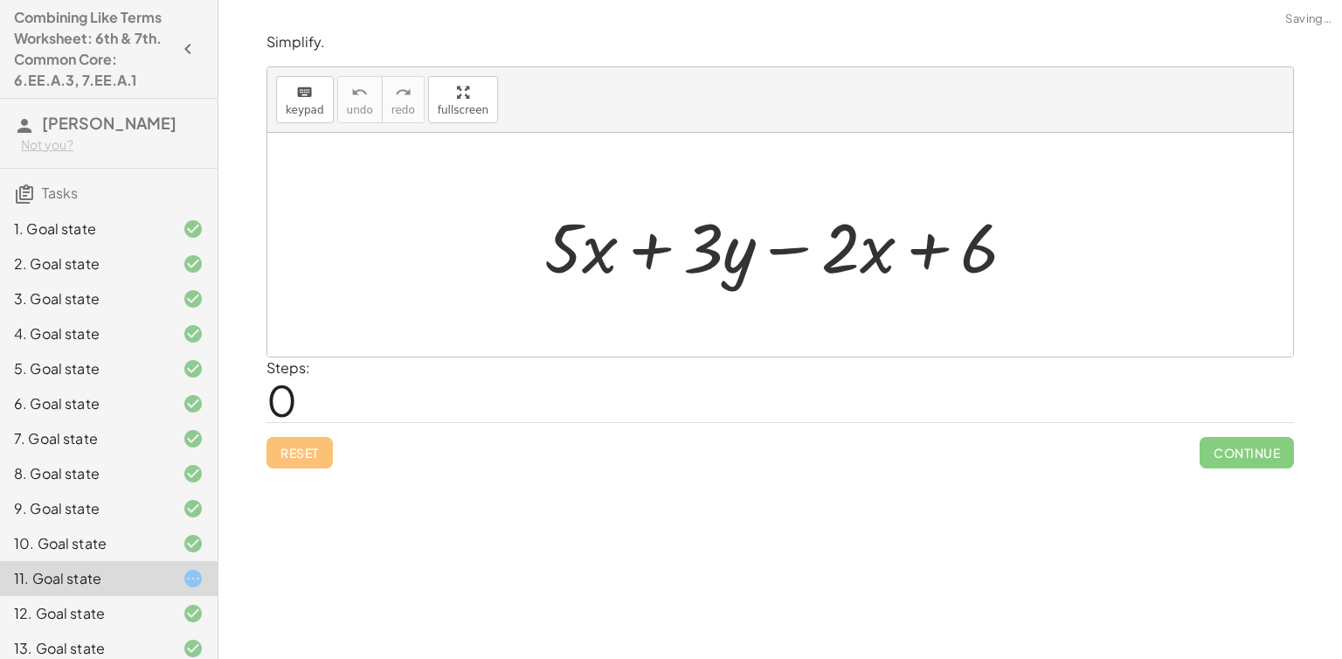
click at [302, 454] on div "Reset Continue" at bounding box center [781, 445] width 1028 height 46
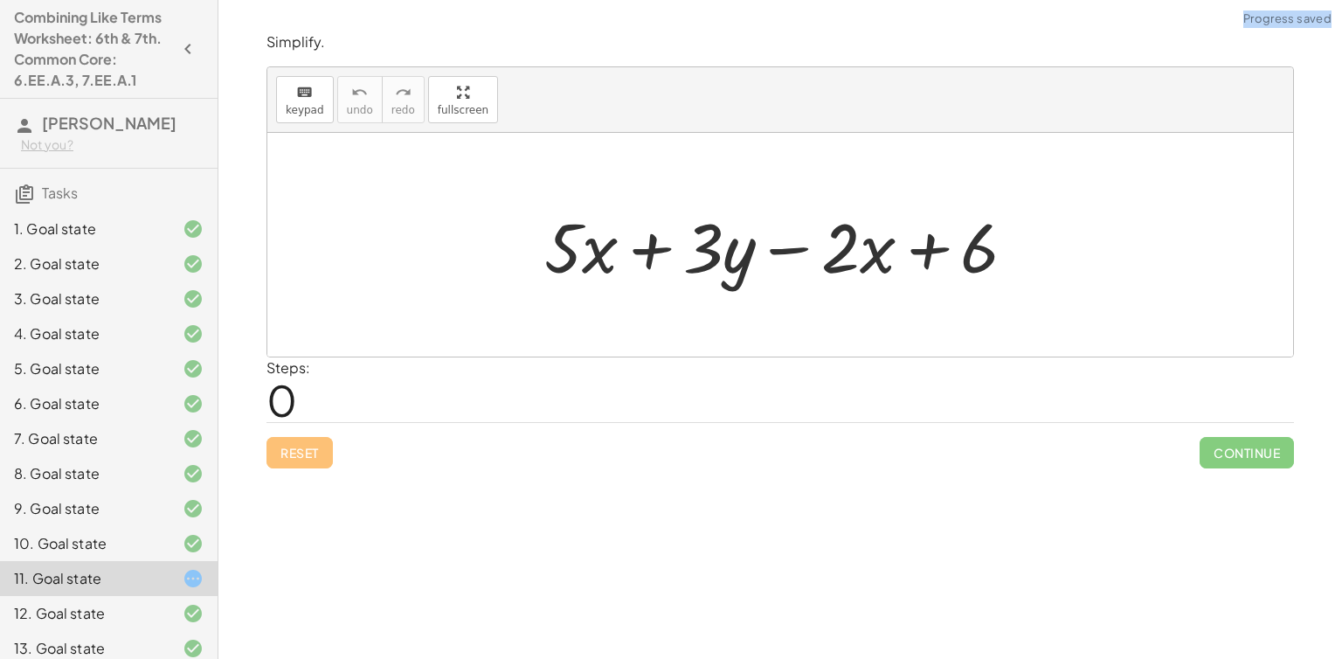
click at [302, 454] on div "Reset Continue" at bounding box center [781, 445] width 1028 height 46
click at [491, 250] on div at bounding box center [780, 245] width 1026 height 224
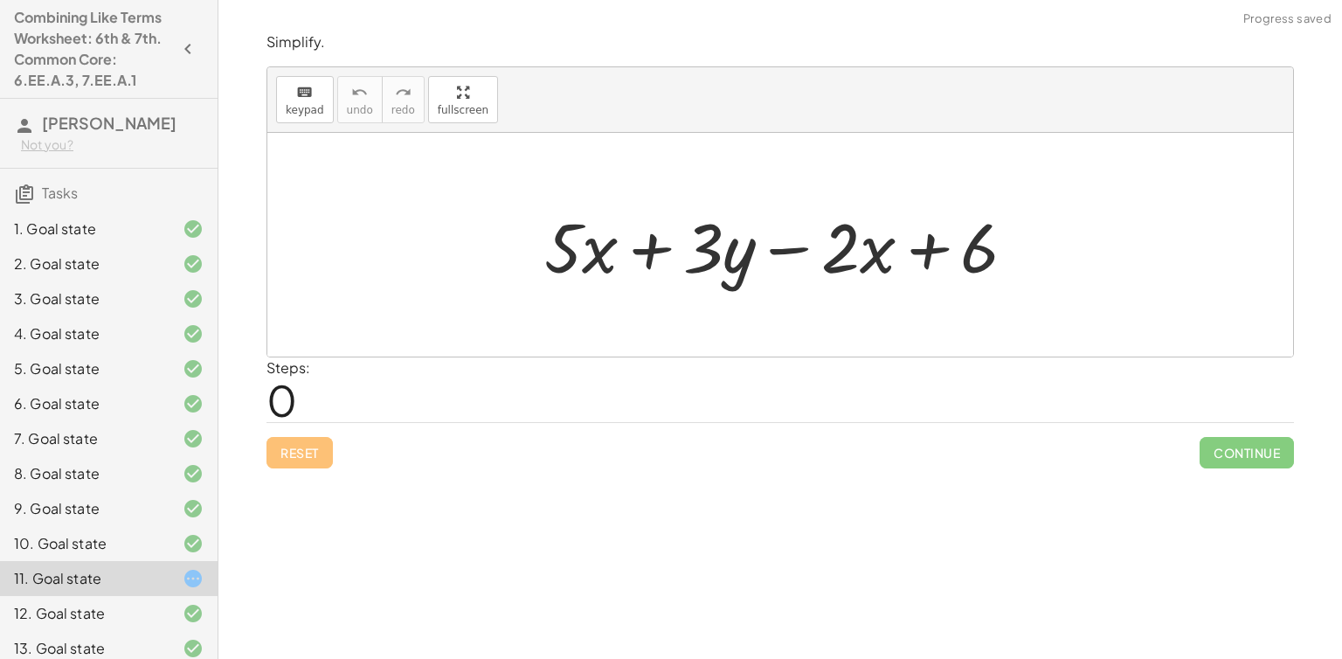
drag, startPoint x: 426, startPoint y: 100, endPoint x: 426, endPoint y: 177, distance: 76.0
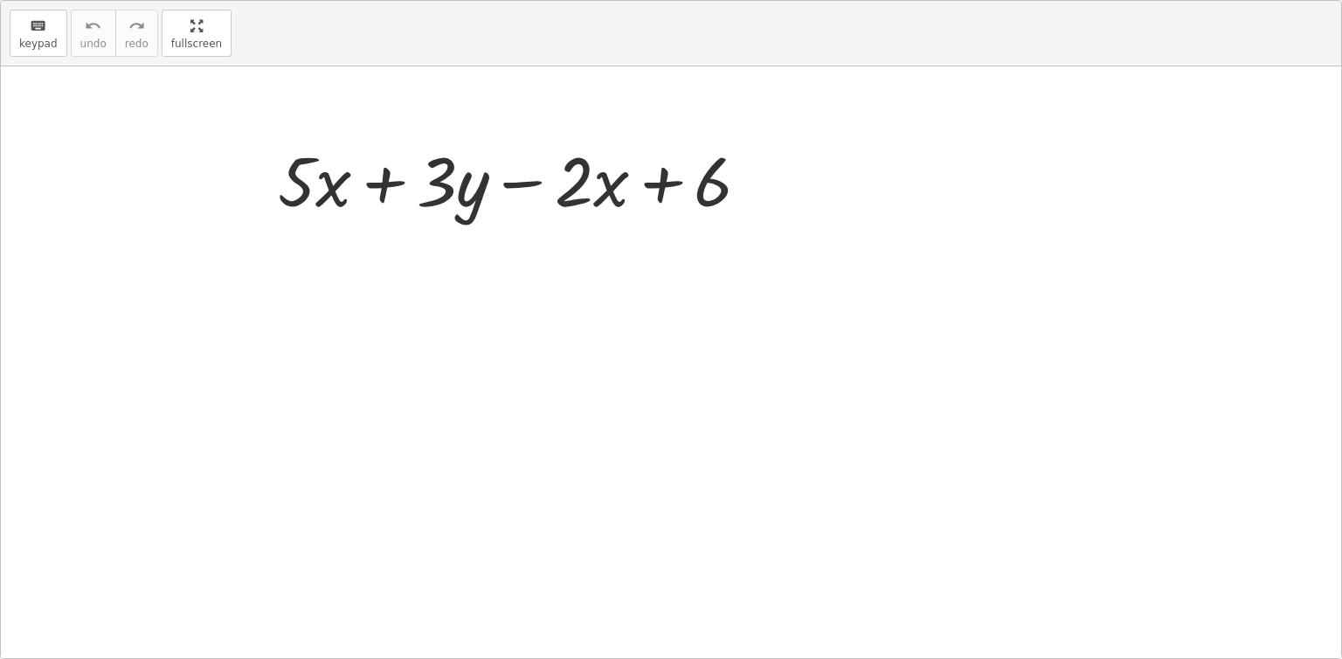
click at [426, 177] on div "keyboard keypad undo undo redo redo fullscreen + · 5 · x + · 3 · y − · 2 · x + …" at bounding box center [671, 329] width 1341 height 657
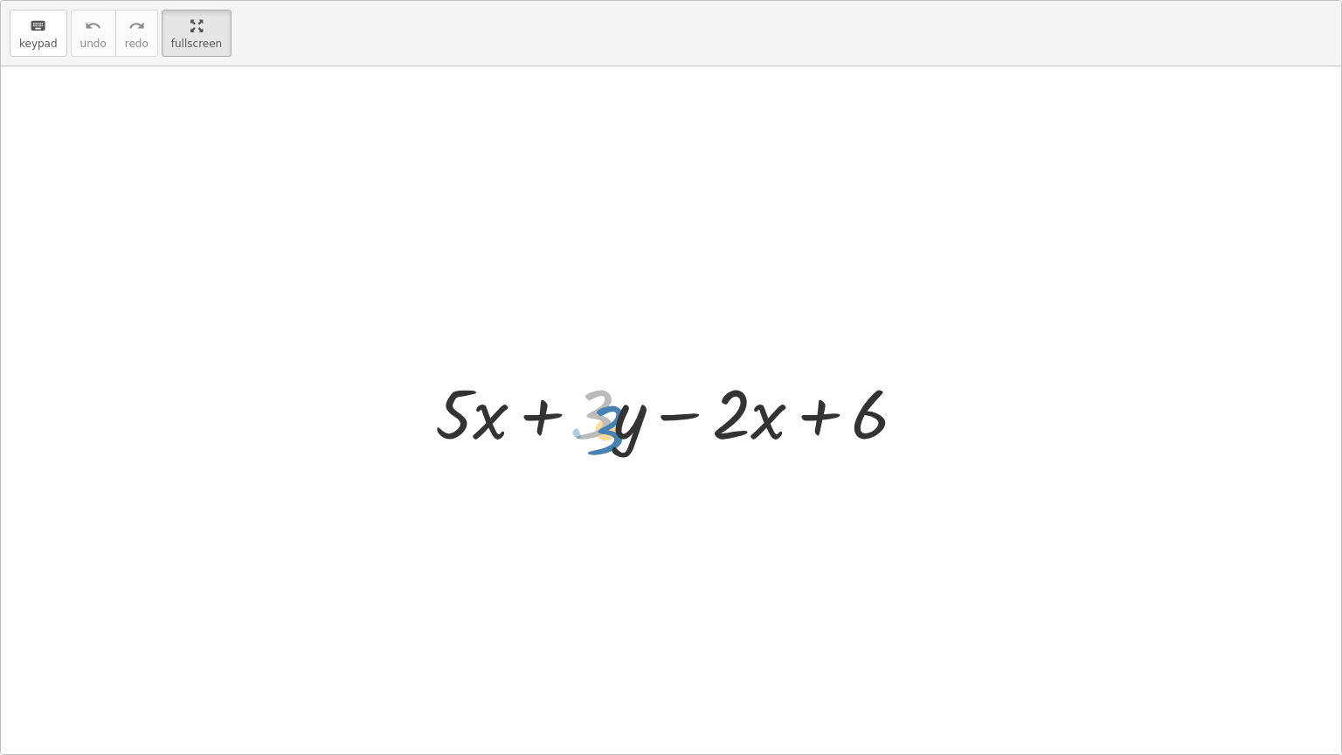
drag, startPoint x: 591, startPoint y: 409, endPoint x: 609, endPoint y: 426, distance: 24.7
click at [609, 426] on div at bounding box center [677, 411] width 503 height 90
click at [685, 409] on div at bounding box center [677, 411] width 503 height 90
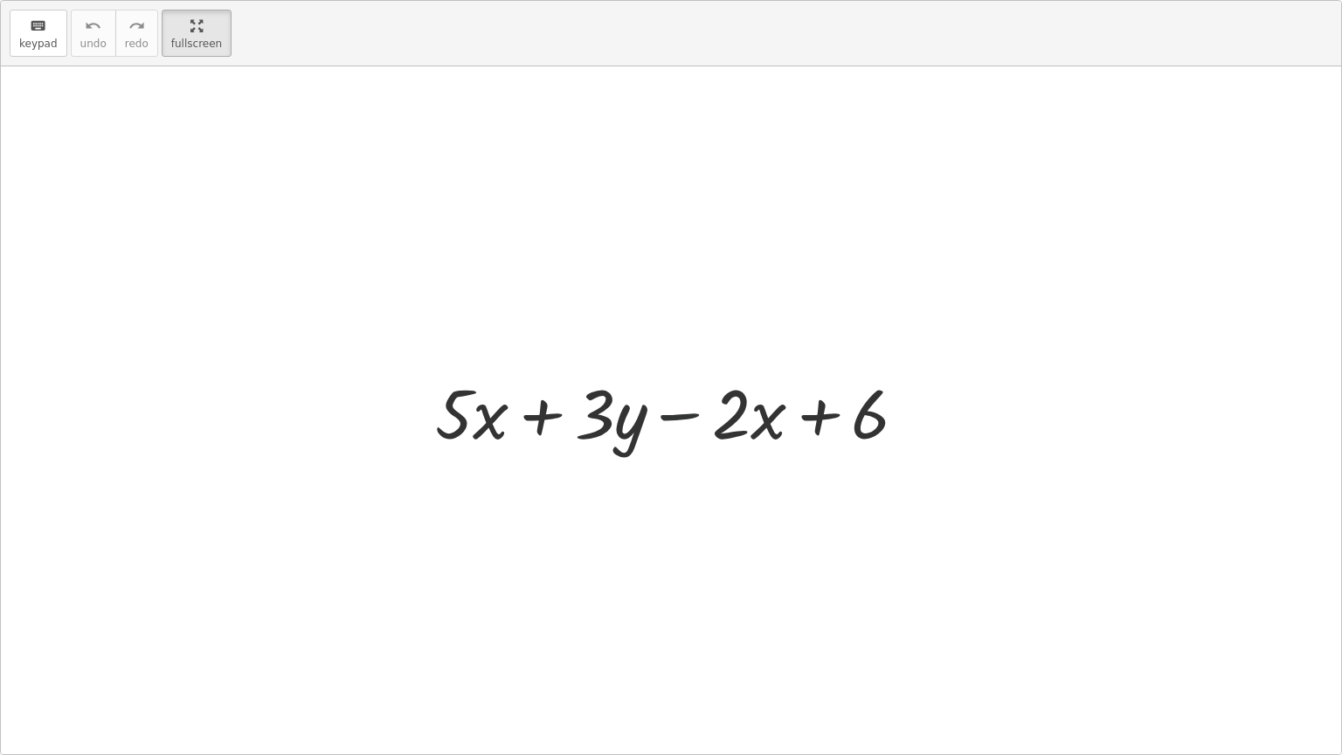
click at [685, 409] on div at bounding box center [677, 411] width 503 height 90
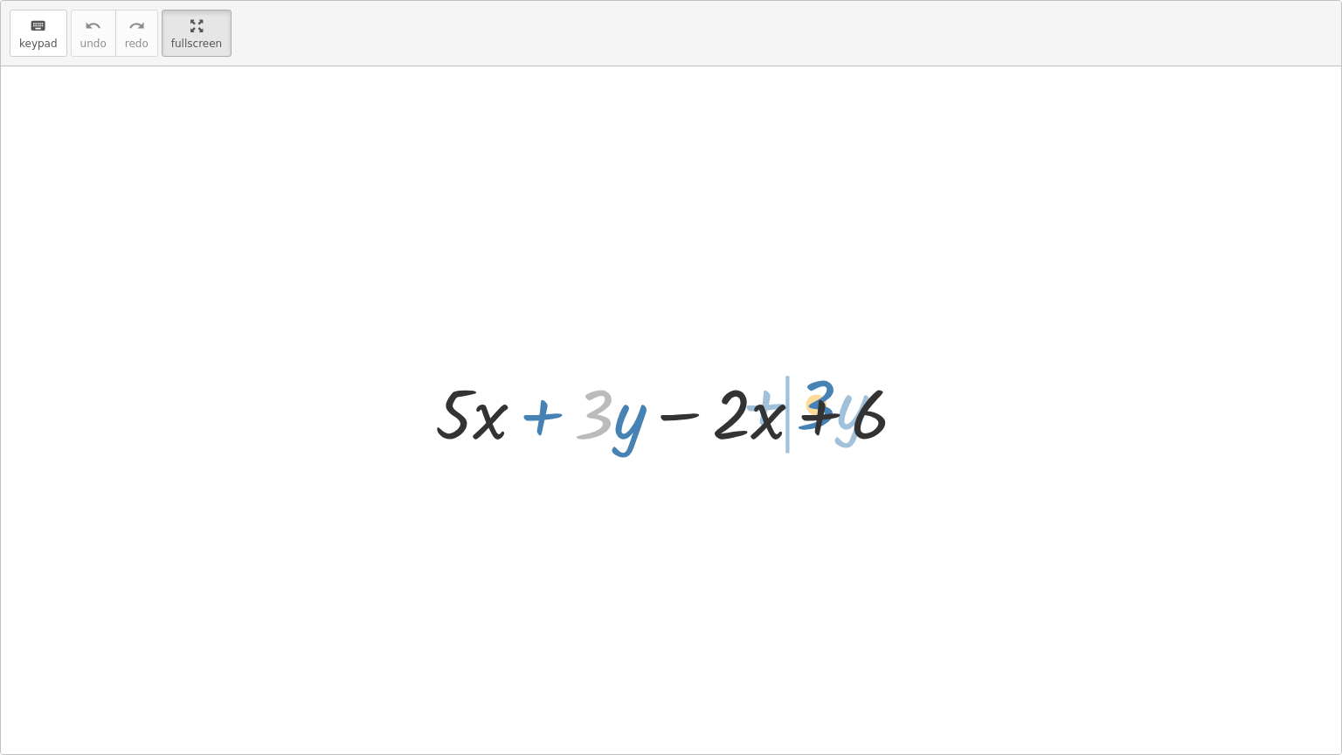
drag, startPoint x: 601, startPoint y: 405, endPoint x: 822, endPoint y: 398, distance: 221.2
click at [822, 398] on div at bounding box center [677, 411] width 503 height 90
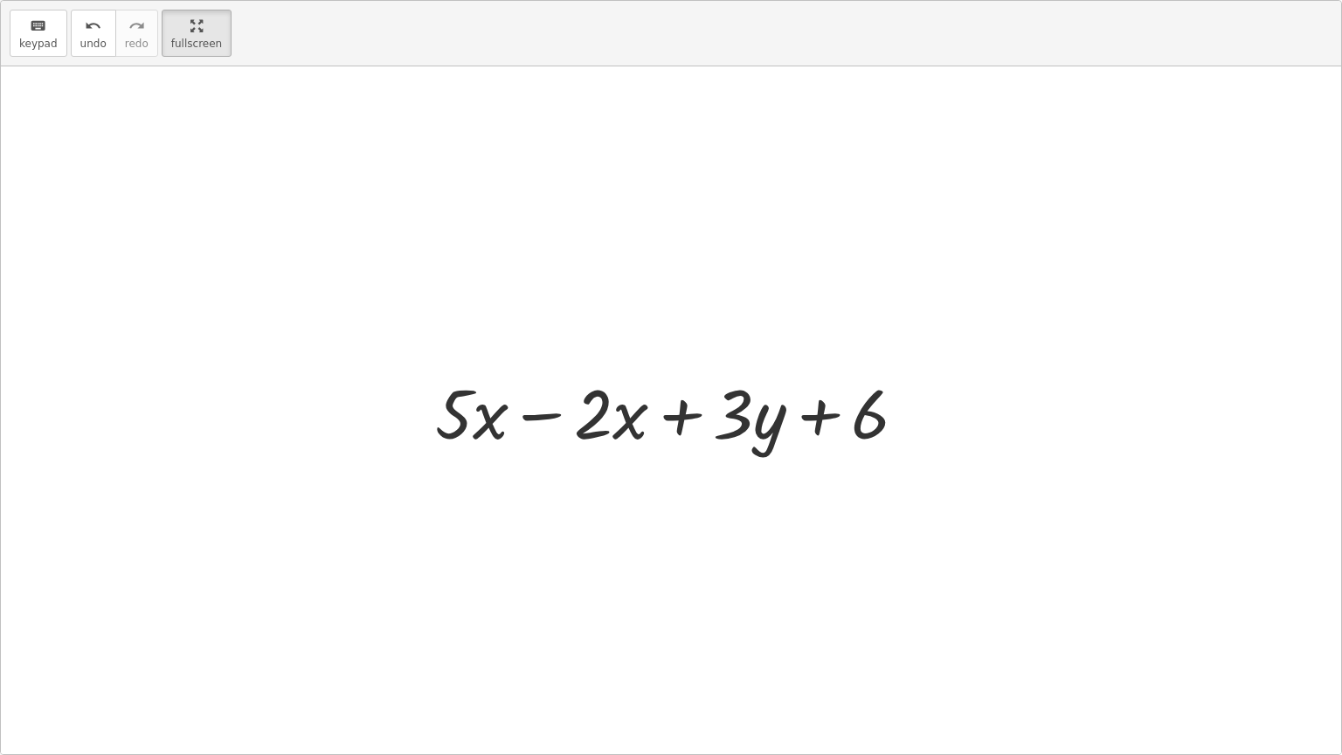
click at [540, 409] on div at bounding box center [677, 411] width 503 height 90
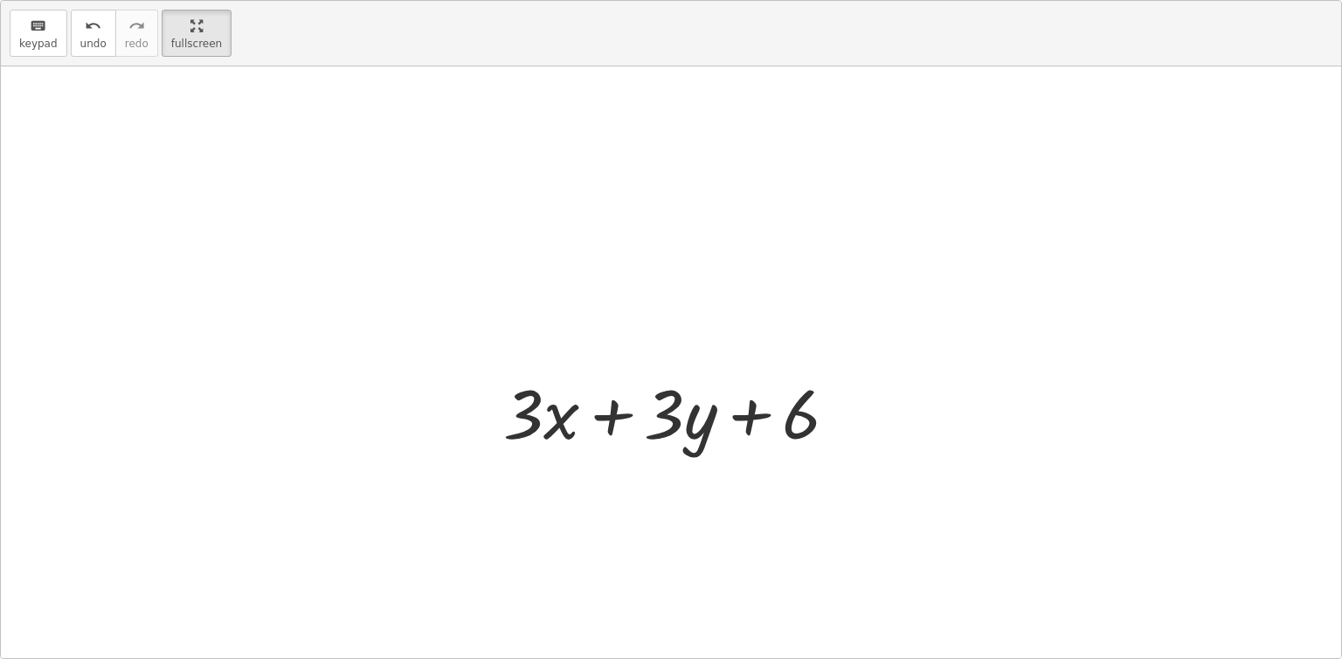
scroll to position [105, 0]
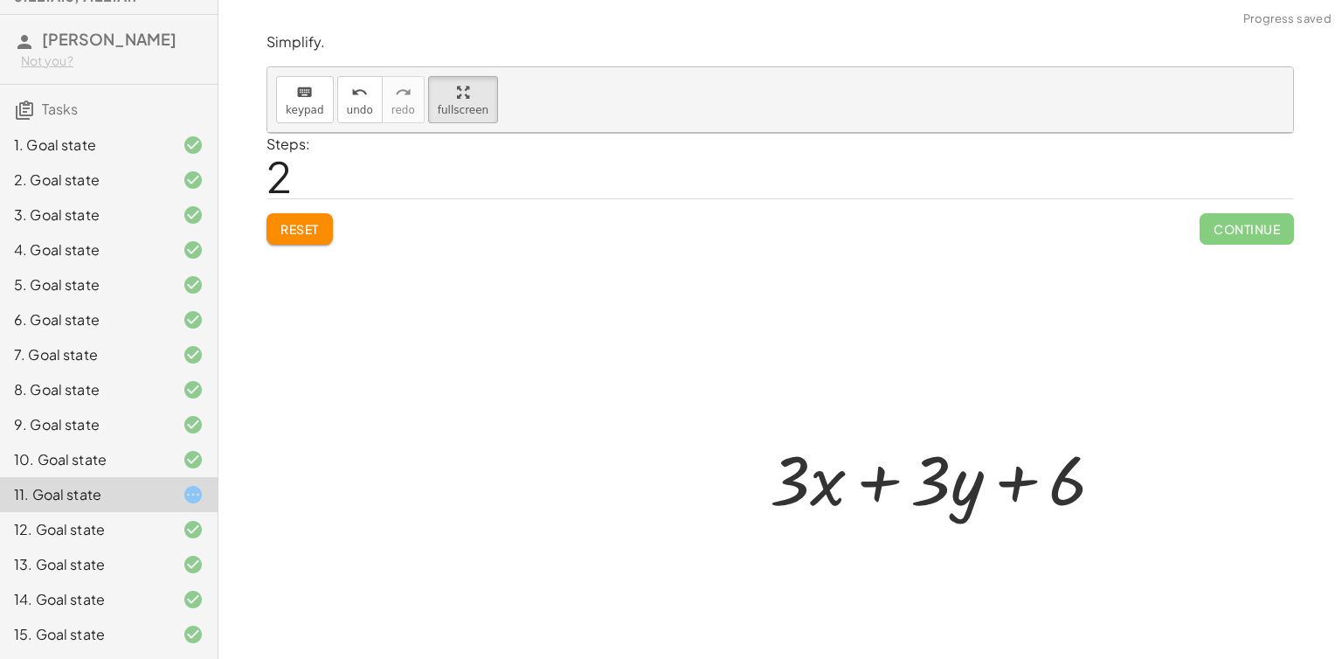
click at [188, 495] on icon at bounding box center [193, 494] width 21 height 21
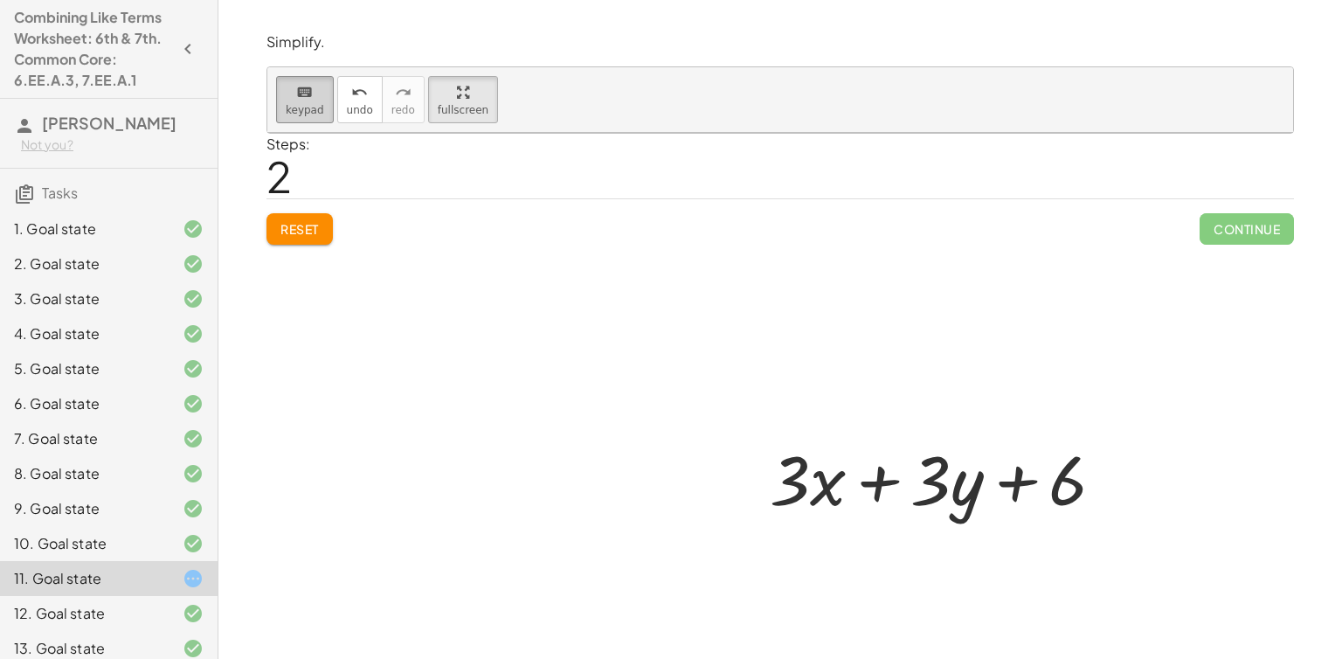
click at [306, 104] on span "keypad" at bounding box center [305, 110] width 38 height 12
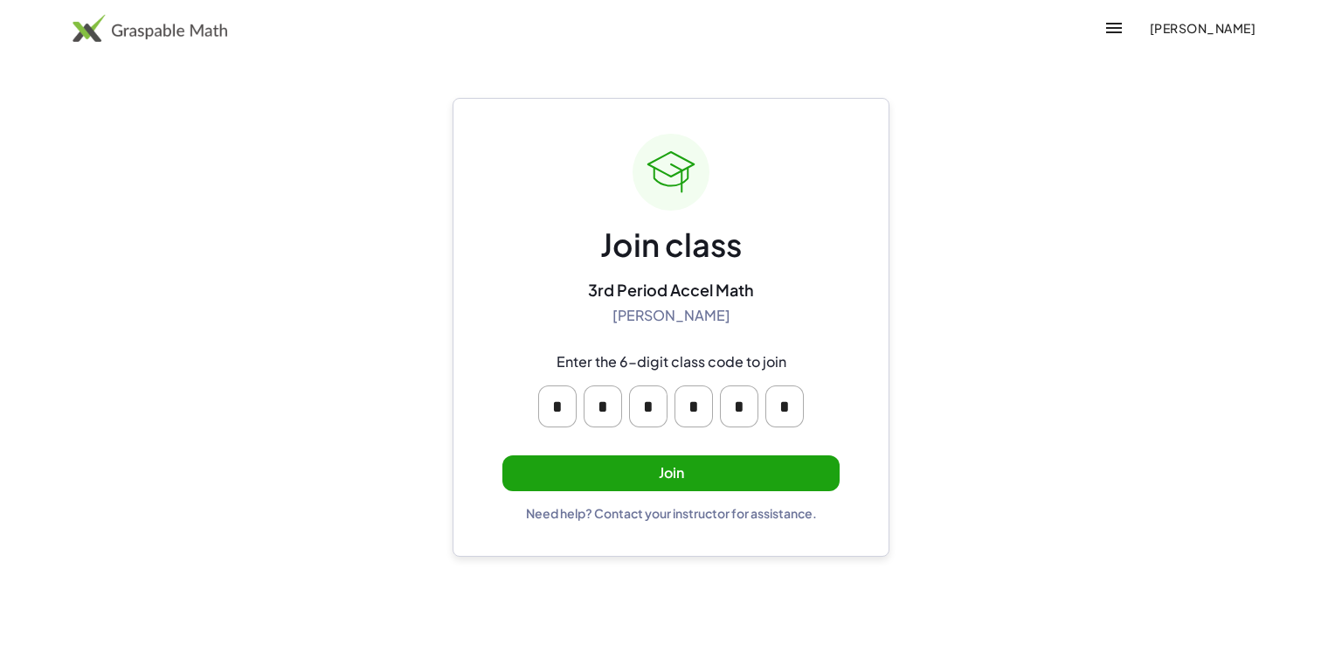
click at [649, 469] on button "Join" at bounding box center [670, 473] width 337 height 36
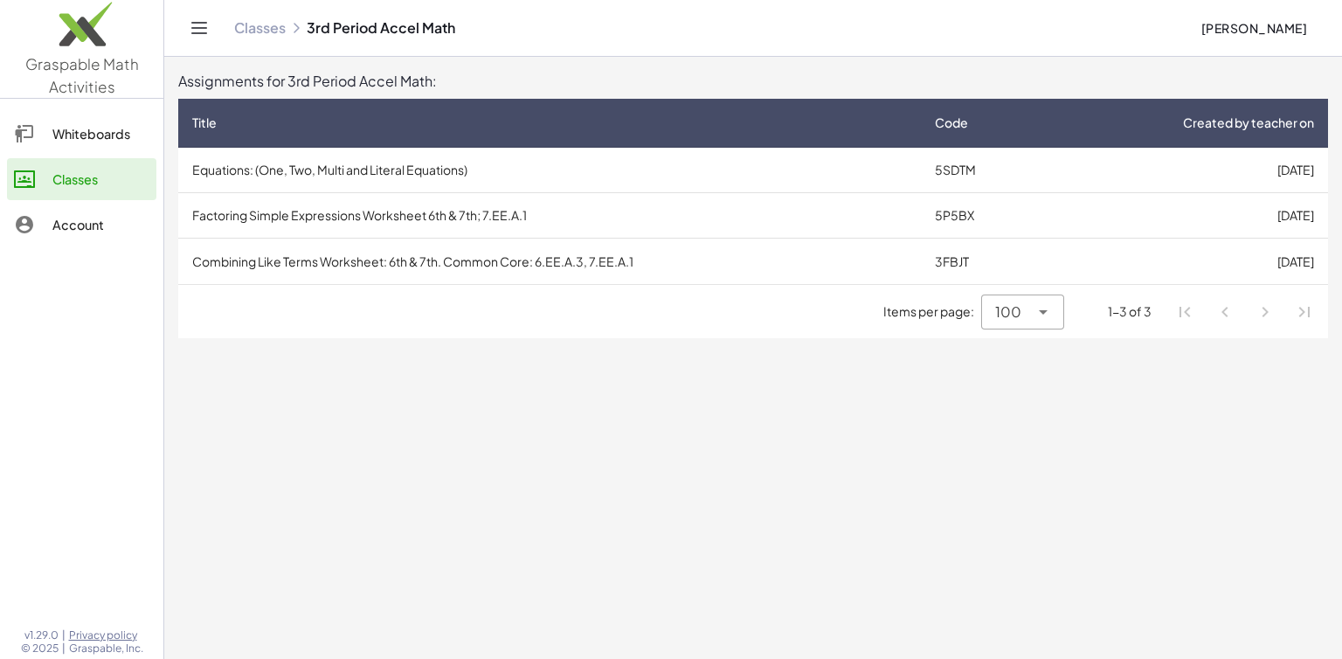
click at [760, 207] on td "Factoring Simple Expressions Worksheet 6th & 7th; 7.EE.A.1" at bounding box center [549, 215] width 743 height 45
click at [447, 267] on td "Combining Like Terms Worksheet: 6th & 7th. Common Core: 6.EE.A.3, 7.EE.A.1" at bounding box center [549, 261] width 743 height 45
click at [301, 211] on td "Factoring Simple Expressions Worksheet 6th & 7th; 7.EE.A.1" at bounding box center [549, 215] width 743 height 45
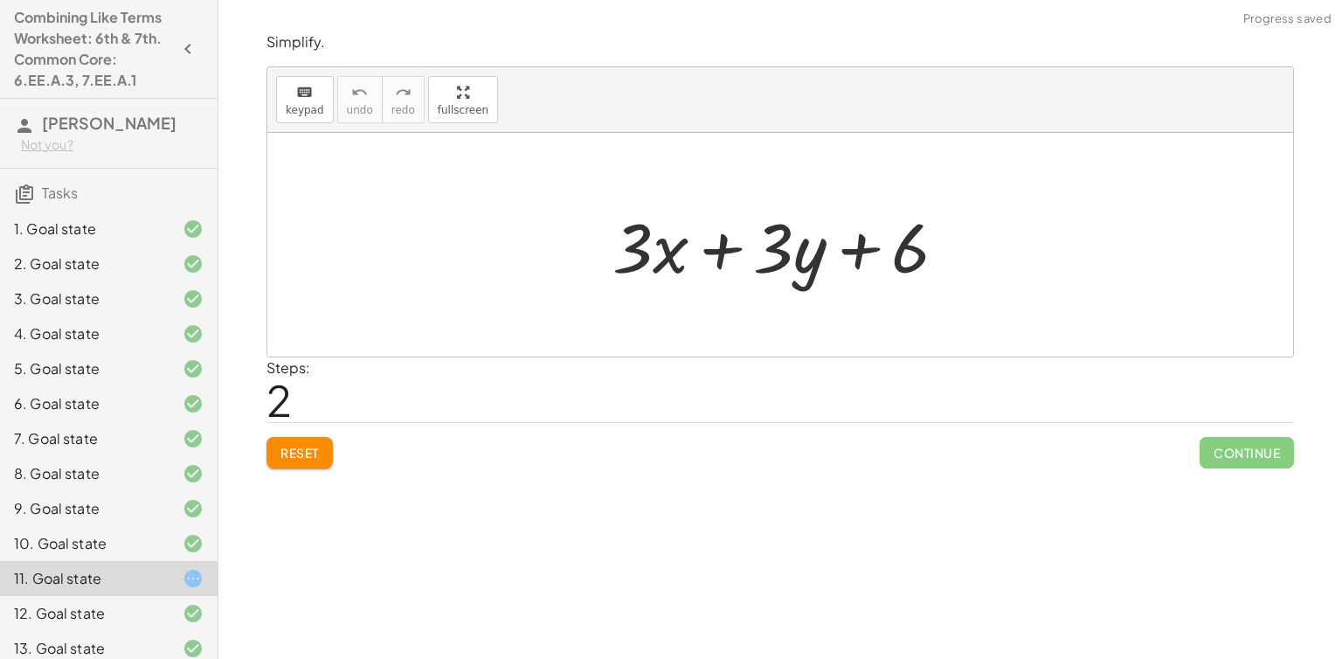
scroll to position [105, 0]
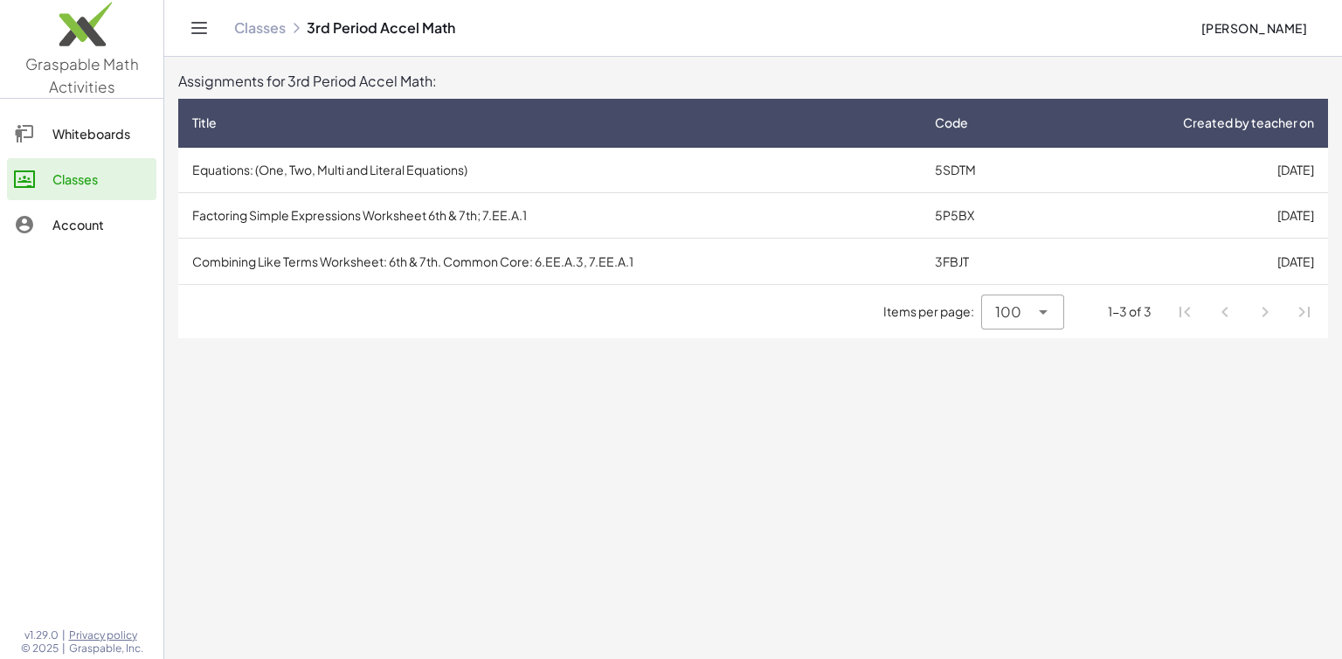
click at [446, 172] on td "Equations: (One, Two, Multi and Literal Equations)" at bounding box center [549, 170] width 743 height 45
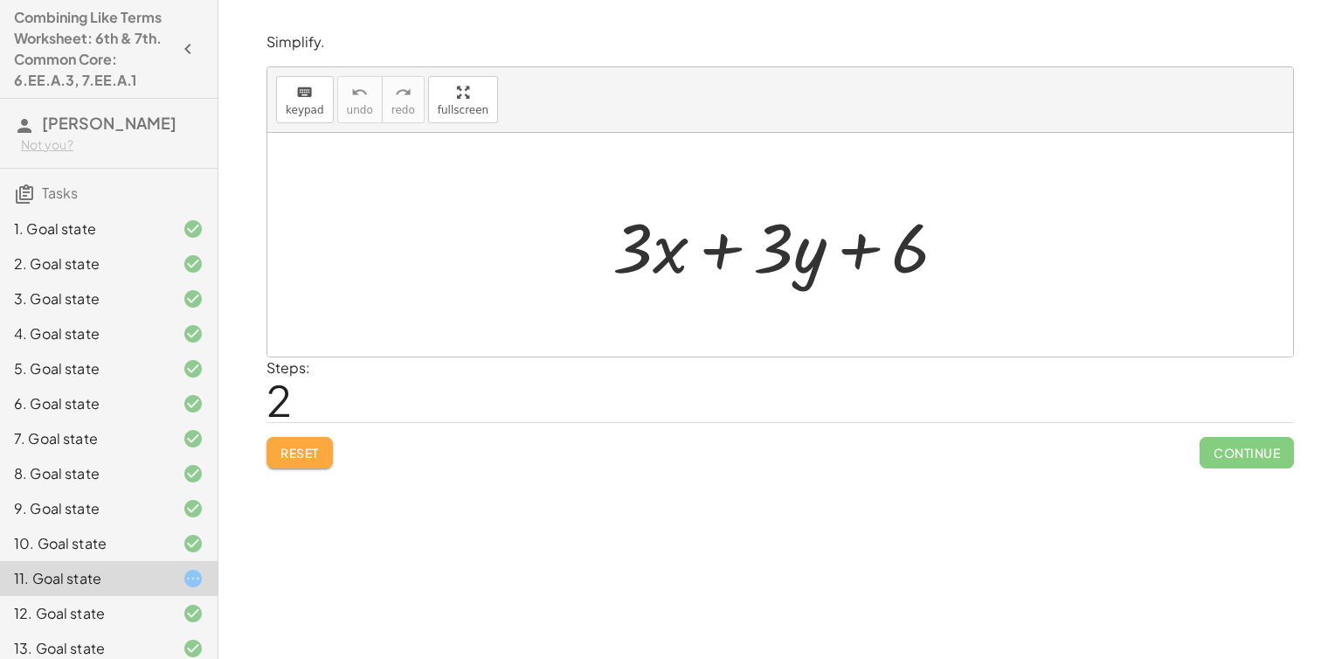
click at [304, 463] on button "Reset" at bounding box center [300, 452] width 66 height 31
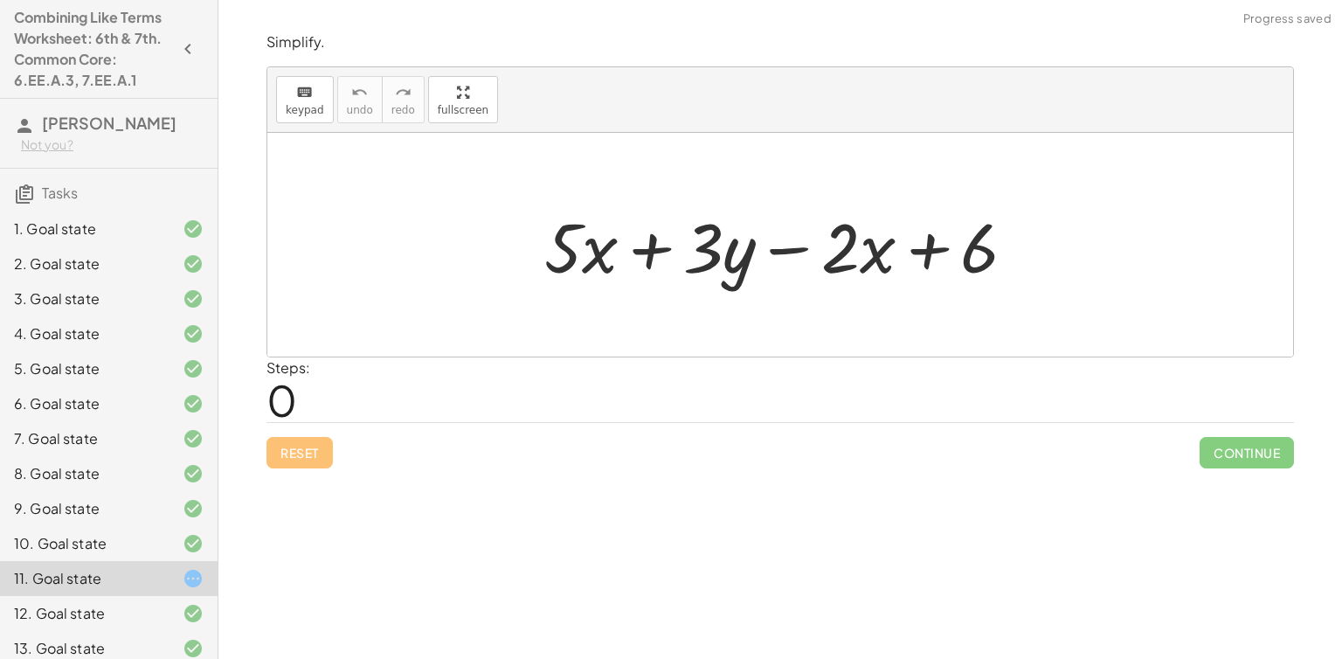
click at [660, 253] on div at bounding box center [787, 245] width 503 height 90
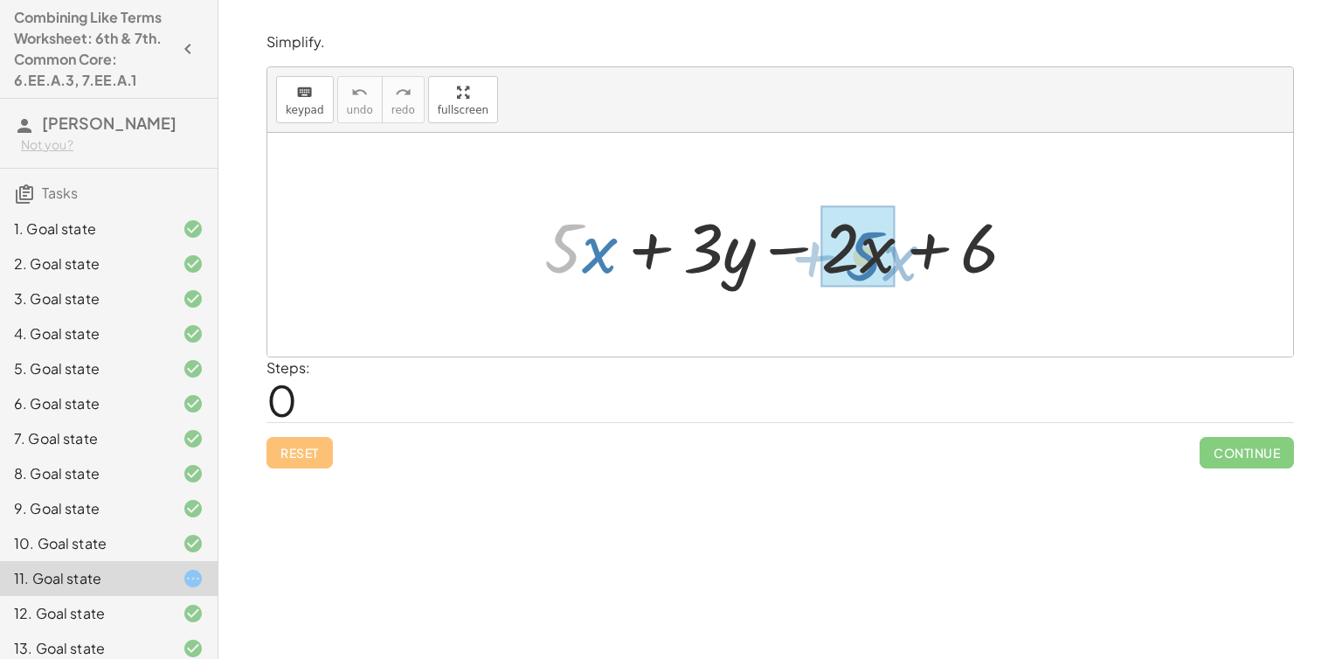
drag, startPoint x: 545, startPoint y: 251, endPoint x: 863, endPoint y: 253, distance: 318.1
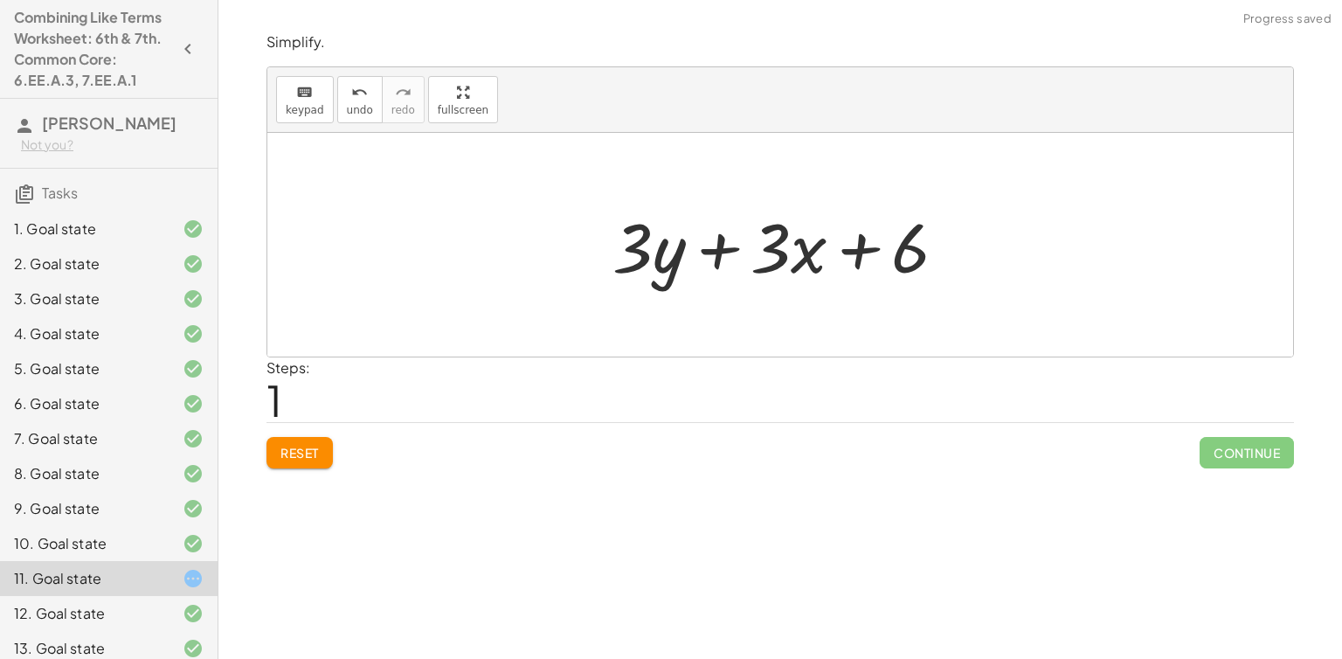
click at [814, 247] on div at bounding box center [787, 245] width 366 height 90
click at [303, 465] on button "Reset" at bounding box center [300, 452] width 66 height 31
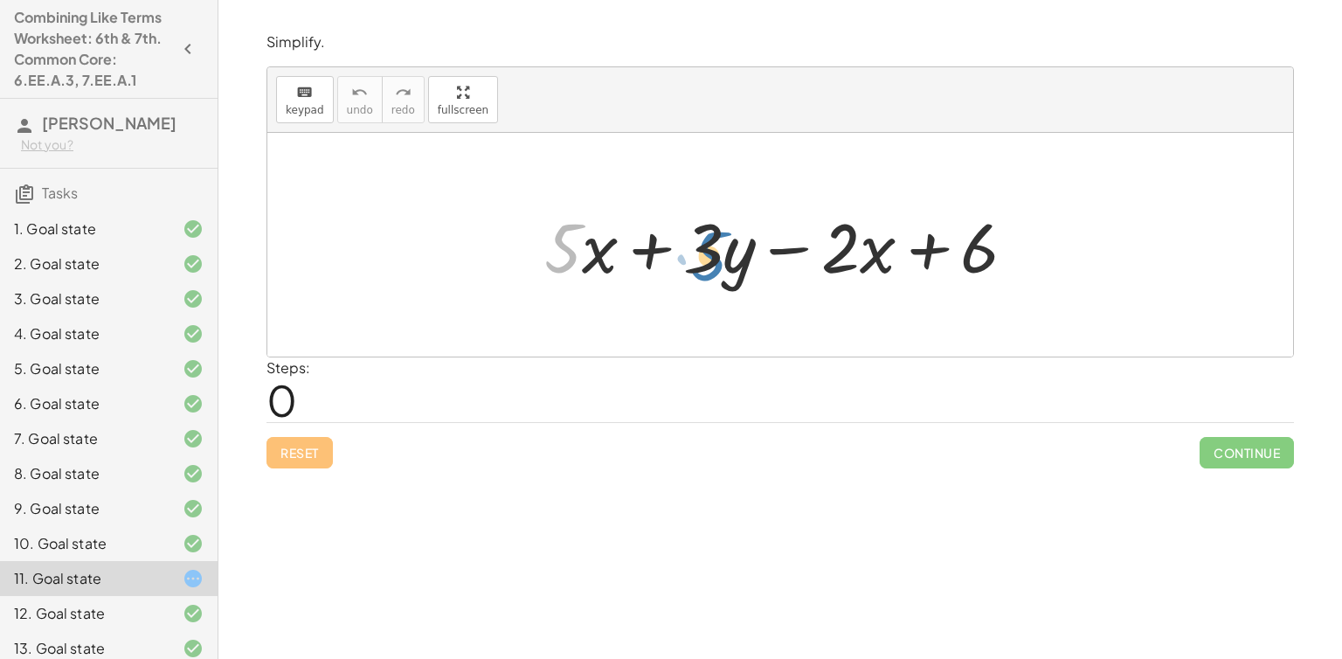
drag, startPoint x: 563, startPoint y: 253, endPoint x: 718, endPoint y: 256, distance: 155.6
click at [718, 256] on div at bounding box center [787, 245] width 503 height 90
drag, startPoint x: 548, startPoint y: 244, endPoint x: 707, endPoint y: 242, distance: 159.1
click at [707, 242] on div at bounding box center [787, 245] width 503 height 90
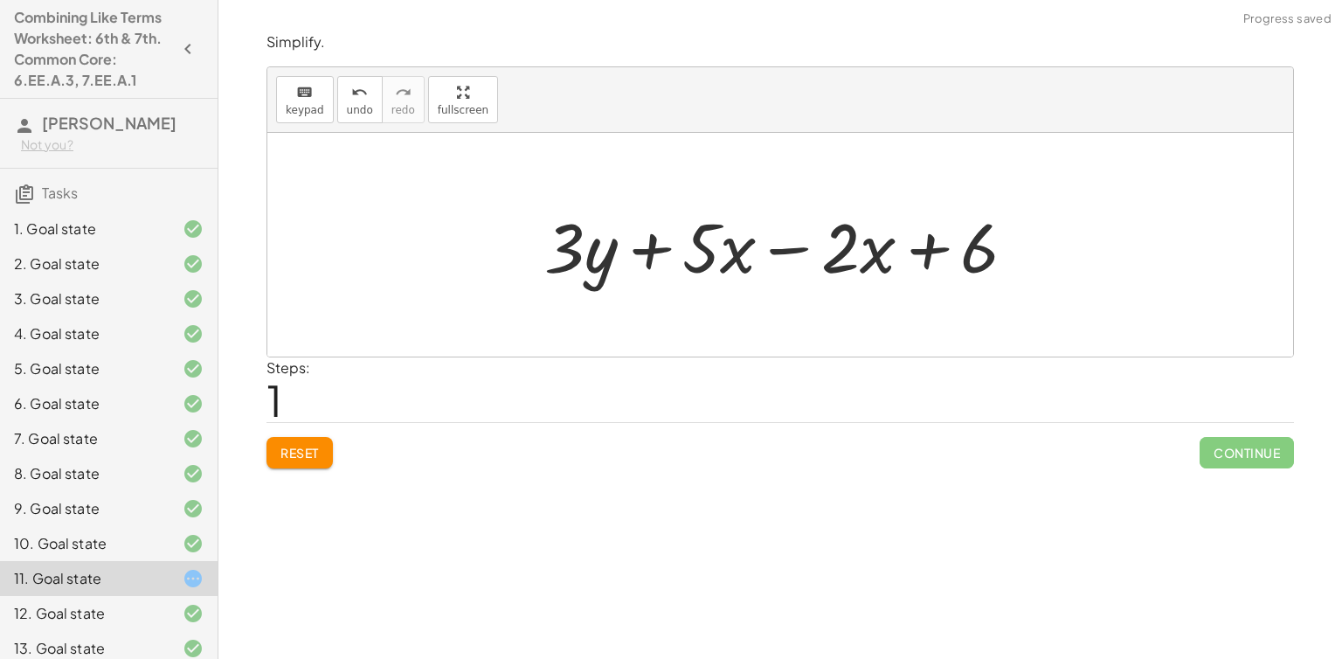
click at [332, 442] on button "Reset" at bounding box center [300, 452] width 66 height 31
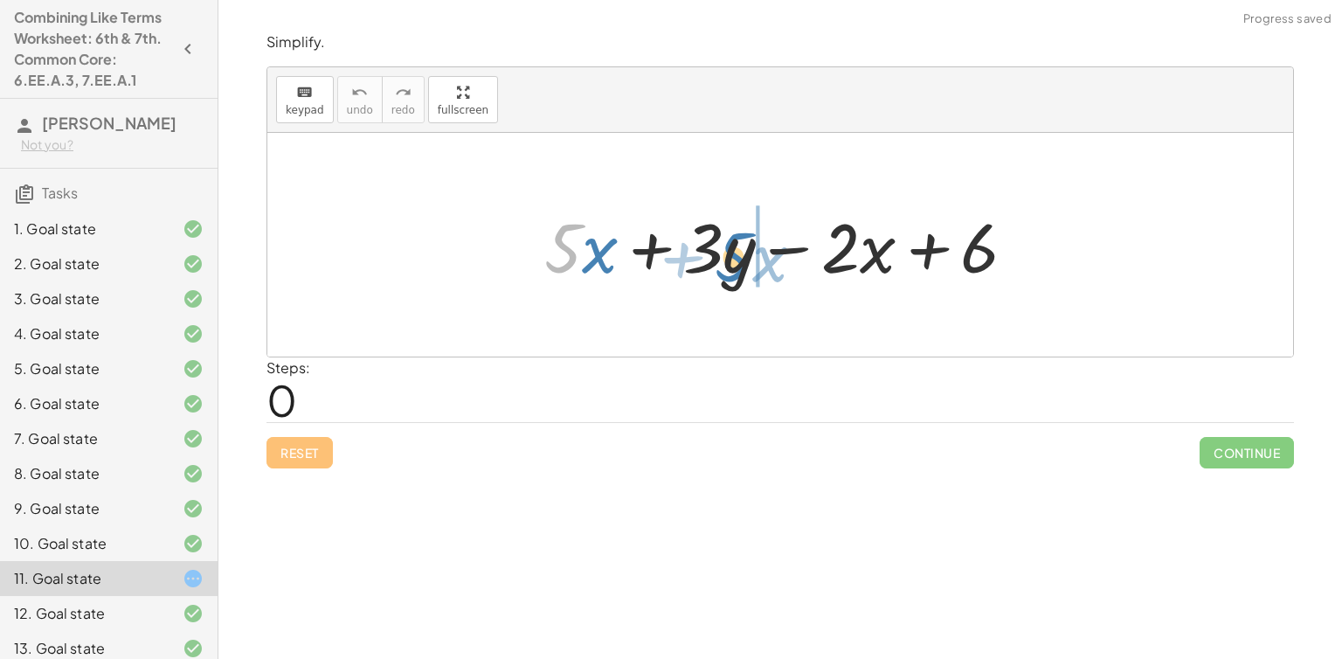
drag, startPoint x: 563, startPoint y: 247, endPoint x: 733, endPoint y: 256, distance: 170.6
click at [733, 256] on div at bounding box center [787, 245] width 503 height 90
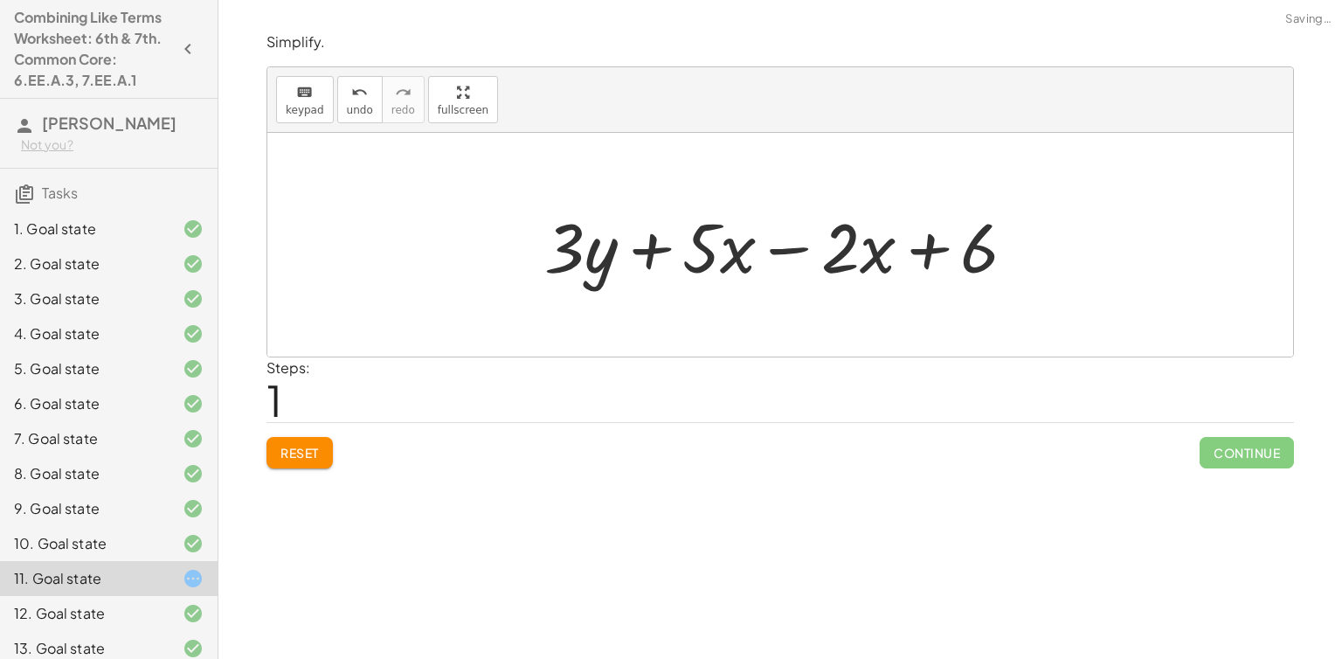
click at [288, 454] on span "Reset" at bounding box center [300, 453] width 38 height 16
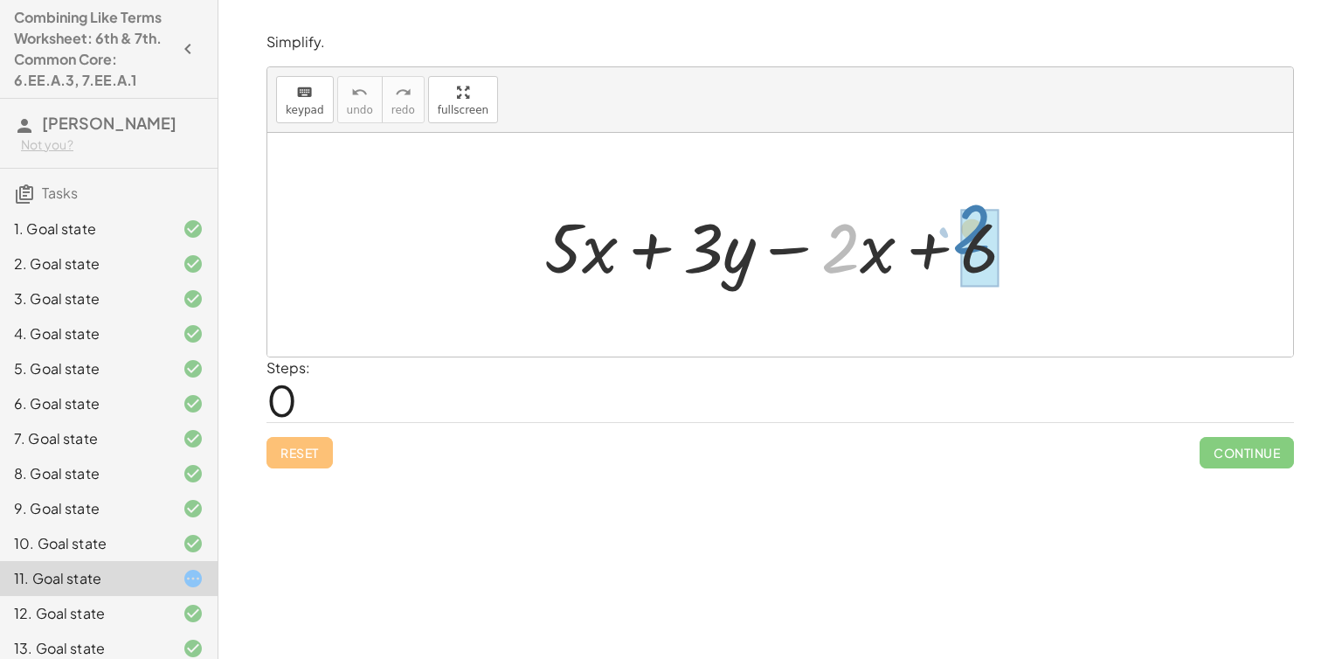
drag, startPoint x: 828, startPoint y: 248, endPoint x: 963, endPoint y: 234, distance: 135.3
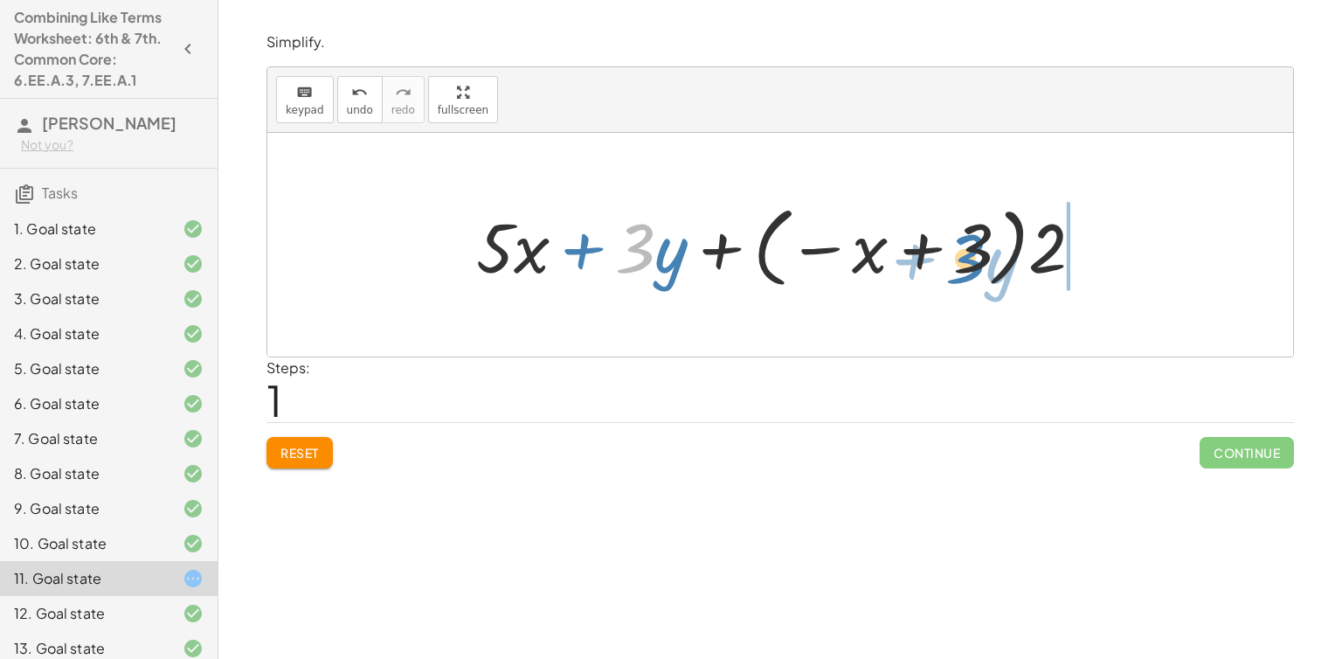
drag, startPoint x: 641, startPoint y: 250, endPoint x: 970, endPoint y: 260, distance: 328.7
click at [970, 260] on div at bounding box center [787, 245] width 639 height 97
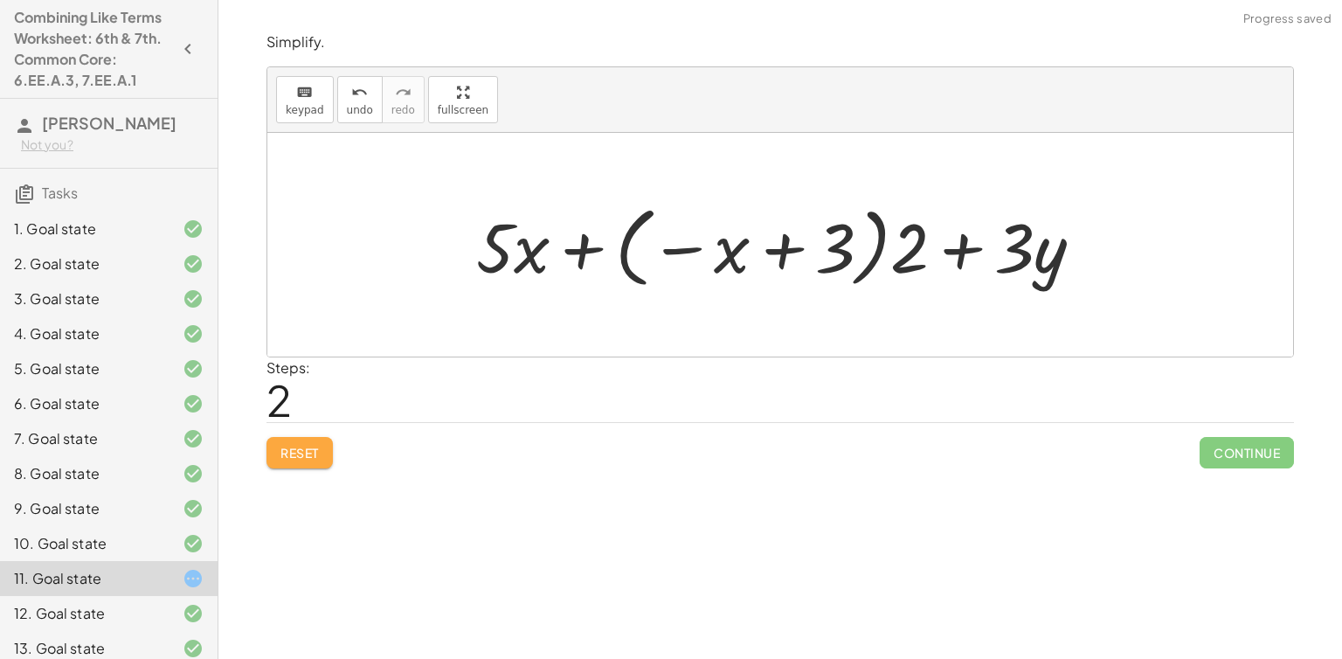
click at [285, 463] on button "Reset" at bounding box center [300, 452] width 66 height 31
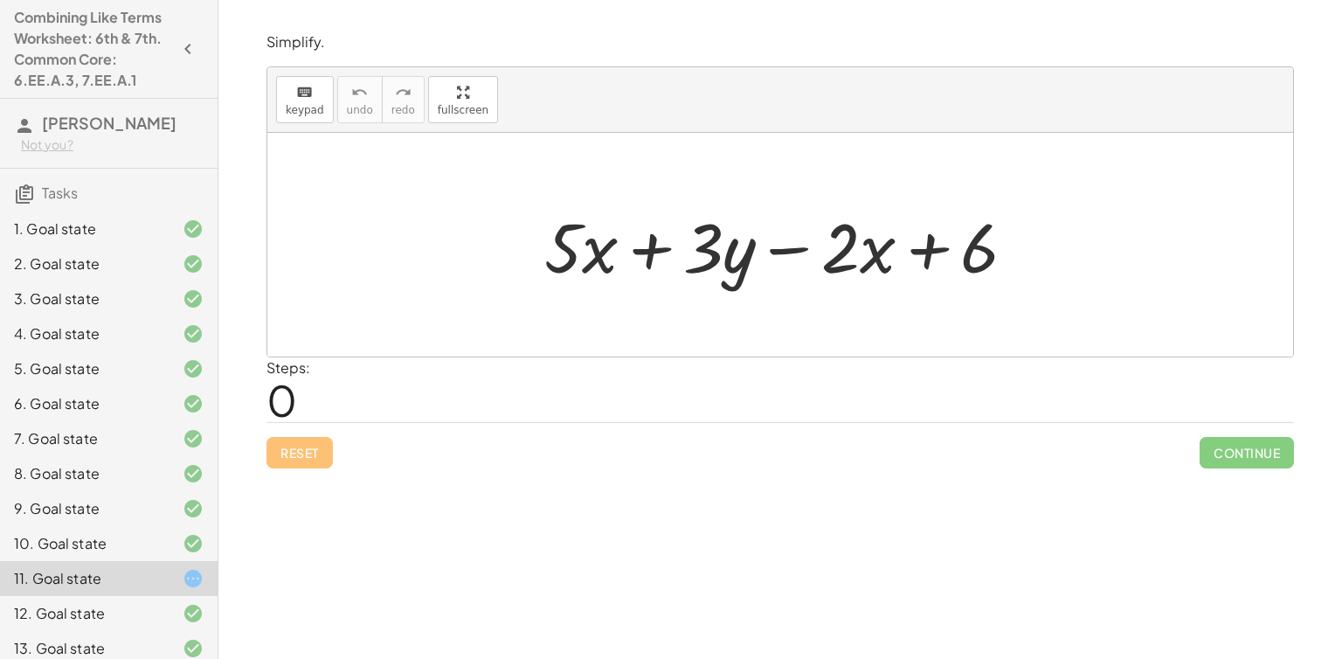
click at [124, 66] on h4 "Combining Like Terms Worksheet: 6th & 7th. Common Core: 6.EE.A.3, 7.EE.A.1" at bounding box center [93, 49] width 158 height 84
click at [177, 59] on icon "button" at bounding box center [187, 48] width 21 height 21
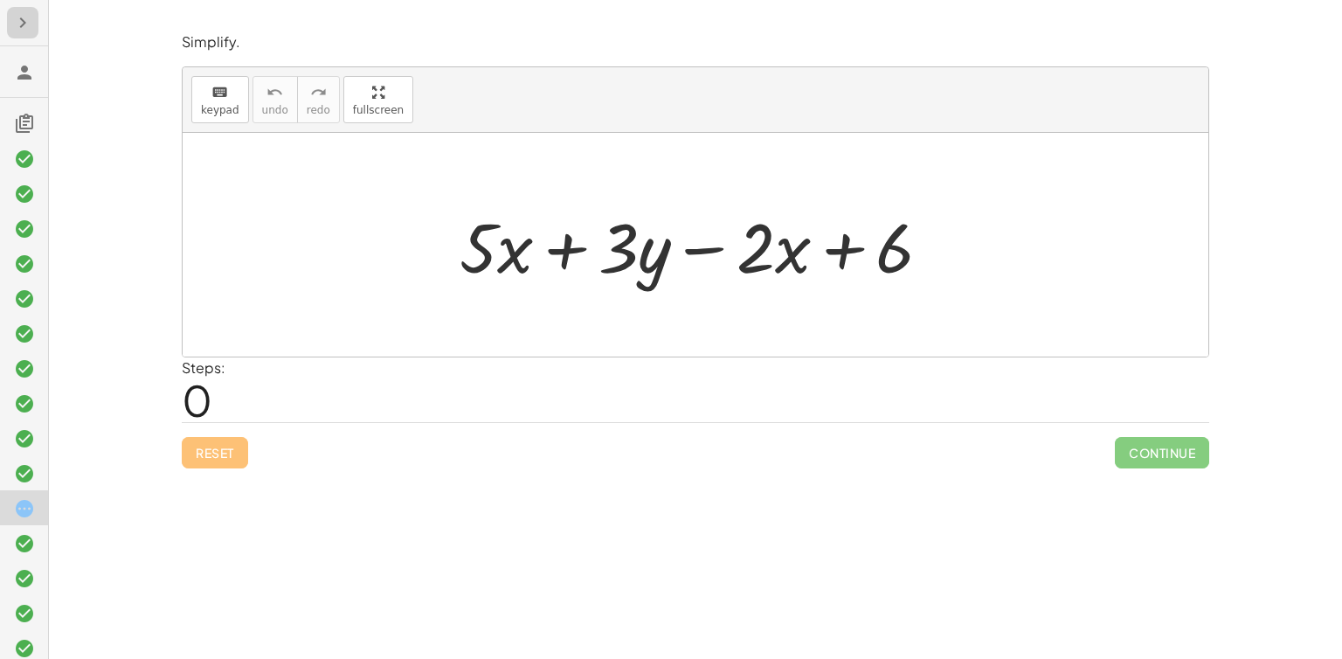
click at [24, 19] on icon "button" at bounding box center [22, 22] width 21 height 21
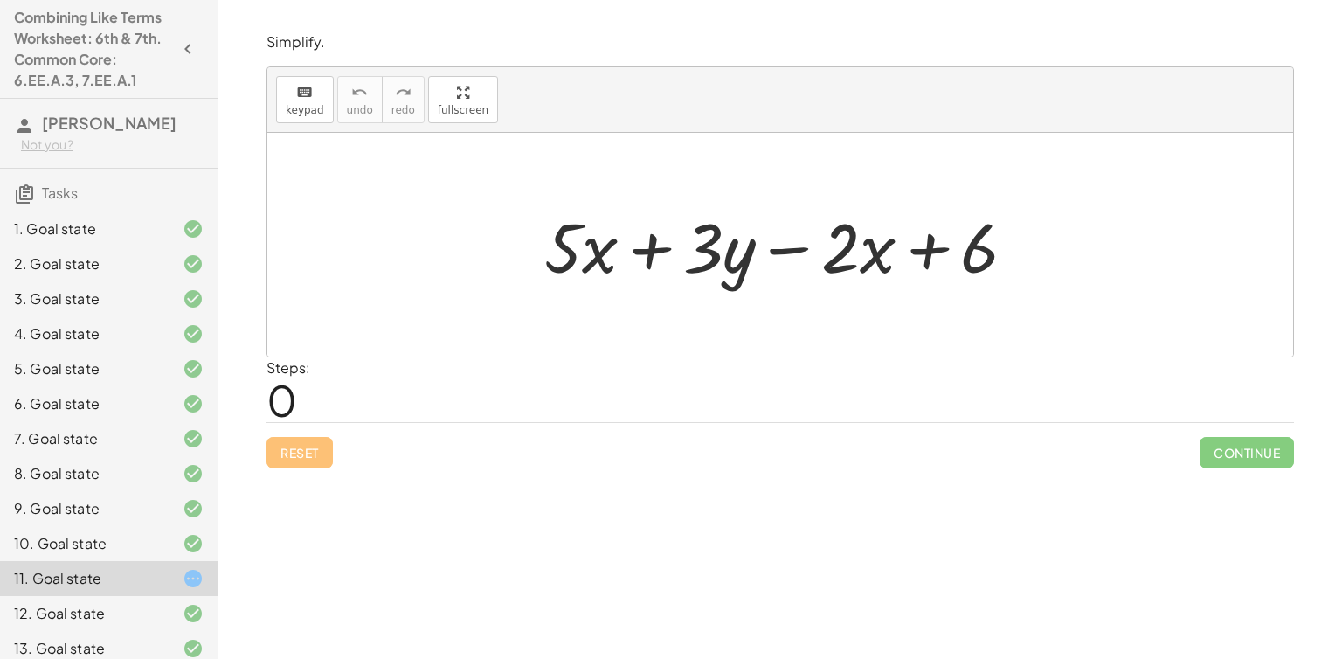
click at [52, 133] on span "[PERSON_NAME]" at bounding box center [109, 123] width 135 height 20
click at [572, 235] on div at bounding box center [787, 245] width 503 height 90
click at [857, 253] on div at bounding box center [787, 245] width 503 height 90
click at [789, 244] on div at bounding box center [787, 245] width 503 height 90
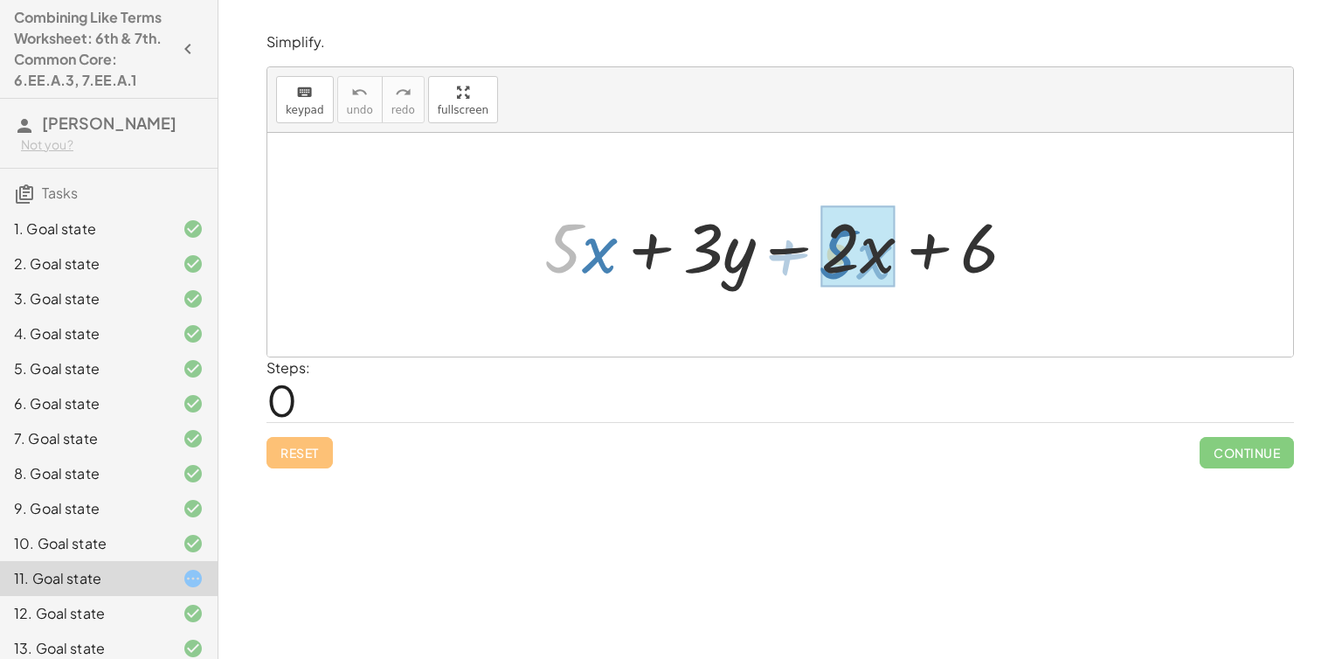
drag, startPoint x: 566, startPoint y: 246, endPoint x: 846, endPoint y: 239, distance: 279.7
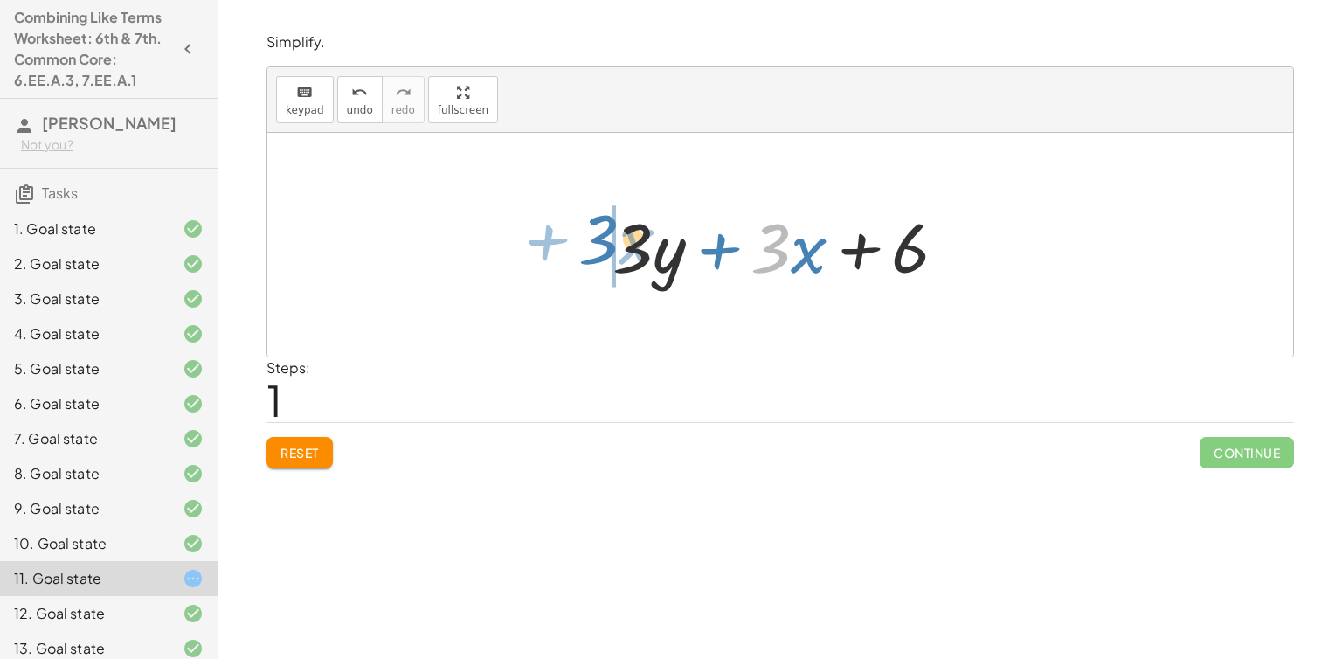
drag, startPoint x: 775, startPoint y: 238, endPoint x: 558, endPoint y: 231, distance: 216.8
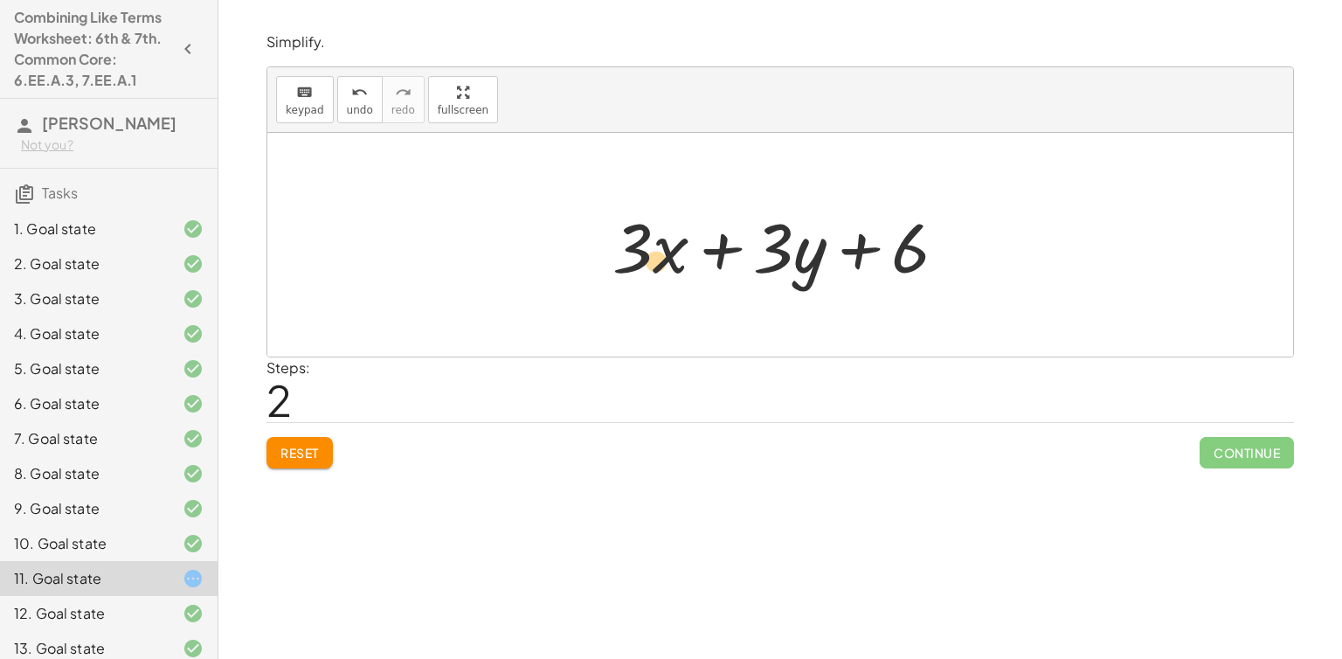
drag, startPoint x: 627, startPoint y: 260, endPoint x: 650, endPoint y: 273, distance: 27.0
click at [650, 273] on div at bounding box center [787, 245] width 366 height 90
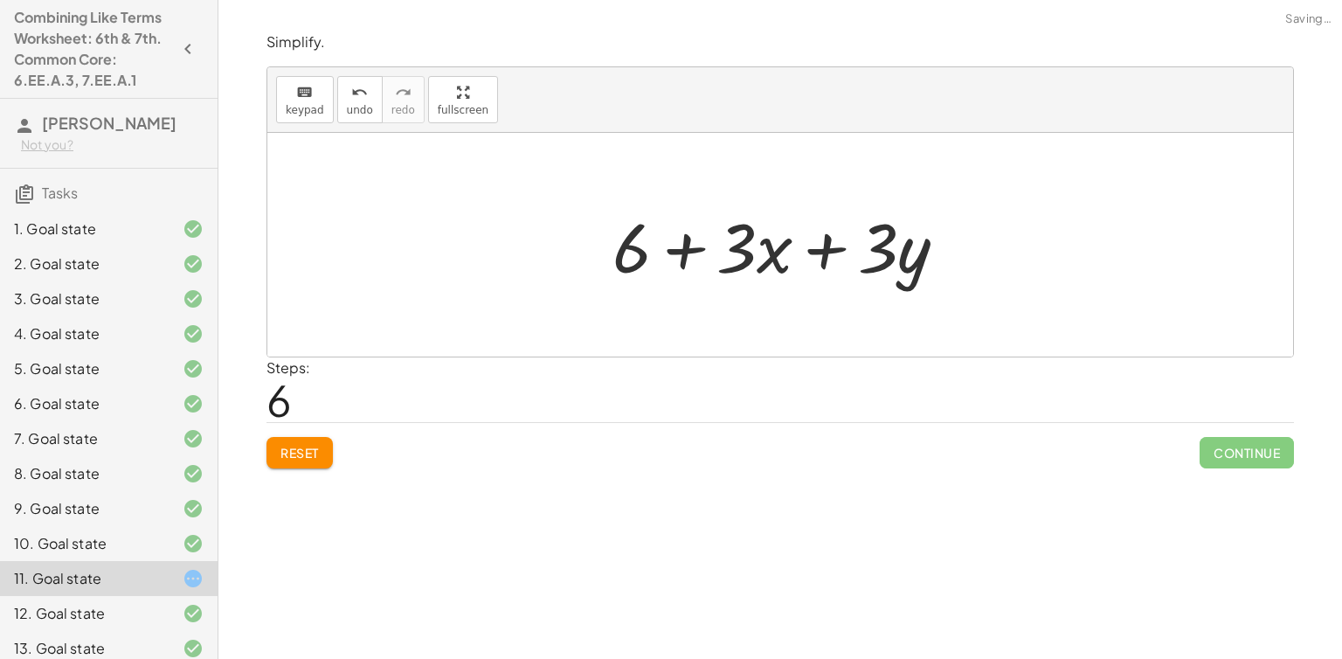
click at [0, 0] on div "Simplify. keyboard keypad undo undo redo redo fullscreen + · 5 · x + · 3 · y − …" at bounding box center [0, 0] width 0 height 0
